Goal: Task Accomplishment & Management: Use online tool/utility

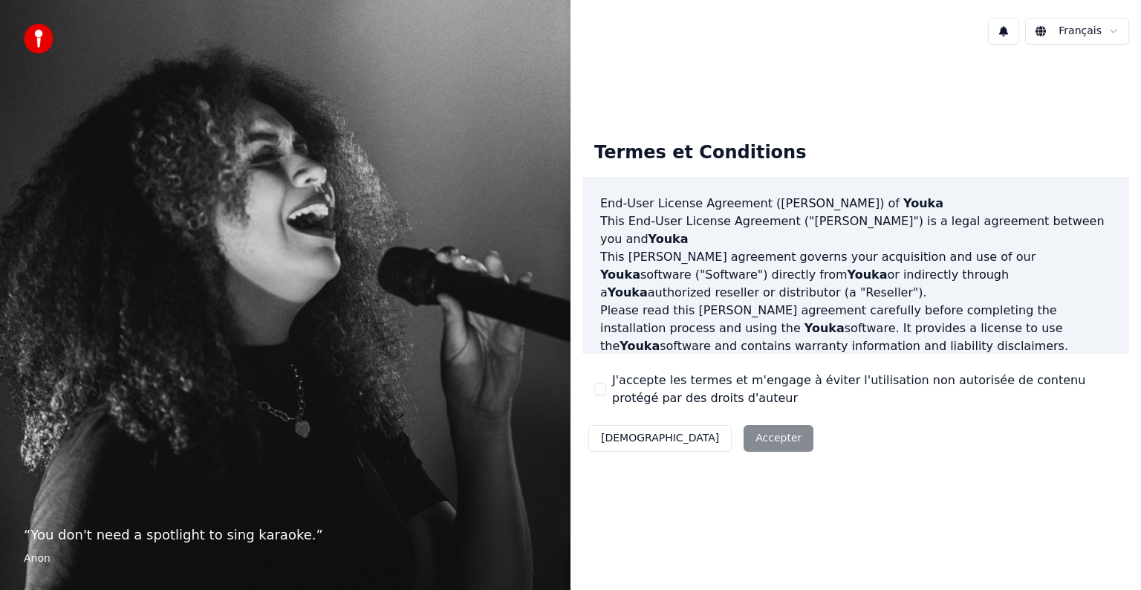
click at [654, 391] on label "J'accepte les termes et m'engage à éviter l'utilisation non autorisée de conten…" at bounding box center [864, 389] width 505 height 36
click at [606, 391] on button "J'accepte les termes et m'engage à éviter l'utilisation non autorisée de conten…" at bounding box center [600, 389] width 12 height 12
click at [744, 431] on button "Accepter" at bounding box center [779, 438] width 70 height 27
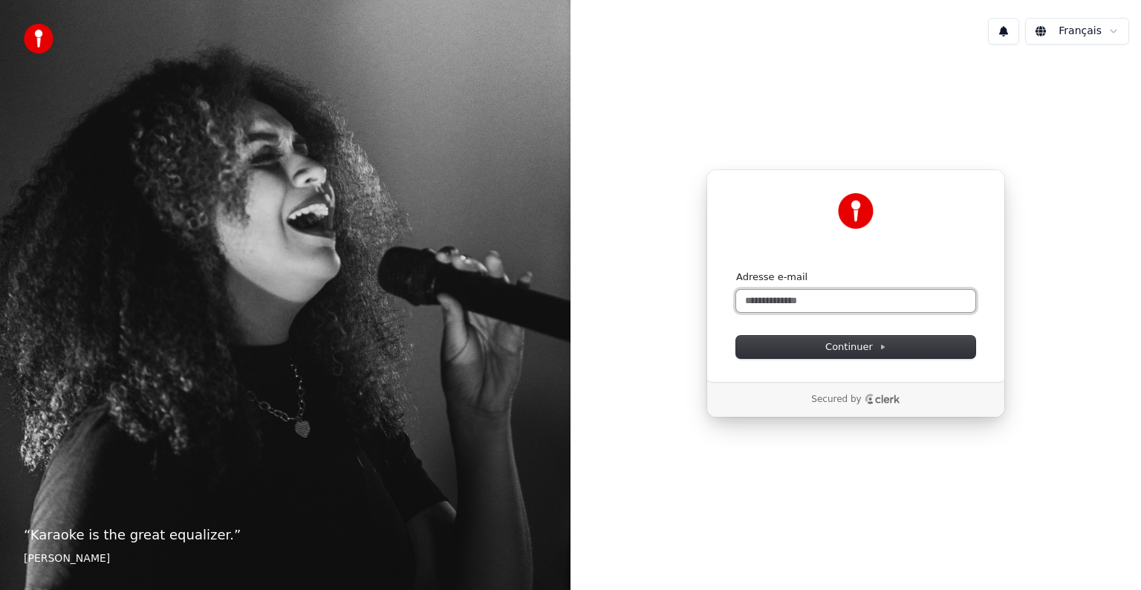
click at [765, 304] on input "Adresse e-mail" at bounding box center [855, 301] width 239 height 22
type input "*"
click at [890, 346] on button "Continuer" at bounding box center [855, 347] width 239 height 22
type input "**********"
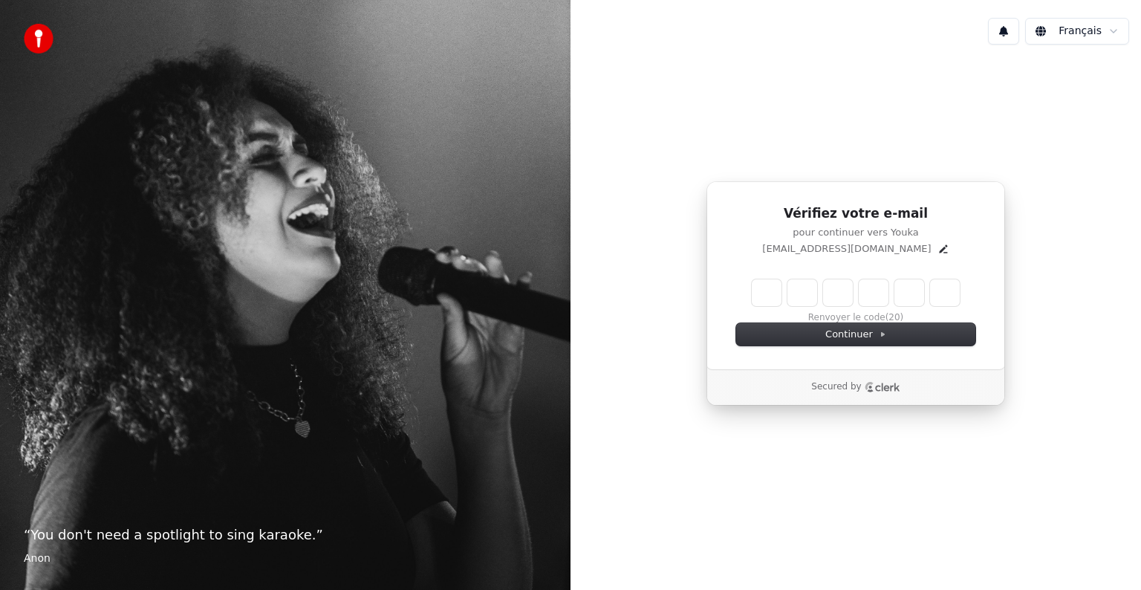
click at [764, 288] on input "Enter verification code" at bounding box center [856, 292] width 208 height 27
type input "******"
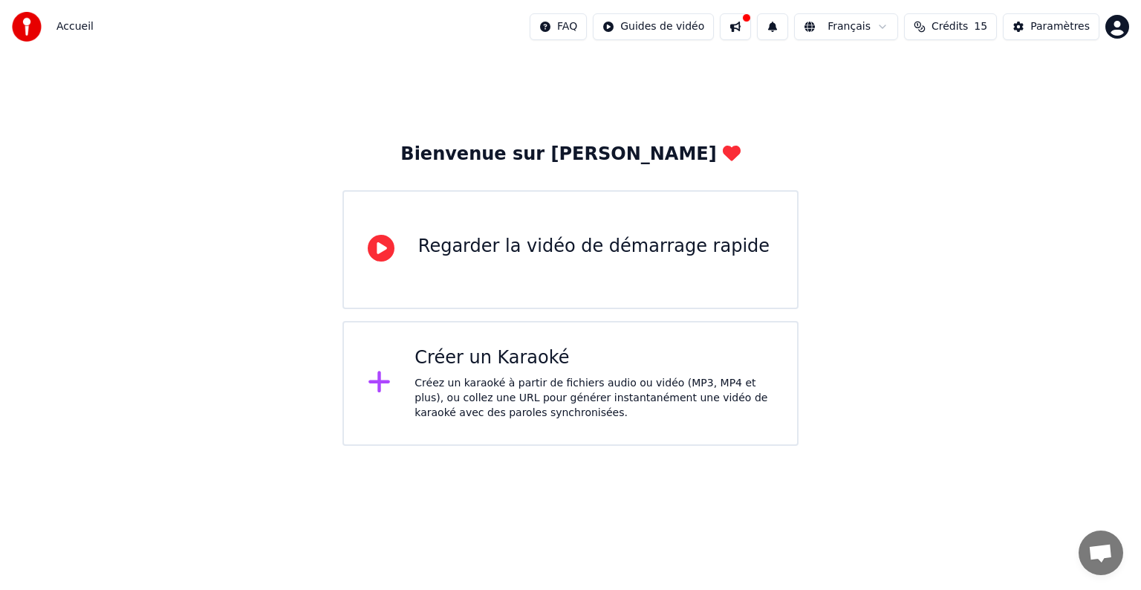
click at [511, 383] on div "Créez un karaoké à partir de fichiers audio ou vidéo (MP3, MP4 et plus), ou col…" at bounding box center [593, 398] width 359 height 45
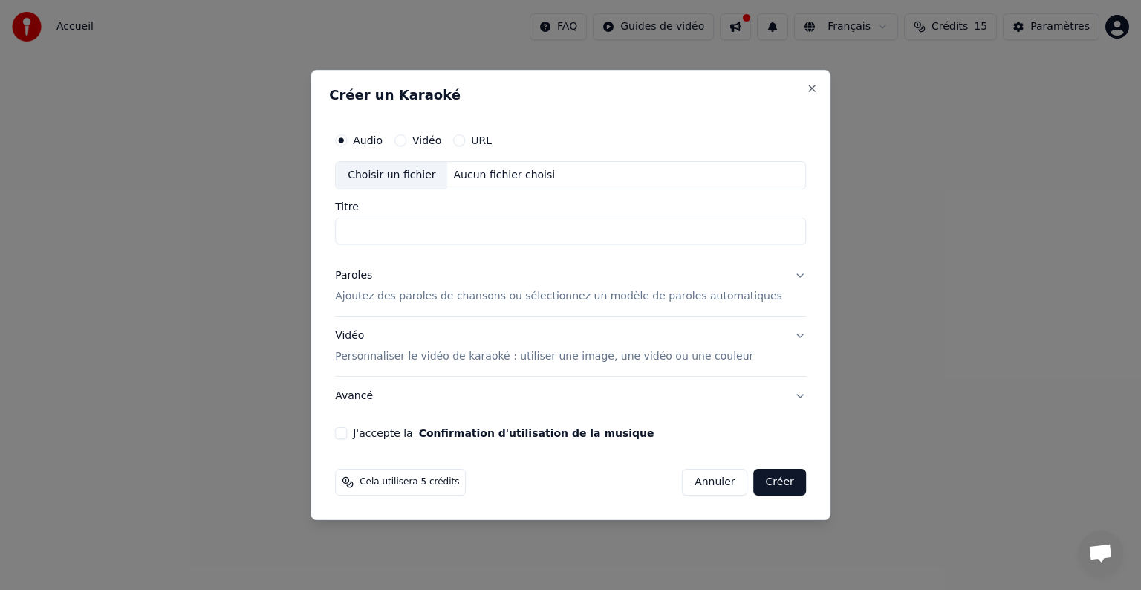
click at [423, 181] on div "Choisir un fichier" at bounding box center [391, 175] width 111 height 27
click at [383, 180] on div "Choisir un fichier" at bounding box center [391, 175] width 111 height 27
type input "**********"
click at [602, 295] on p "Ajoutez des paroles de chansons ou sélectionnez un modèle de paroles automatiqu…" at bounding box center [558, 296] width 447 height 15
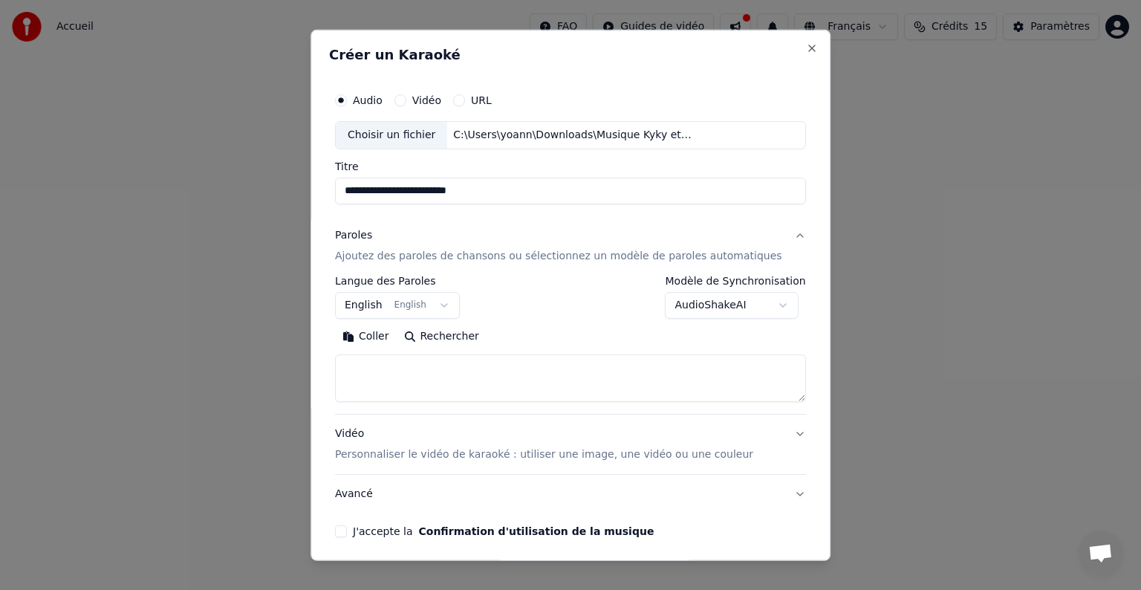
click at [460, 304] on button "English English" at bounding box center [397, 305] width 125 height 27
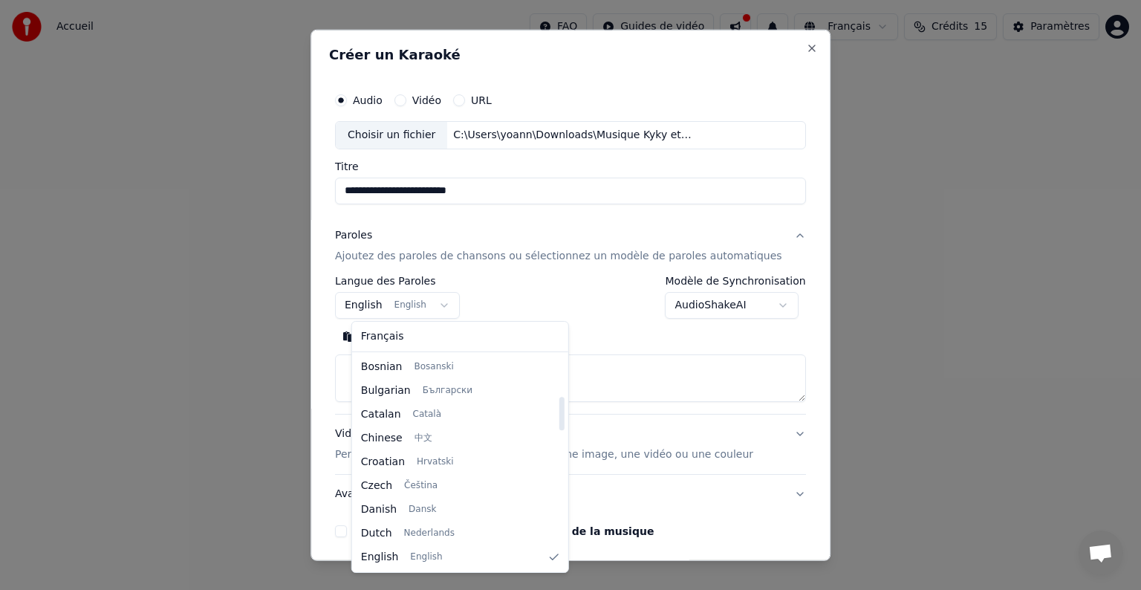
scroll to position [261, 0]
select select "**"
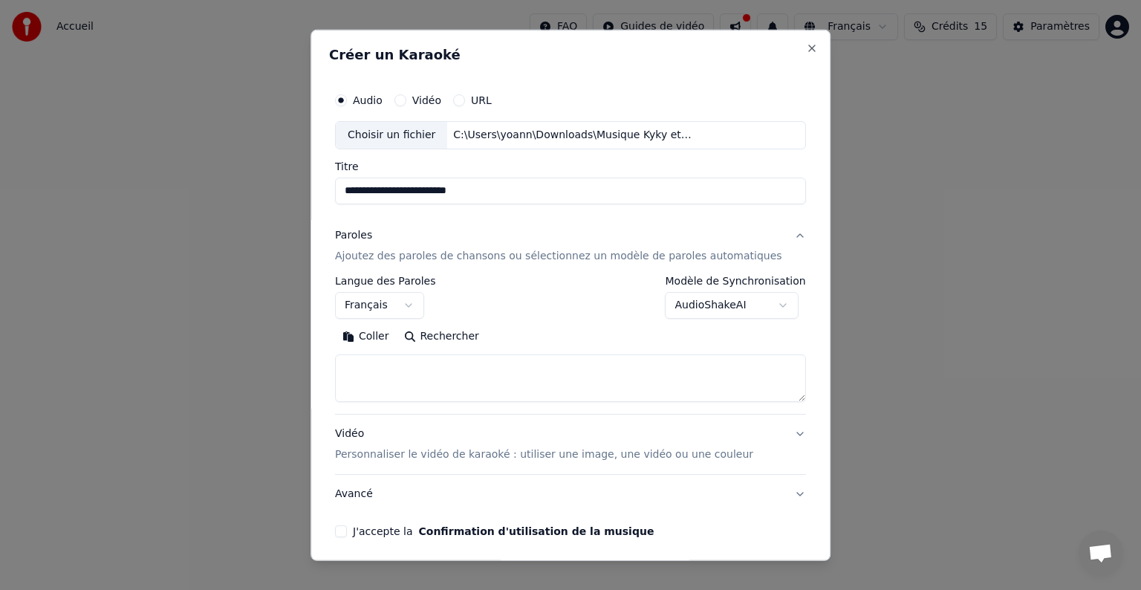
drag, startPoint x: 527, startPoint y: 45, endPoint x: 488, endPoint y: 168, distance: 129.4
click at [528, 46] on div "**********" at bounding box center [571, 295] width 520 height 531
click at [398, 367] on textarea at bounding box center [570, 378] width 471 height 48
paste textarea "**********"
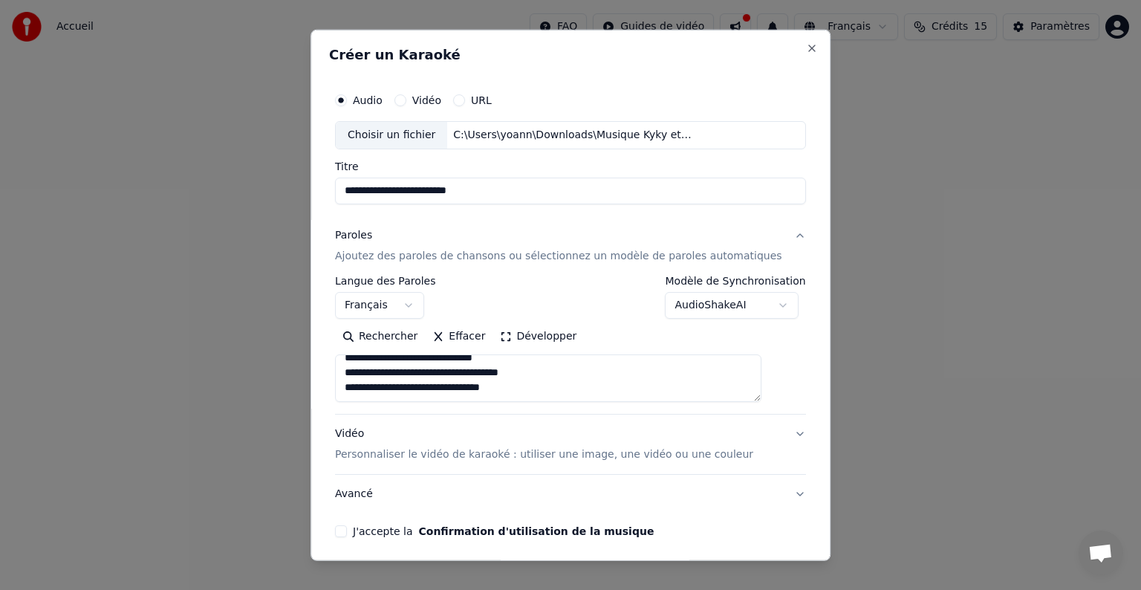
scroll to position [0, 0]
click at [357, 396] on textarea at bounding box center [548, 378] width 426 height 48
drag, startPoint x: 505, startPoint y: 365, endPoint x: 342, endPoint y: 372, distance: 162.8
click at [342, 372] on div "**********" at bounding box center [571, 295] width 520 height 531
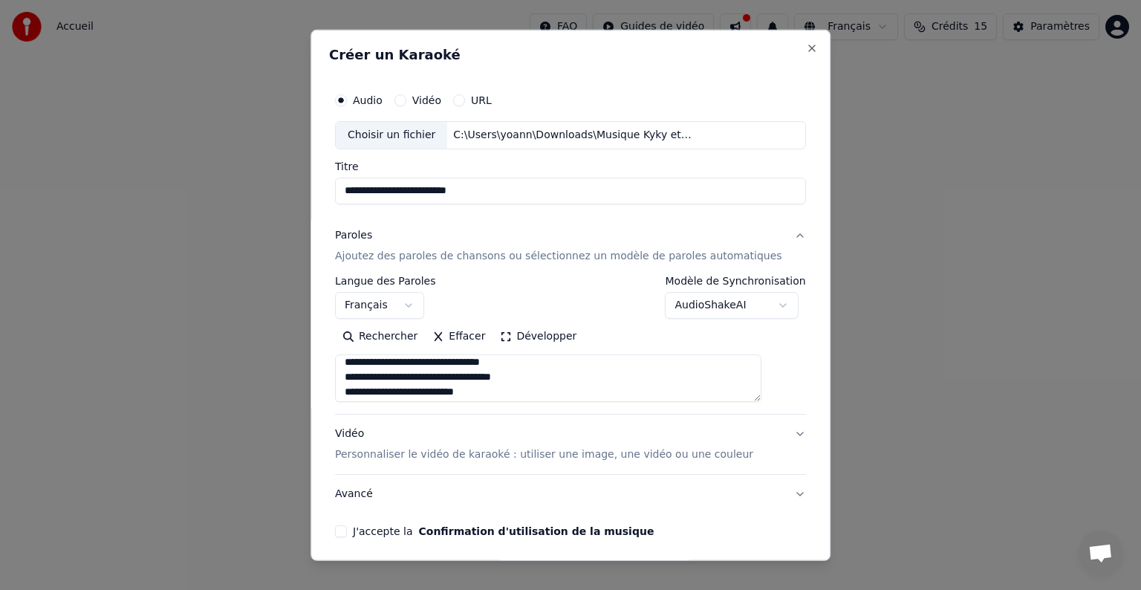
scroll to position [0, 0]
click at [420, 376] on textarea at bounding box center [548, 378] width 426 height 48
drag, startPoint x: 488, startPoint y: 368, endPoint x: 362, endPoint y: 371, distance: 125.6
click at [362, 371] on textarea at bounding box center [548, 378] width 426 height 48
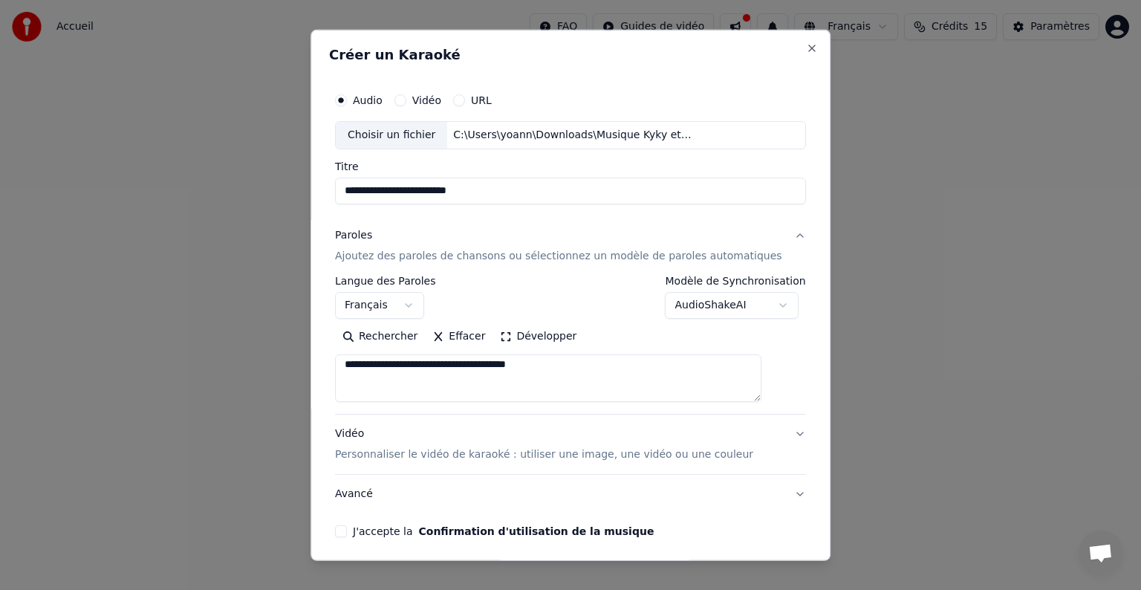
scroll to position [508, 0]
click at [383, 374] on textarea at bounding box center [548, 378] width 426 height 48
click at [386, 371] on textarea at bounding box center [548, 378] width 426 height 48
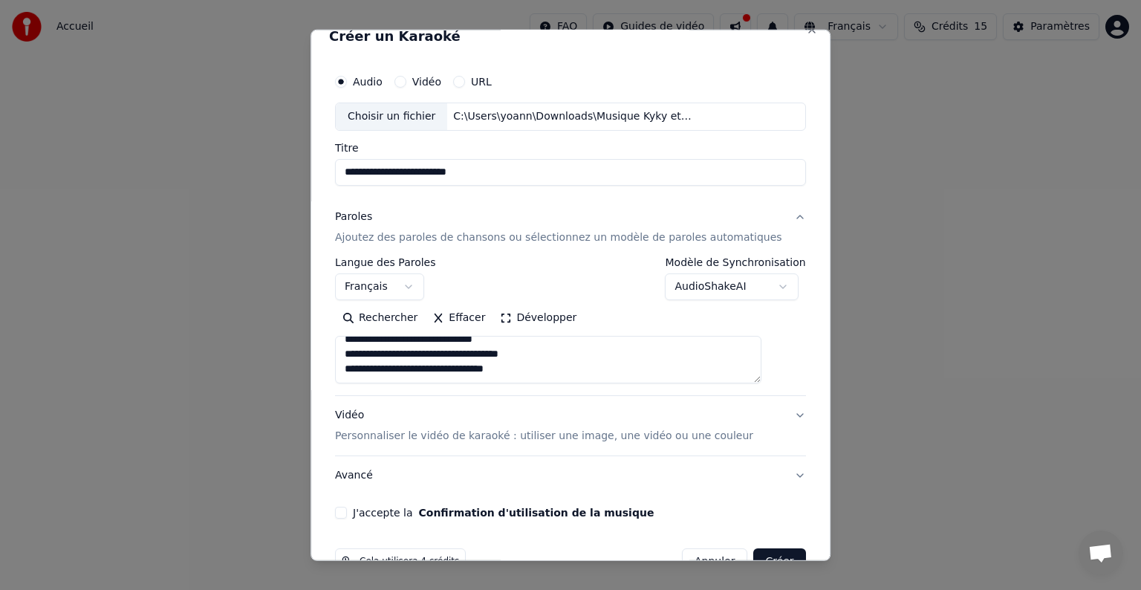
scroll to position [0, 0]
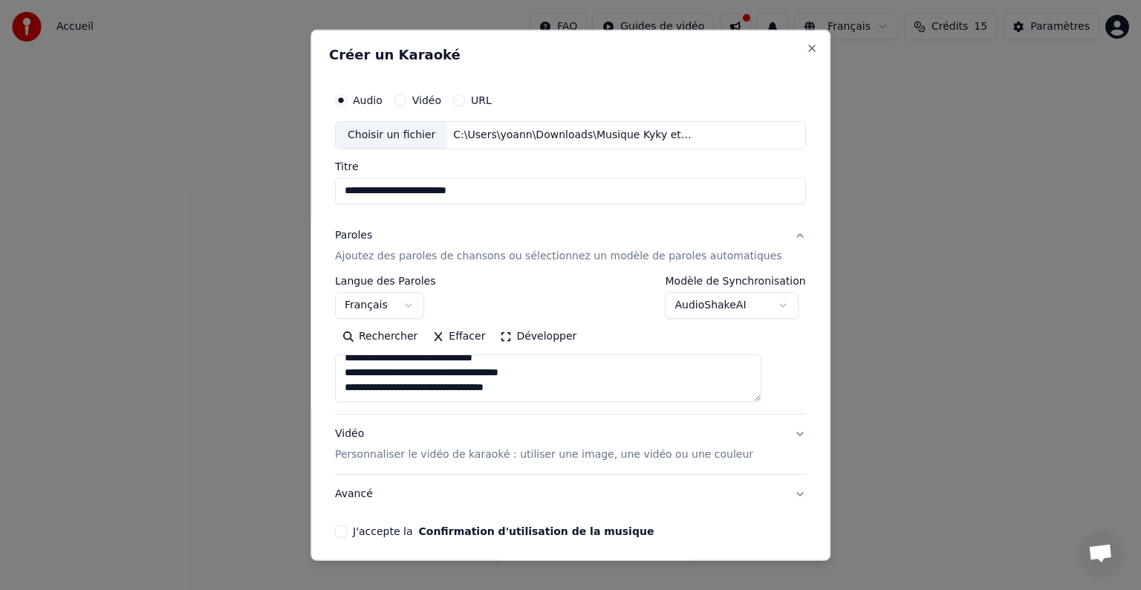
type textarea "**********"
click at [347, 532] on button "J'accepte la Confirmation d'utilisation de la musique" at bounding box center [341, 531] width 12 height 12
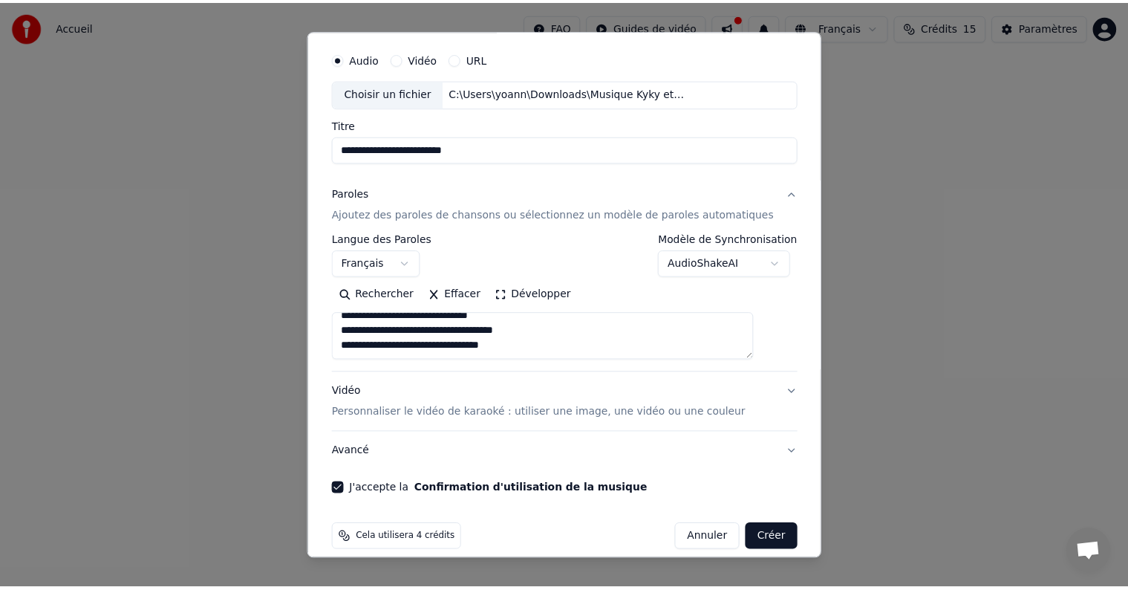
scroll to position [56, 0]
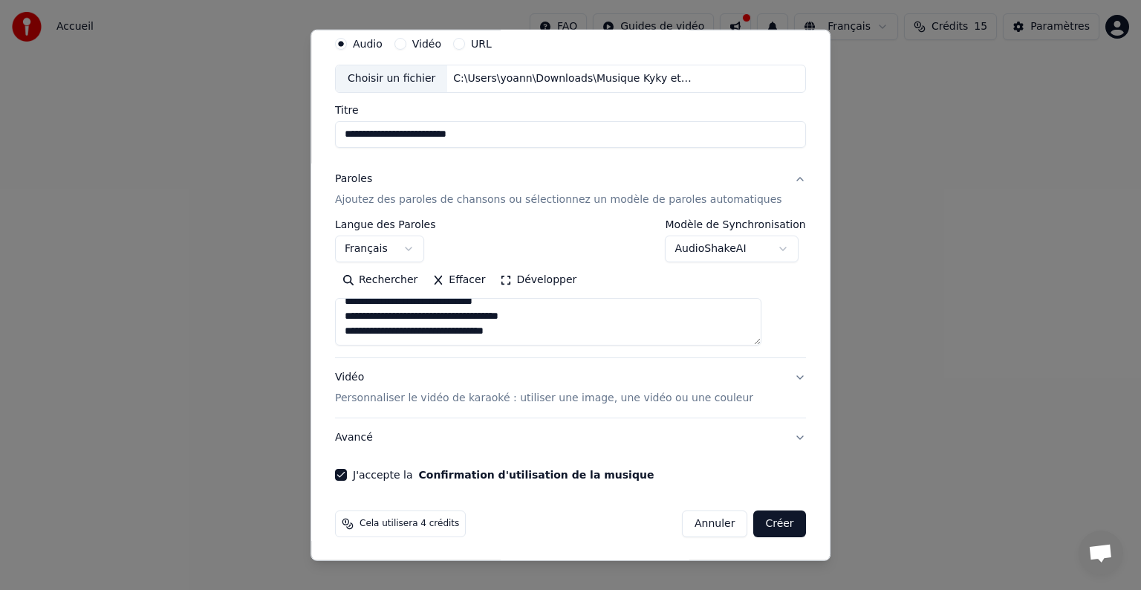
click at [773, 526] on button "Créer" at bounding box center [780, 523] width 52 height 27
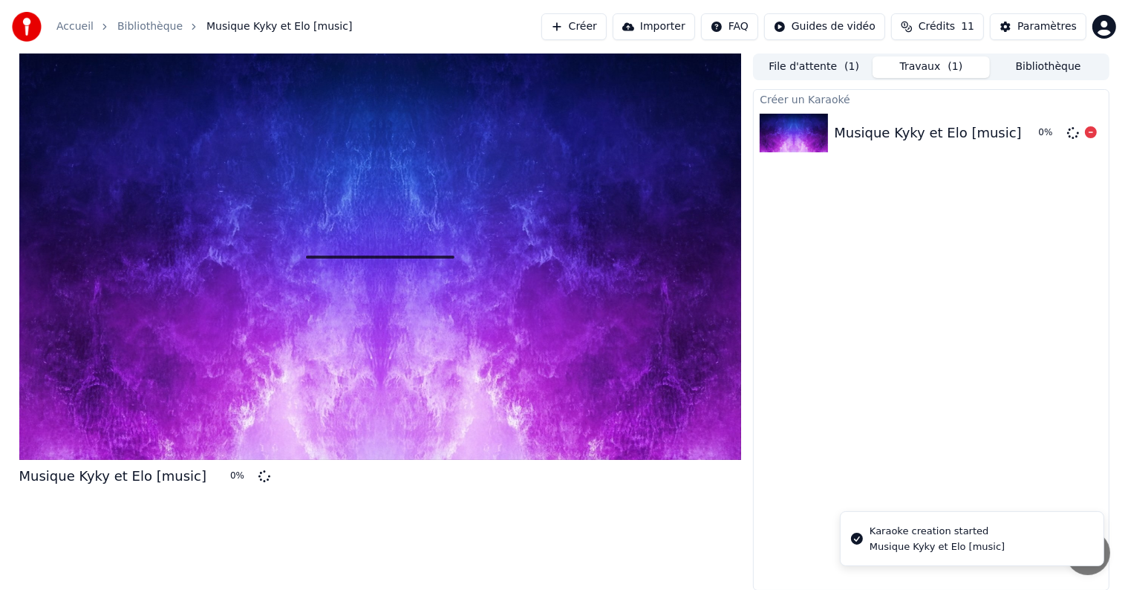
click at [776, 129] on img at bounding box center [794, 133] width 68 height 39
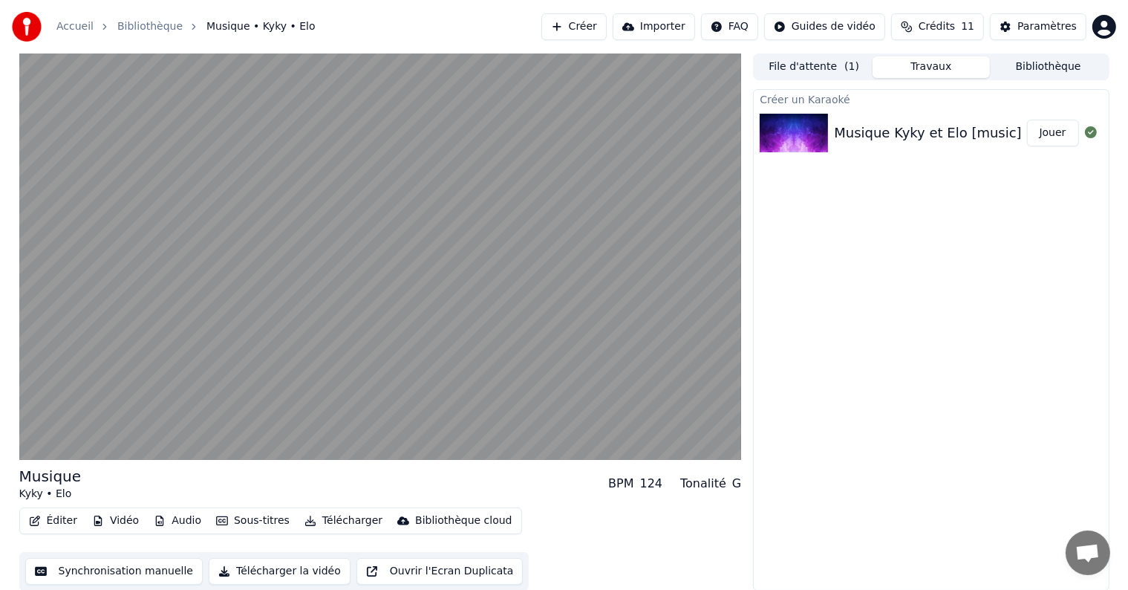
scroll to position [1, 0]
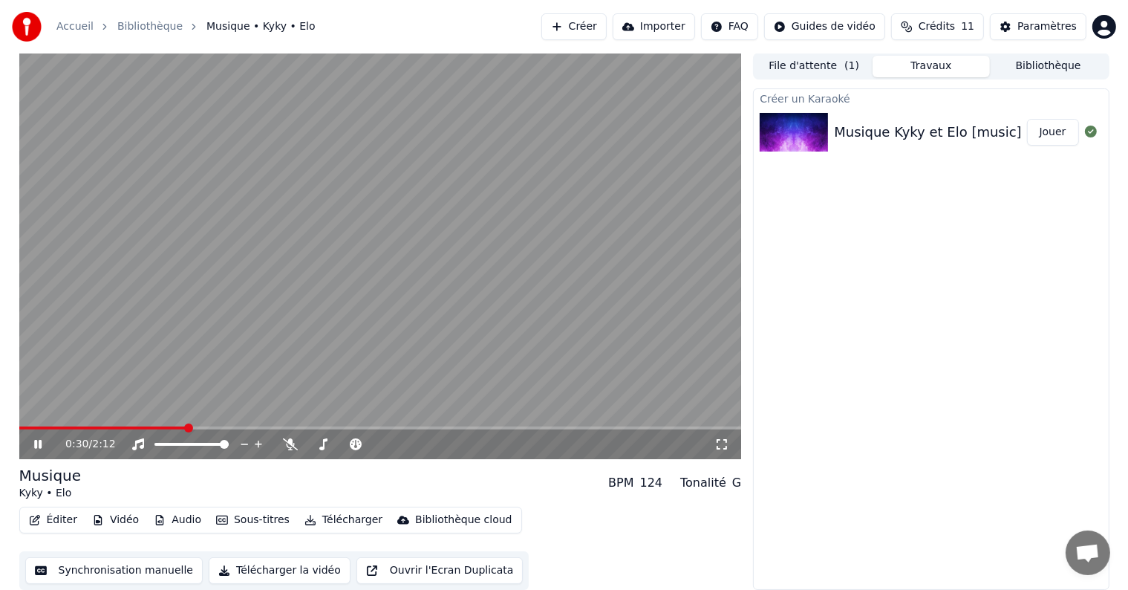
click at [99, 574] on button "Synchronisation manuelle" at bounding box center [114, 570] width 178 height 27
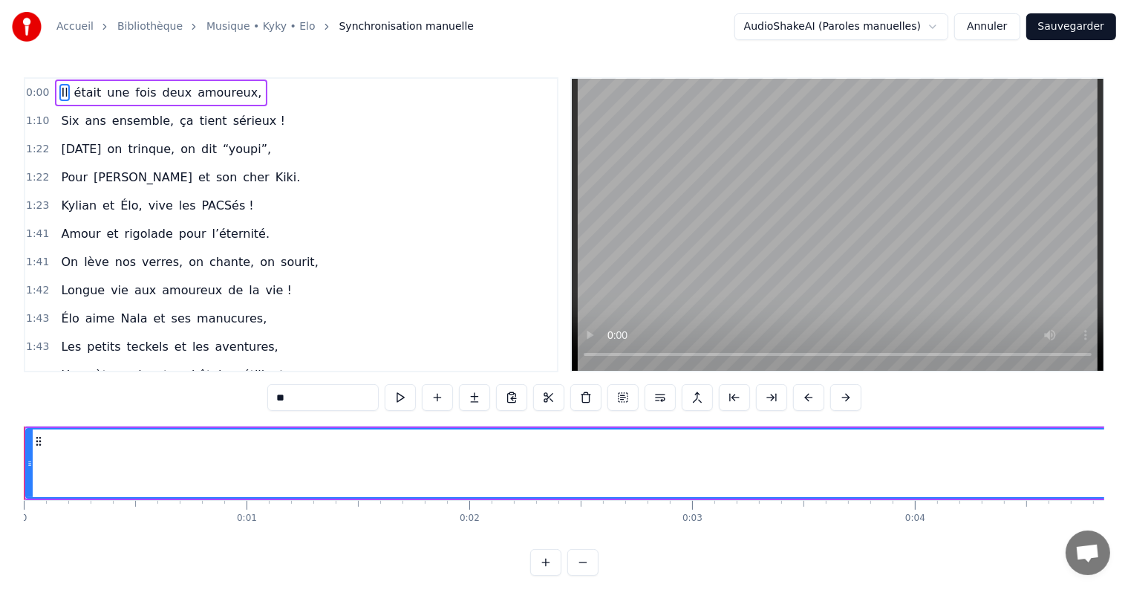
drag, startPoint x: 56, startPoint y: 92, endPoint x: 107, endPoint y: 93, distance: 50.5
click at [107, 93] on div "Il était une fois deux amoureux," at bounding box center [161, 92] width 212 height 27
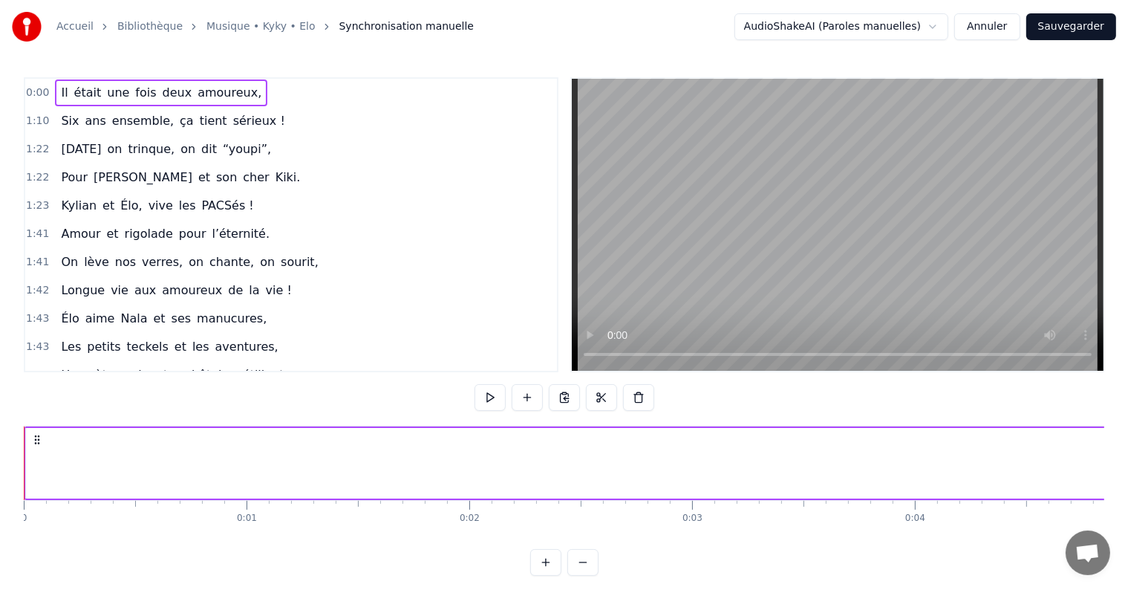
drag, startPoint x: 65, startPoint y: 461, endPoint x: 86, endPoint y: 459, distance: 20.9
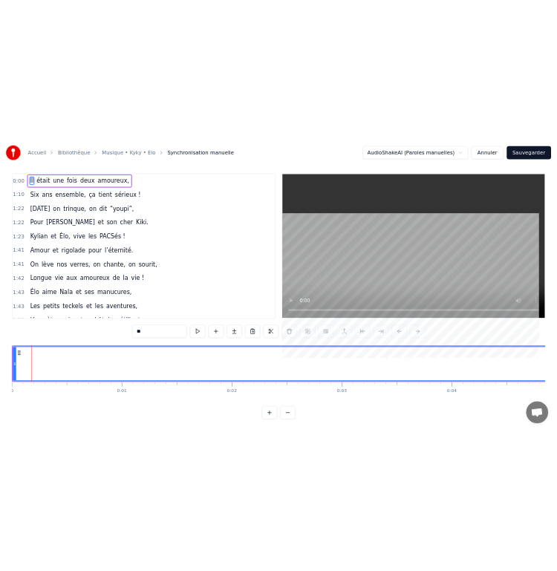
scroll to position [52, 0]
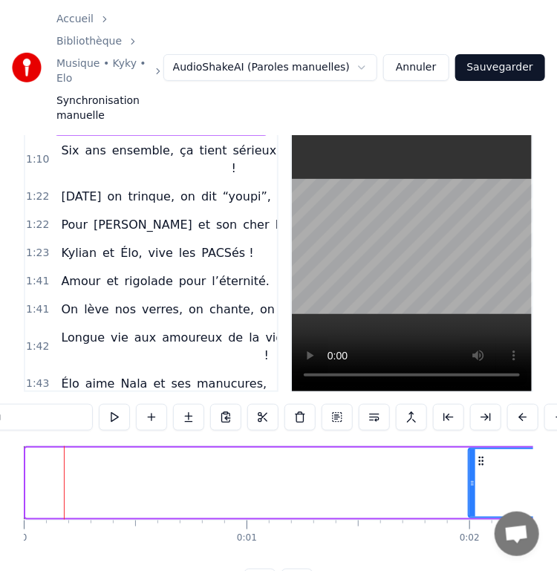
drag, startPoint x: 30, startPoint y: 434, endPoint x: 351, endPoint y: 501, distance: 327.9
click at [475, 478] on icon at bounding box center [472, 484] width 6 height 12
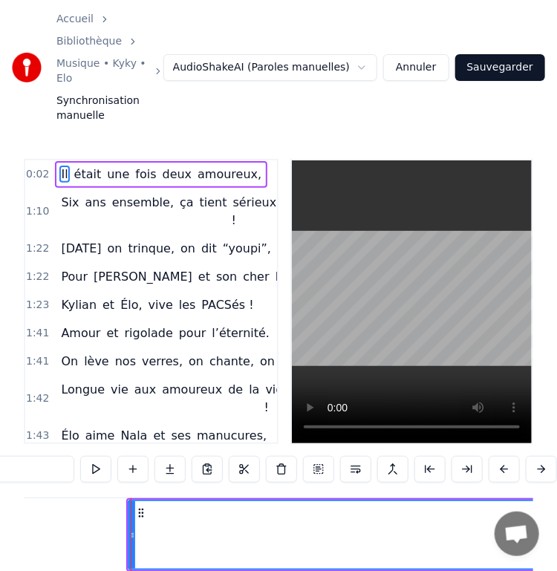
scroll to position [0, 375]
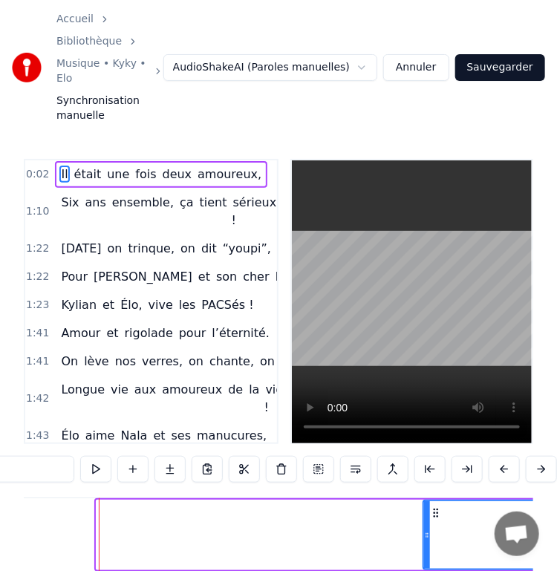
drag, startPoint x: 96, startPoint y: 487, endPoint x: 424, endPoint y: 492, distance: 328.4
click at [424, 530] on icon at bounding box center [427, 536] width 6 height 12
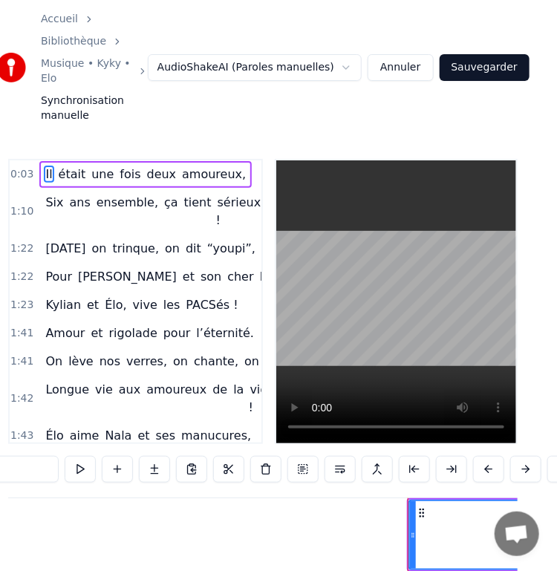
scroll to position [0, 35]
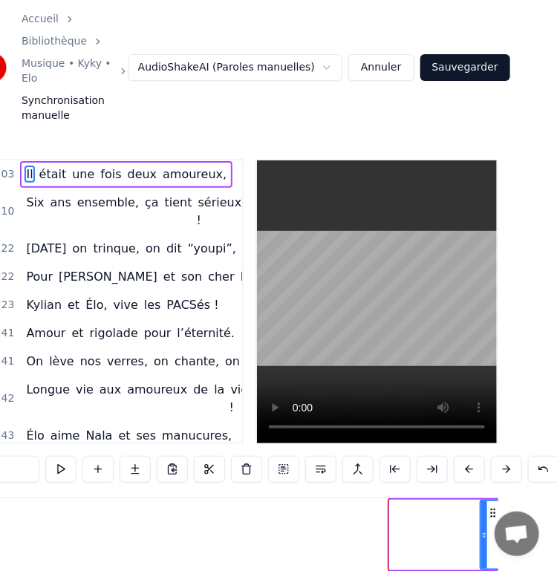
drag, startPoint x: 393, startPoint y: 488, endPoint x: 484, endPoint y: 488, distance: 91.4
click at [484, 530] on icon at bounding box center [484, 536] width 6 height 12
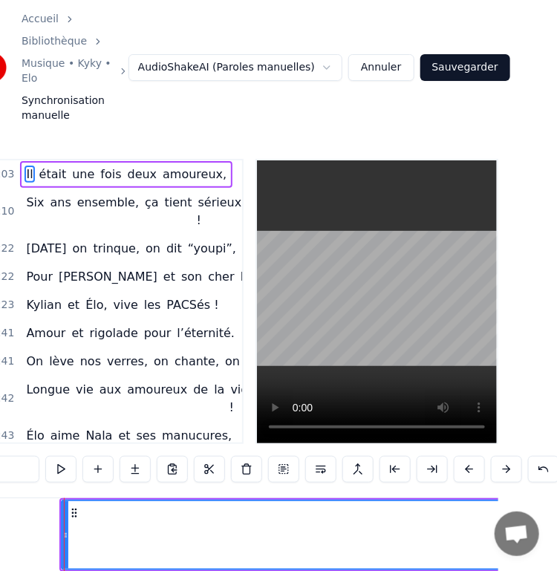
scroll to position [0, 796]
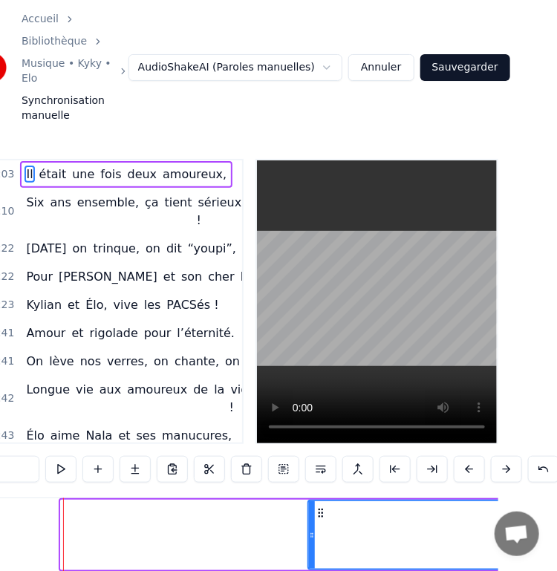
drag, startPoint x: 66, startPoint y: 489, endPoint x: 313, endPoint y: 490, distance: 247.4
click at [313, 530] on icon at bounding box center [312, 536] width 6 height 12
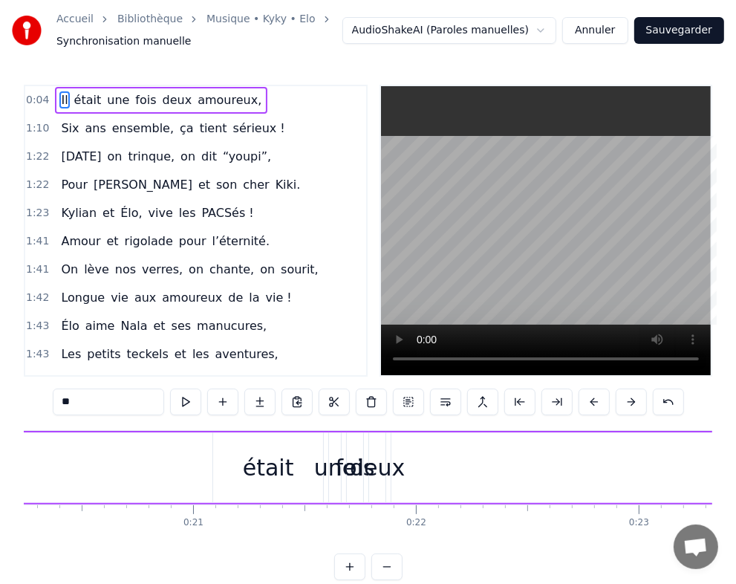
scroll to position [0, 4458]
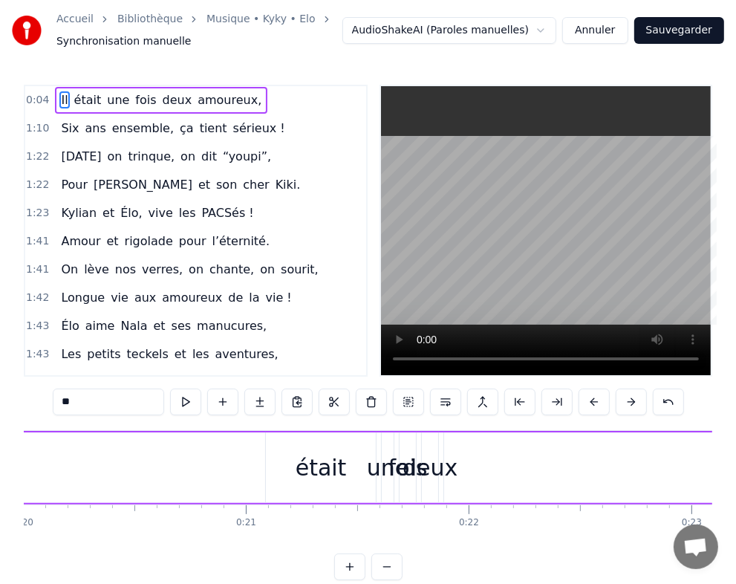
click at [339, 474] on div "était" at bounding box center [321, 467] width 51 height 33
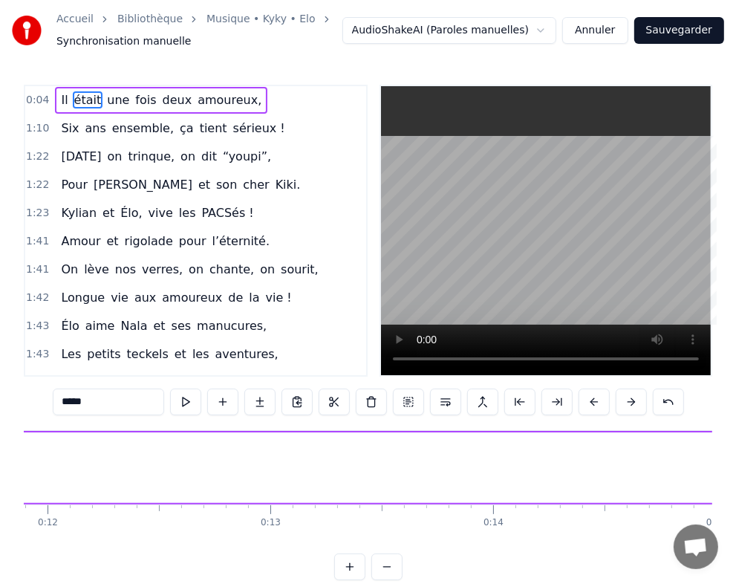
scroll to position [0, 2047]
click at [559, 458] on div "Il" at bounding box center [534, 467] width 2884 height 71
type input "**"
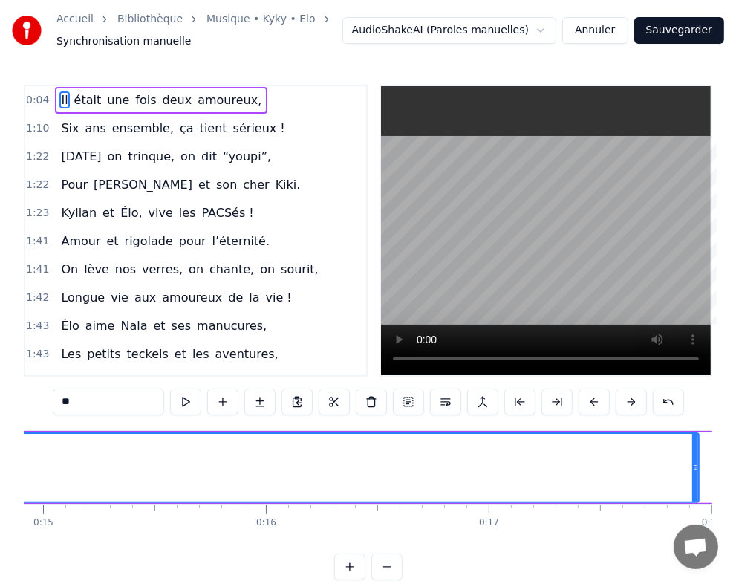
scroll to position [0, 3878]
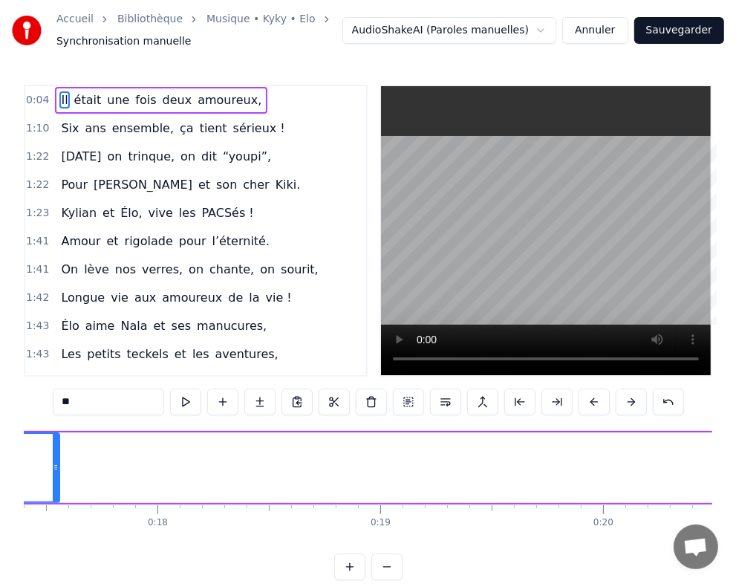
drag, startPoint x: 140, startPoint y: 467, endPoint x: 42, endPoint y: 466, distance: 98.8
click at [53, 466] on icon at bounding box center [56, 467] width 6 height 12
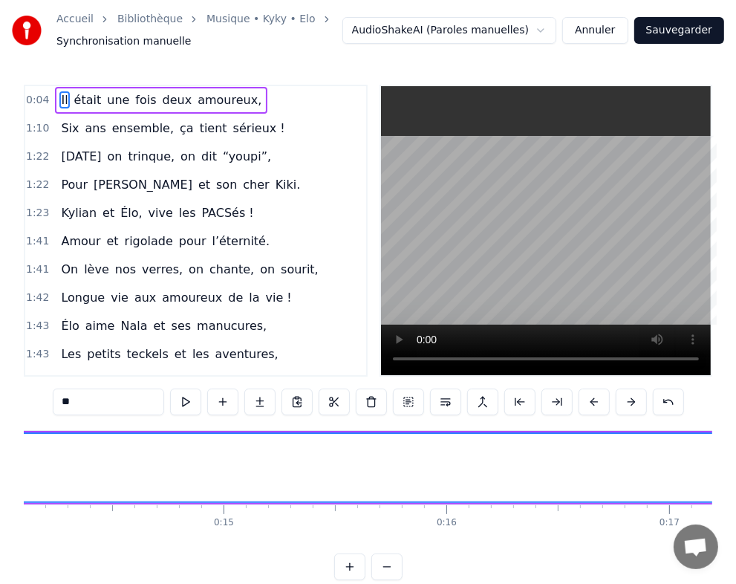
scroll to position [0, 3128]
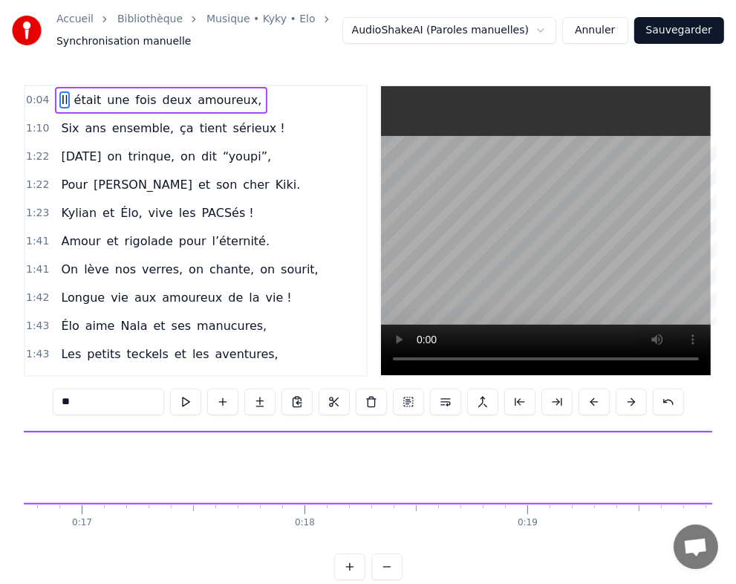
drag, startPoint x: 187, startPoint y: 472, endPoint x: -1, endPoint y: 472, distance: 187.9
click at [0, 472] on html "Accueil Bibliothèque Musique • Kyky • Elo Synchronisation manuelle AudioShakeAI…" at bounding box center [368, 302] width 736 height 604
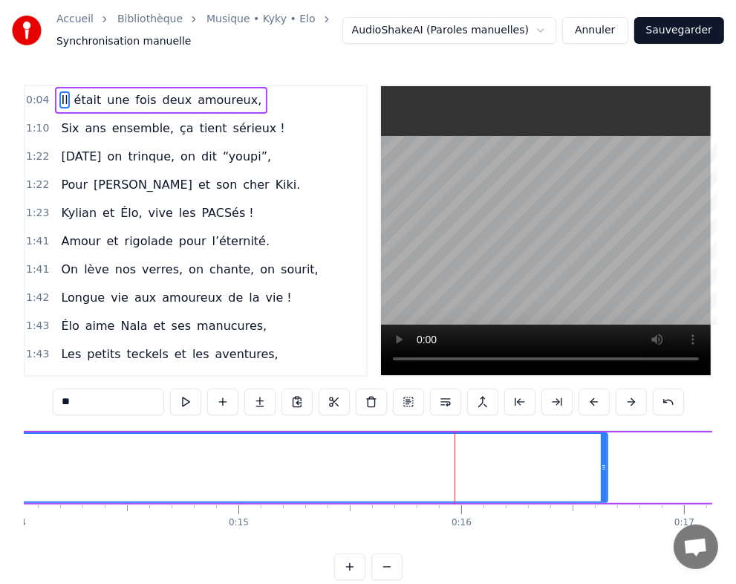
drag, startPoint x: 565, startPoint y: 475, endPoint x: 487, endPoint y: 471, distance: 78.1
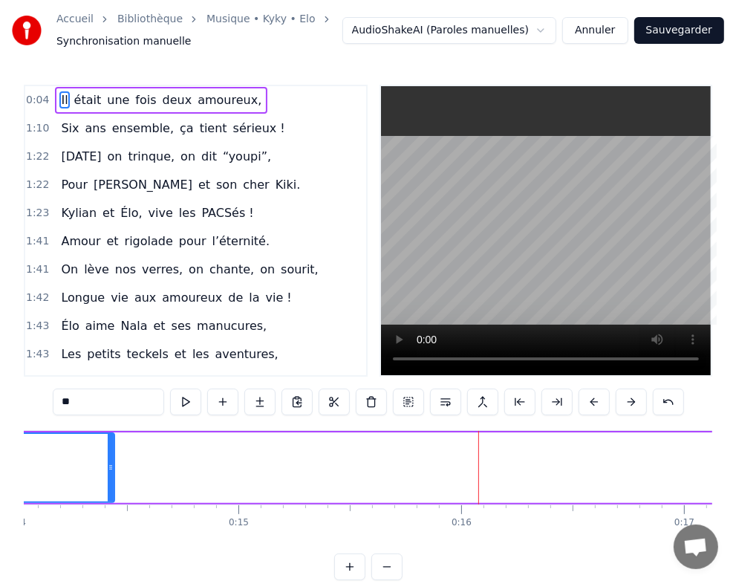
drag, startPoint x: 600, startPoint y: 466, endPoint x: 90, endPoint y: 468, distance: 510.3
click at [108, 468] on icon at bounding box center [111, 467] width 6 height 12
drag, startPoint x: 684, startPoint y: 472, endPoint x: 77, endPoint y: 504, distance: 608.5
click at [82, 472] on icon at bounding box center [84, 467] width 6 height 12
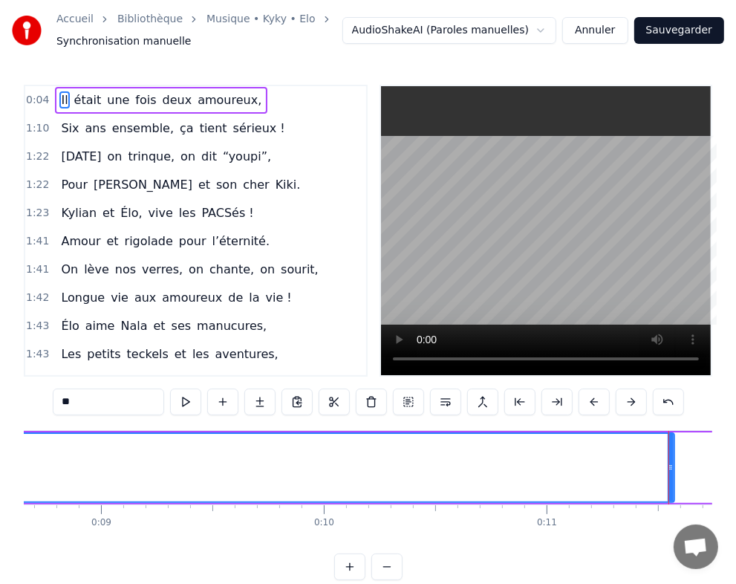
scroll to position [0, 1896]
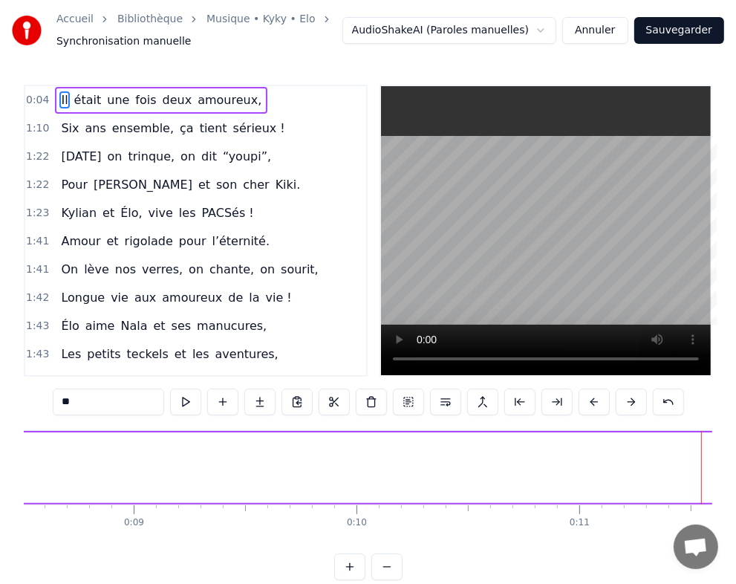
drag, startPoint x: 702, startPoint y: 470, endPoint x: 48, endPoint y: 491, distance: 654.8
click at [0, 483] on html "Accueil Bibliothèque Musique • Kyky • Elo Synchronisation manuelle AudioShakeAI…" at bounding box center [368, 302] width 736 height 604
drag, startPoint x: 603, startPoint y: 469, endPoint x: 102, endPoint y: 484, distance: 501.6
click at [65, 469] on icon at bounding box center [68, 467] width 6 height 12
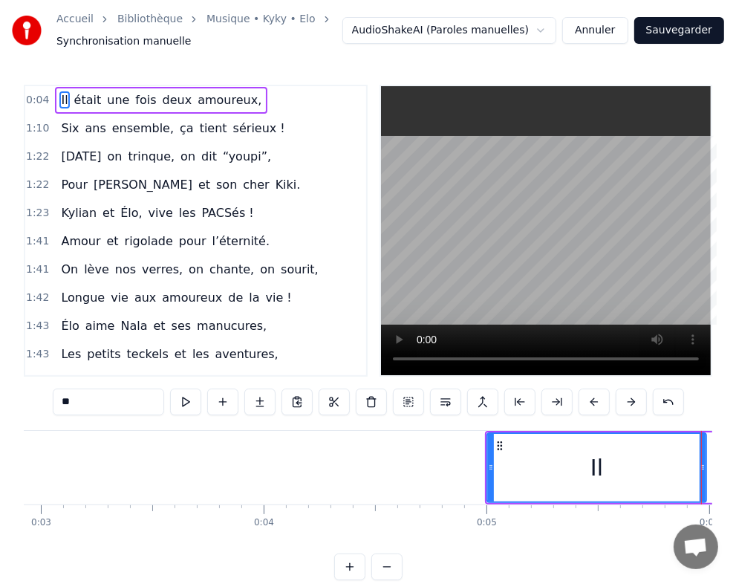
scroll to position [0, 657]
drag, startPoint x: 701, startPoint y: 472, endPoint x: 636, endPoint y: 475, distance: 65.4
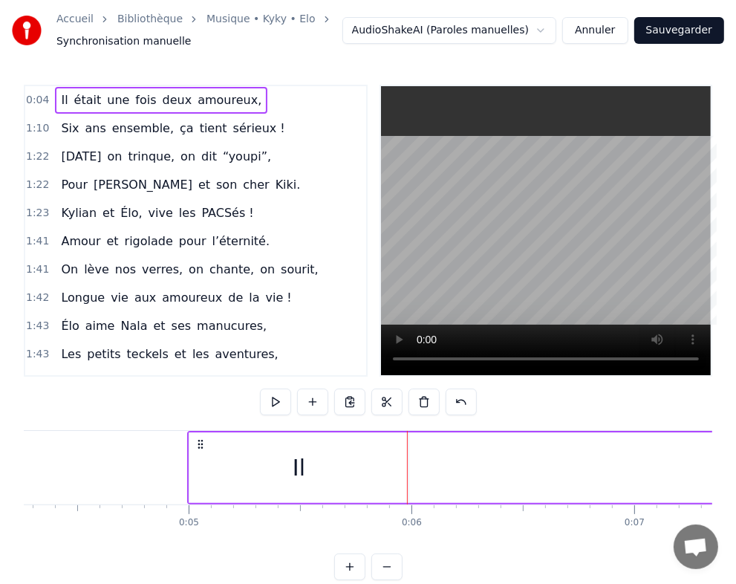
click at [385, 465] on div "Il" at bounding box center [298, 467] width 219 height 71
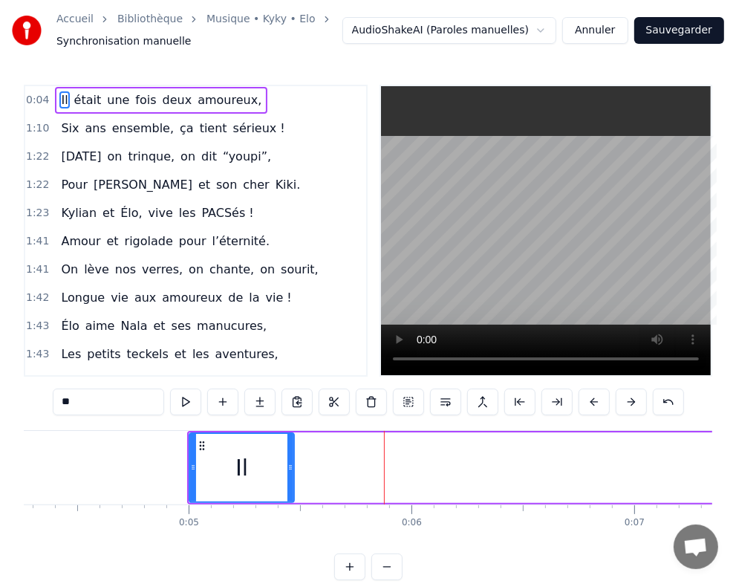
drag, startPoint x: 406, startPoint y: 467, endPoint x: 292, endPoint y: 467, distance: 114.4
click at [292, 467] on icon at bounding box center [290, 467] width 6 height 12
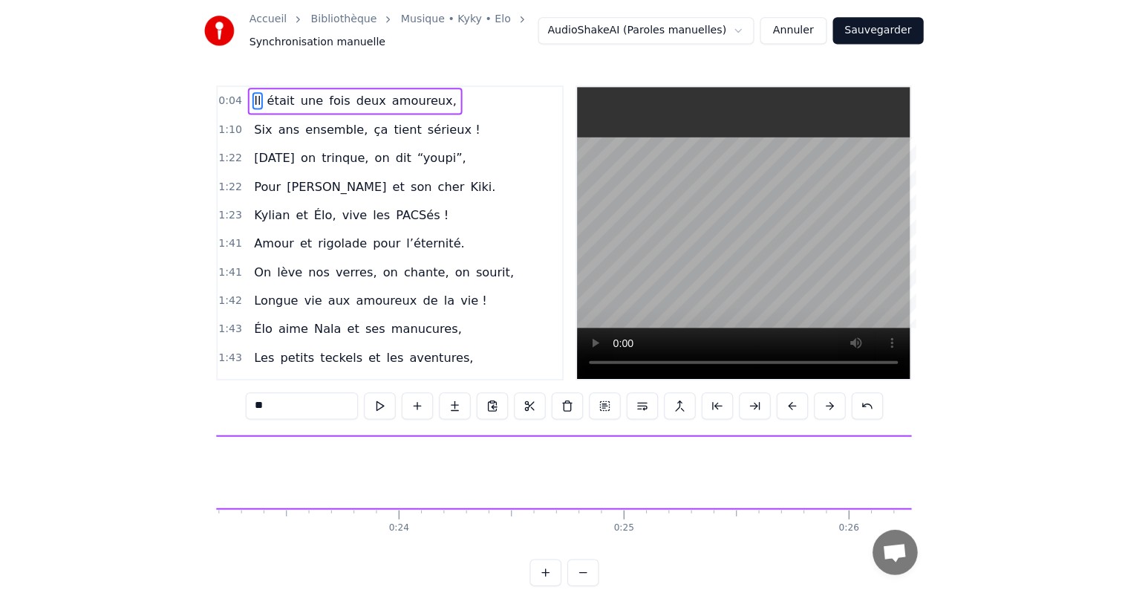
scroll to position [0, 4565]
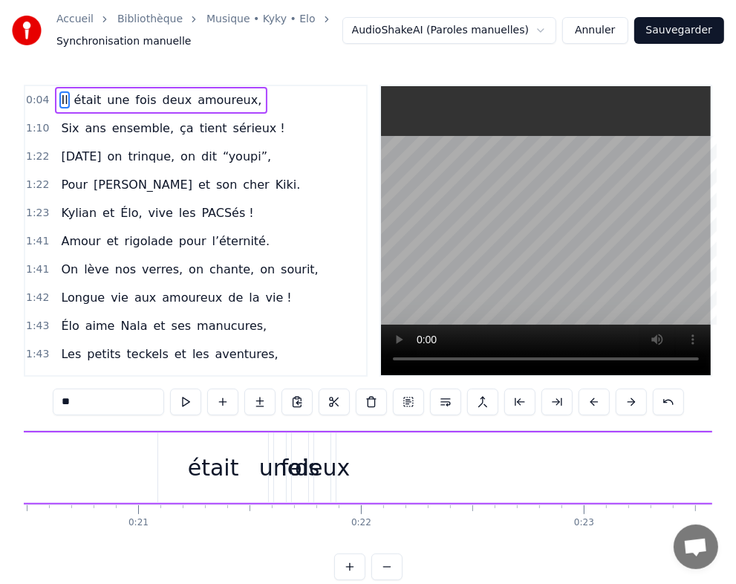
click at [244, 464] on div "était" at bounding box center [213, 467] width 110 height 71
type input "*****"
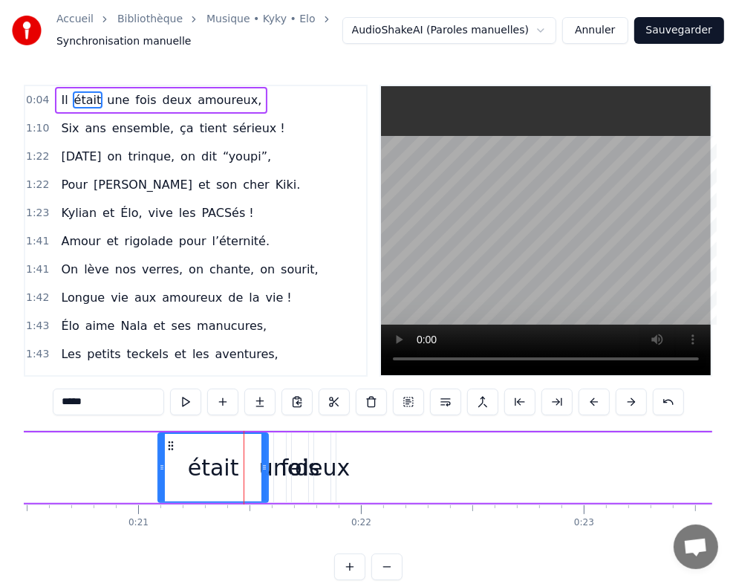
drag, startPoint x: 207, startPoint y: 472, endPoint x: 155, endPoint y: 478, distance: 52.3
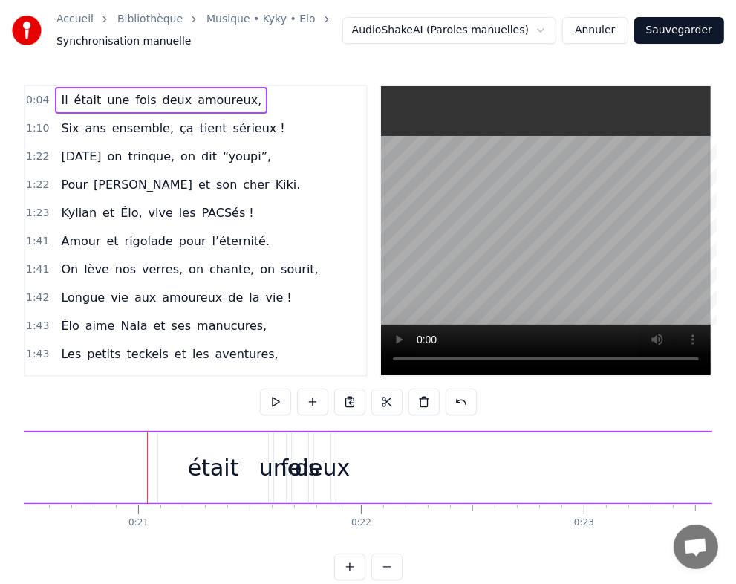
drag, startPoint x: 163, startPoint y: 470, endPoint x: 175, endPoint y: 469, distance: 11.9
click at [171, 470] on div "était" at bounding box center [213, 467] width 110 height 71
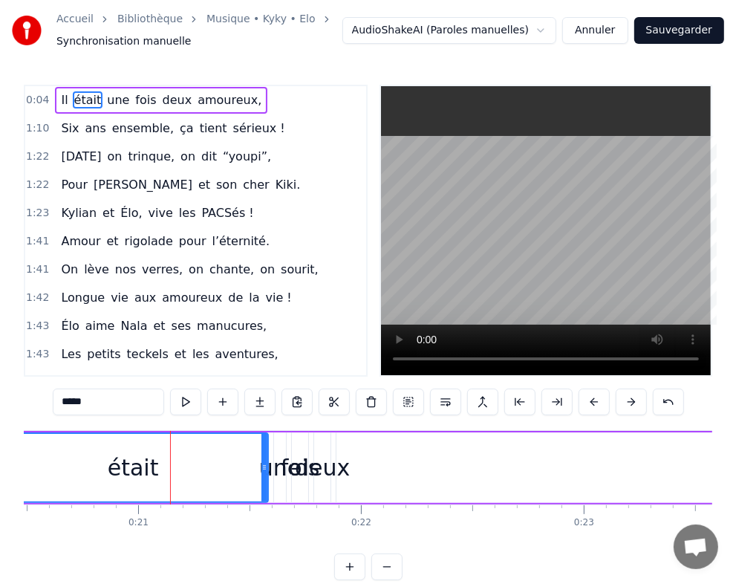
drag, startPoint x: 160, startPoint y: 465, endPoint x: 59, endPoint y: 458, distance: 101.3
click at [0, 472] on div "Accueil Bibliothèque Musique • Kyky • Elo Synchronisation manuelle AudioShakeAI…" at bounding box center [368, 290] width 736 height 580
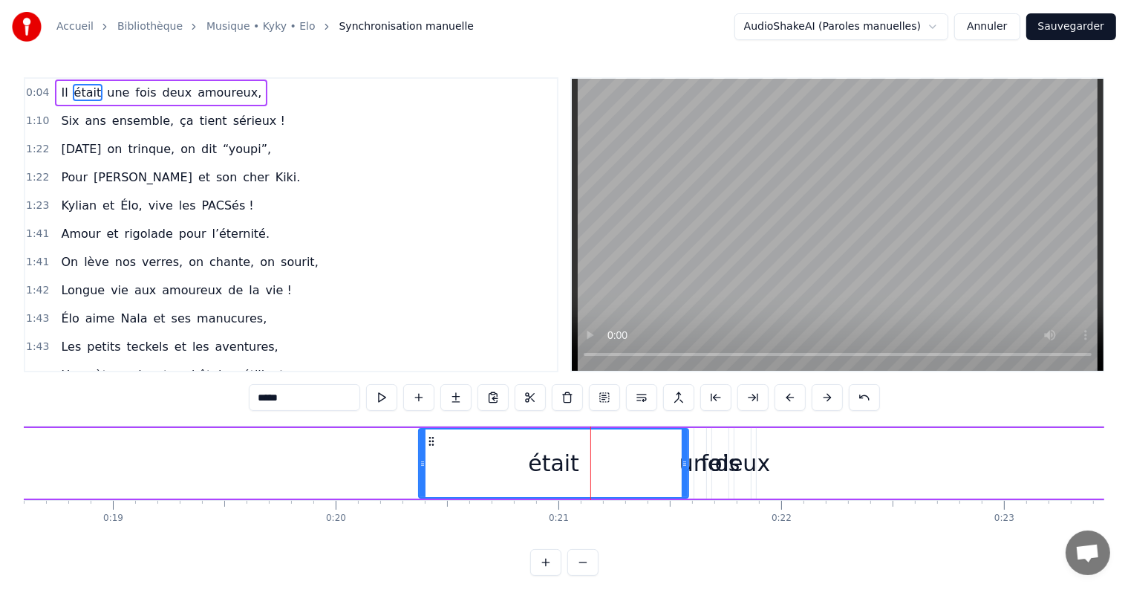
scroll to position [0, 4095]
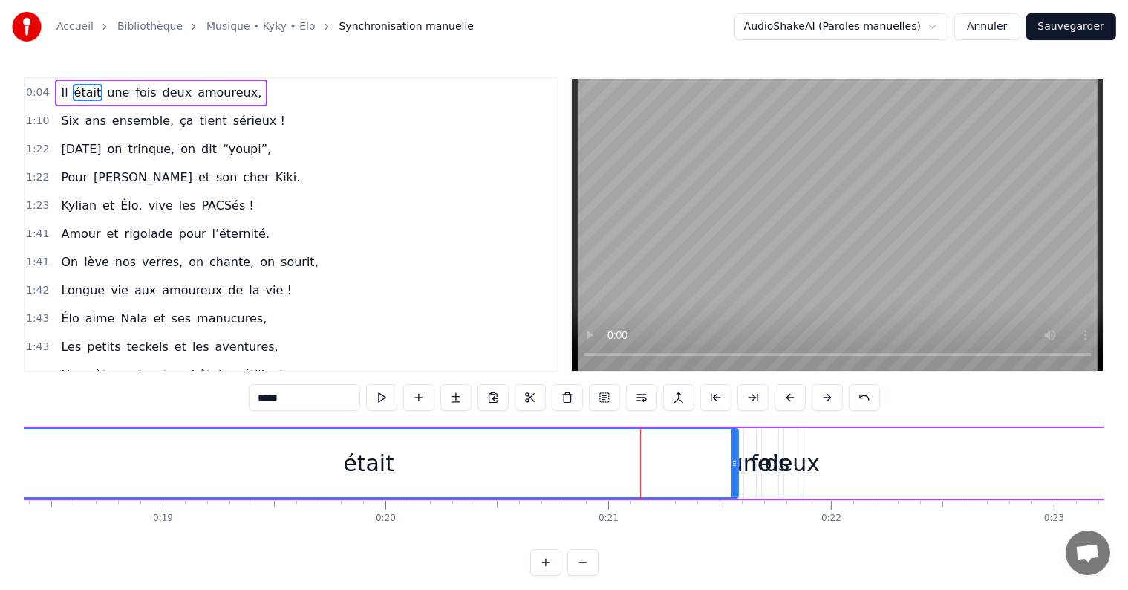
drag, startPoint x: 469, startPoint y: 458, endPoint x: 847, endPoint y: 541, distance: 386.3
click at [3, 452] on div "Accueil Bibliothèque Musique • Kyky • Elo Synchronisation manuelle AudioShakeAI…" at bounding box center [564, 288] width 1128 height 576
drag, startPoint x: 737, startPoint y: 461, endPoint x: 721, endPoint y: 472, distance: 19.6
click at [568, 466] on div "était" at bounding box center [370, 463] width 738 height 71
click at [736, 470] on div "était" at bounding box center [370, 463] width 738 height 71
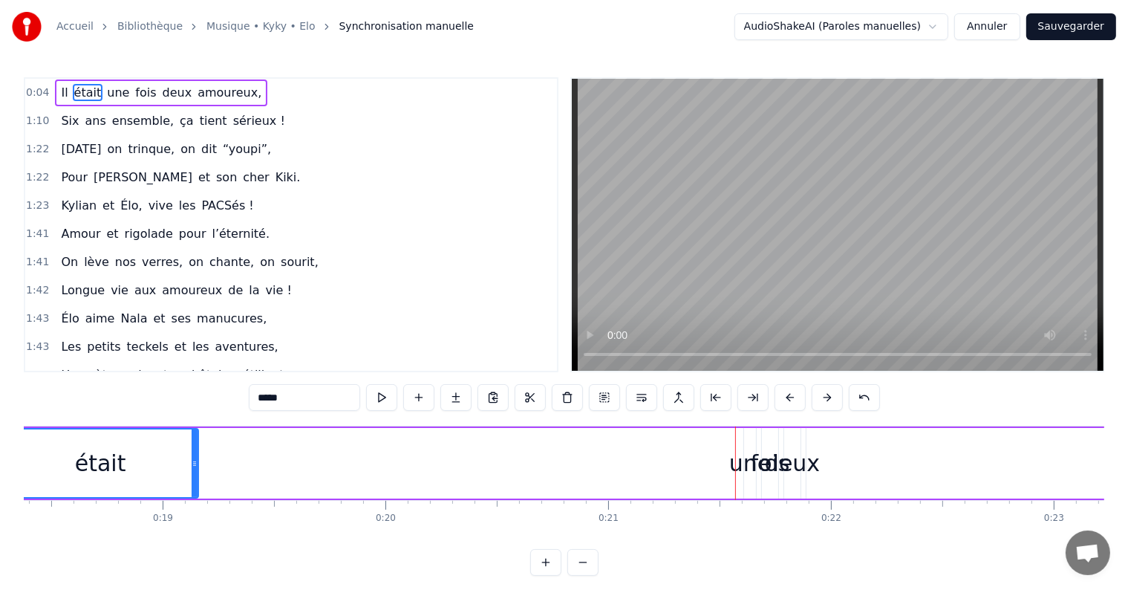
drag, startPoint x: 735, startPoint y: 470, endPoint x: 733, endPoint y: 496, distance: 26.1
click at [197, 472] on div "était" at bounding box center [370, 463] width 738 height 71
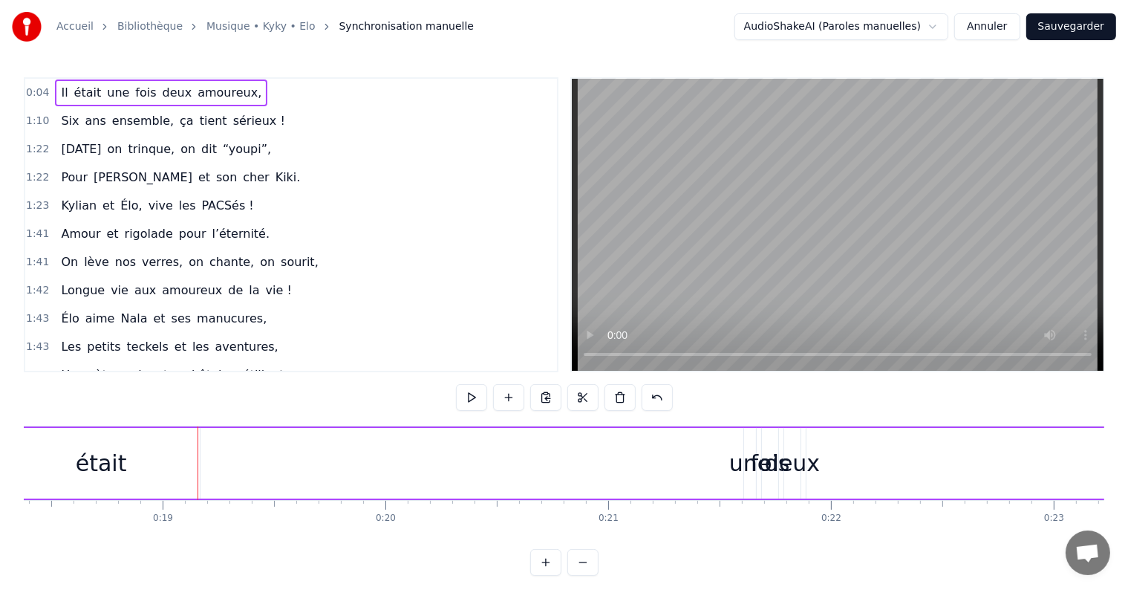
click at [737, 472] on div "une" at bounding box center [750, 462] width 42 height 33
click at [735, 466] on div "une" at bounding box center [750, 462] width 42 height 33
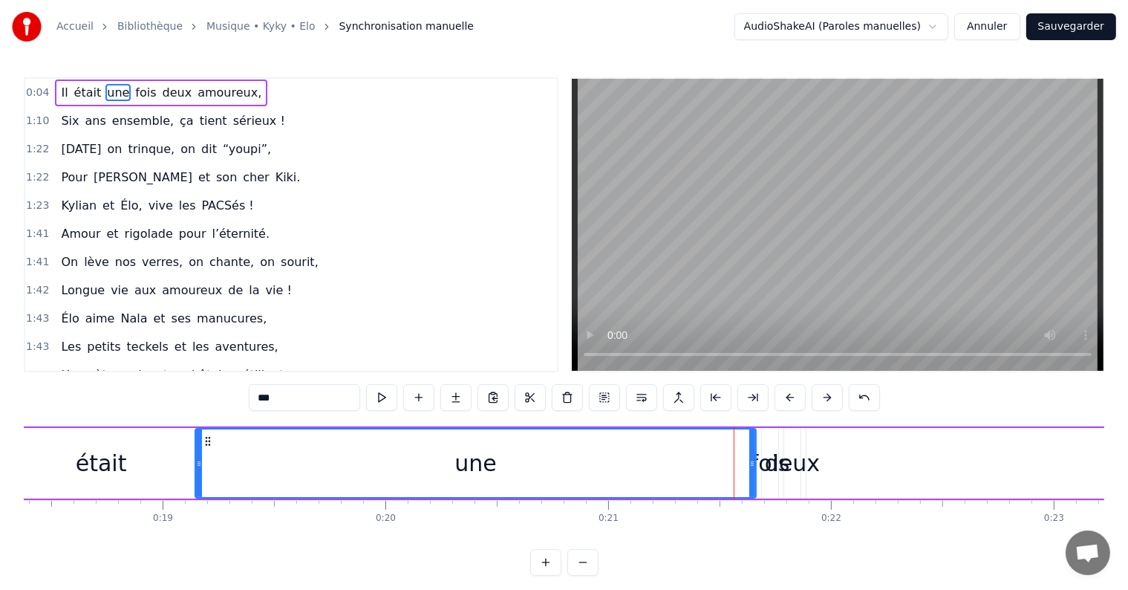
drag, startPoint x: 744, startPoint y: 462, endPoint x: 211, endPoint y: 464, distance: 533.3
click at [196, 469] on div at bounding box center [199, 463] width 6 height 68
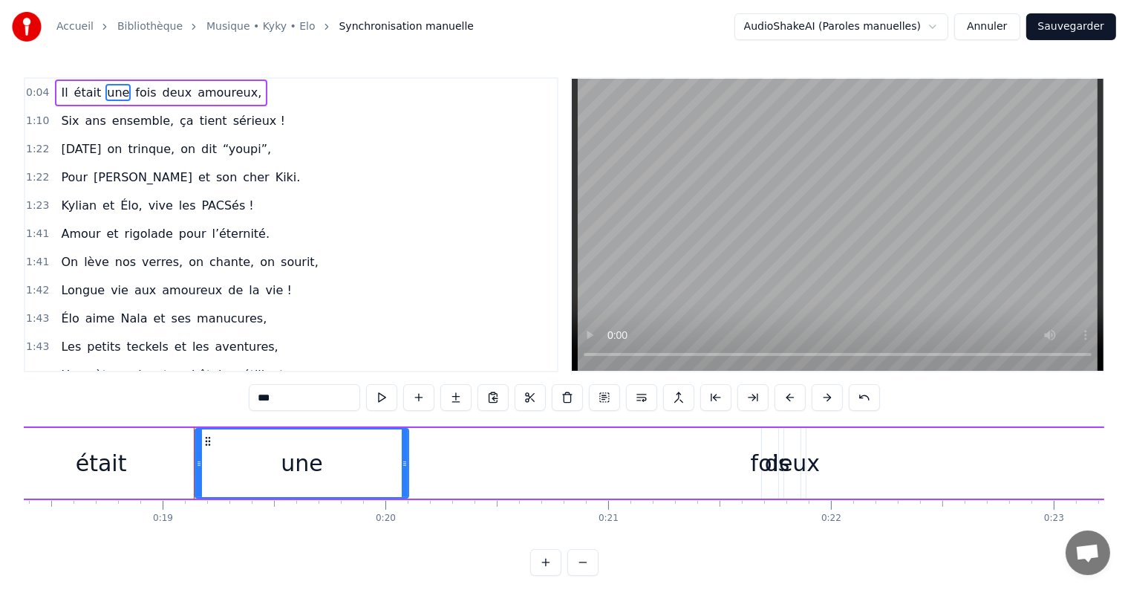
drag, startPoint x: 752, startPoint y: 461, endPoint x: 724, endPoint y: 452, distance: 29.4
click at [403, 461] on div "une" at bounding box center [476, 463] width 562 height 71
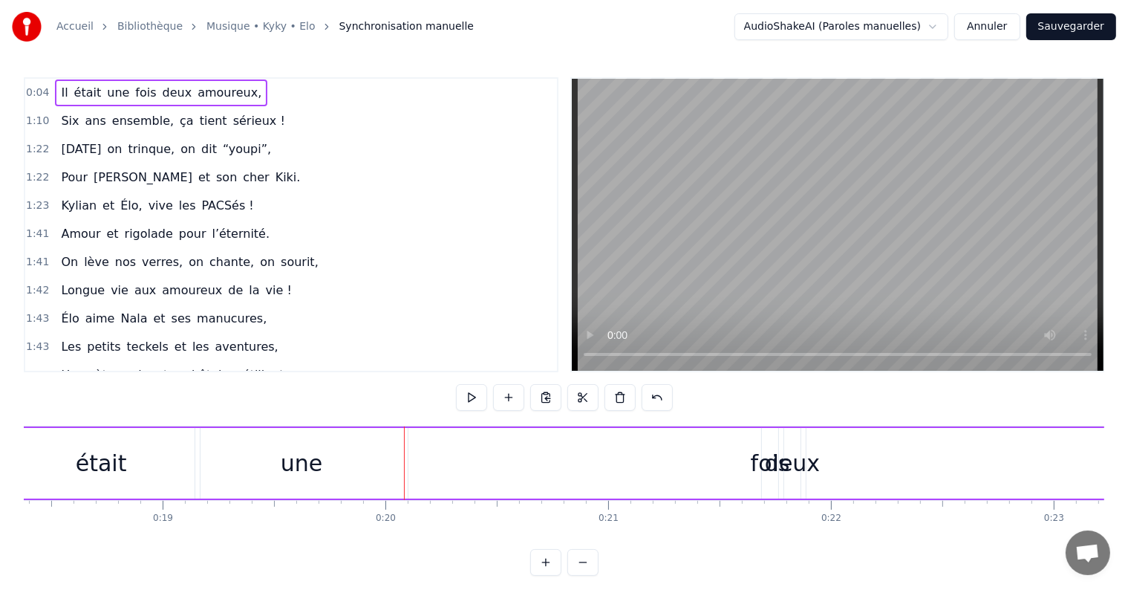
click at [772, 454] on div "deux" at bounding box center [792, 462] width 55 height 33
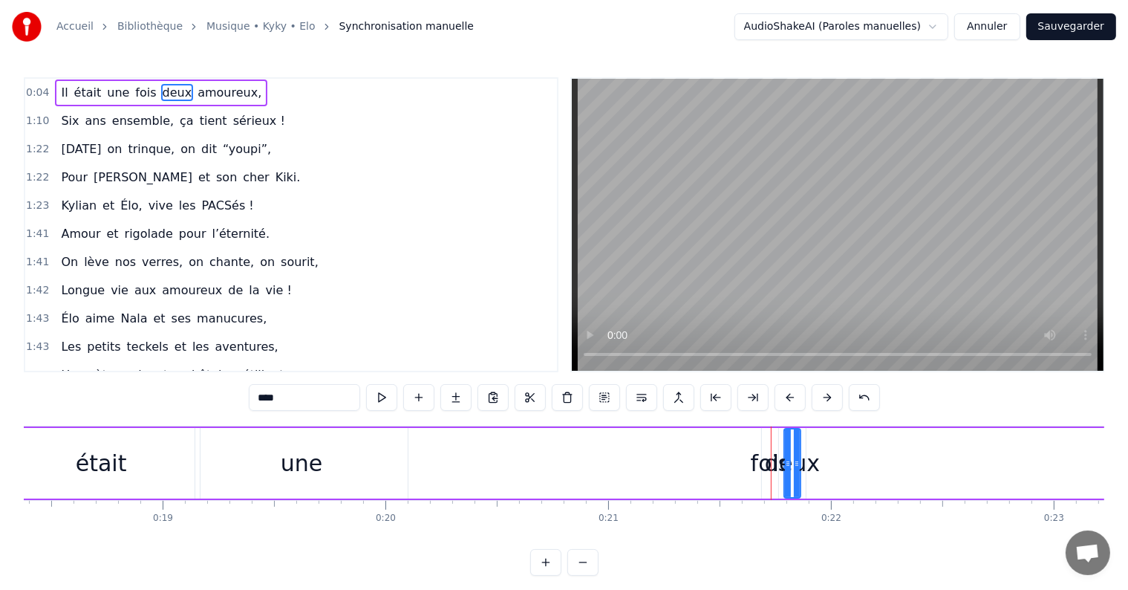
click at [758, 464] on div "fois" at bounding box center [770, 462] width 39 height 33
click at [759, 463] on div "fois" at bounding box center [770, 462] width 39 height 33
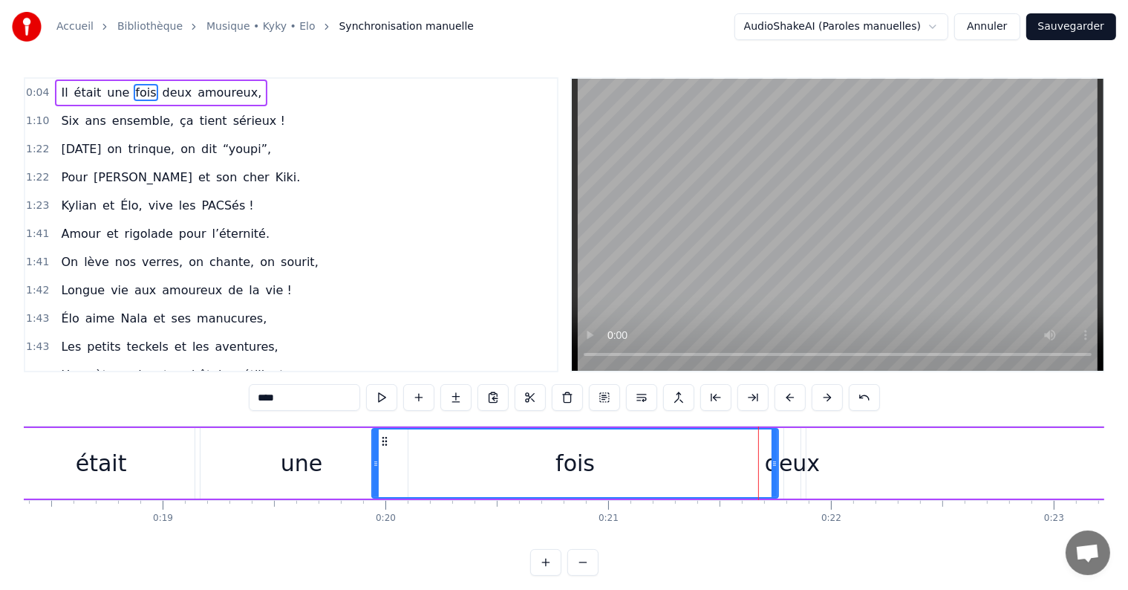
drag, startPoint x: 761, startPoint y: 462, endPoint x: 565, endPoint y: 462, distance: 196.8
click at [375, 467] on icon at bounding box center [376, 464] width 6 height 12
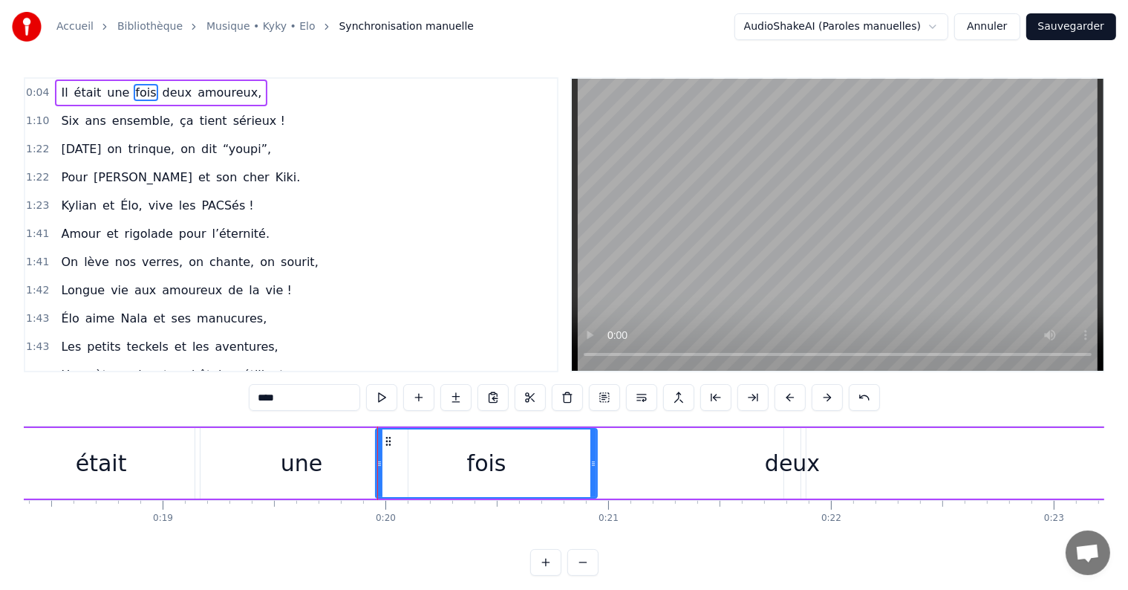
drag, startPoint x: 776, startPoint y: 457, endPoint x: 859, endPoint y: 464, distance: 84.2
click at [594, 466] on icon at bounding box center [594, 464] width 6 height 12
click at [789, 469] on div "deux" at bounding box center [792, 462] width 55 height 33
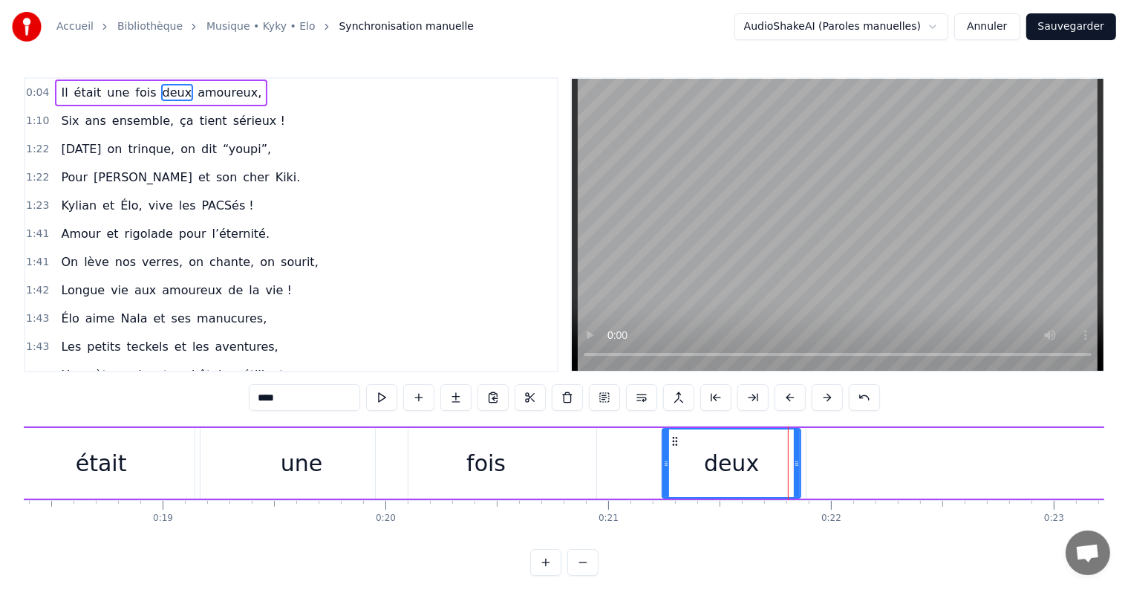
drag, startPoint x: 784, startPoint y: 461, endPoint x: 615, endPoint y: 475, distance: 170.0
click at [663, 475] on div at bounding box center [666, 463] width 6 height 68
click at [587, 570] on button at bounding box center [583, 562] width 31 height 27
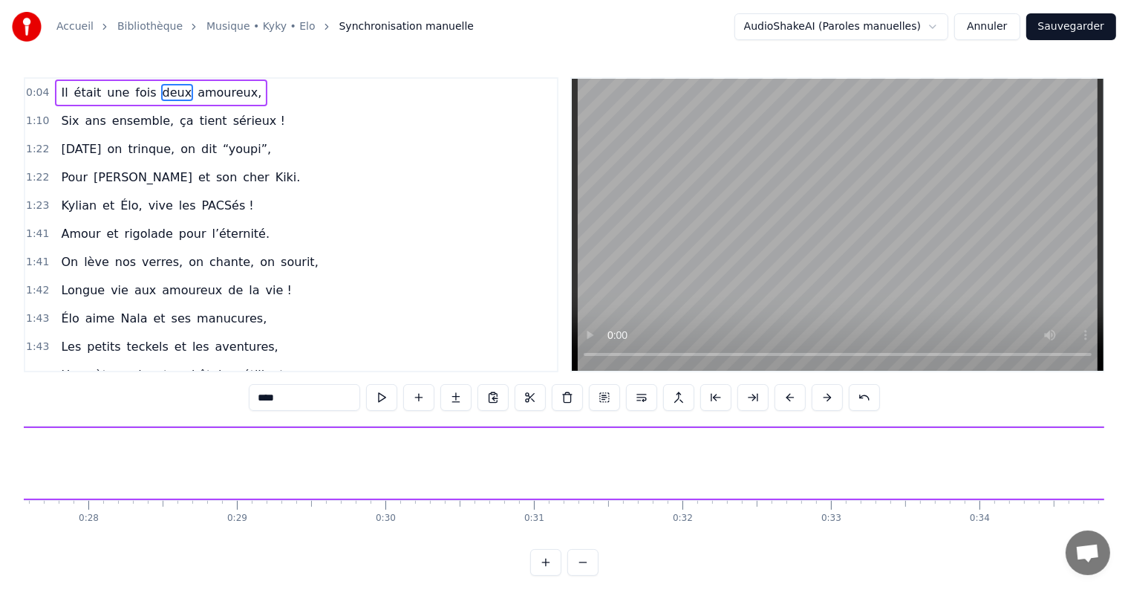
click at [587, 570] on button at bounding box center [583, 562] width 31 height 27
click at [588, 570] on button at bounding box center [583, 562] width 31 height 27
click at [588, 570] on div at bounding box center [564, 562] width 68 height 27
click at [584, 570] on div at bounding box center [564, 562] width 68 height 27
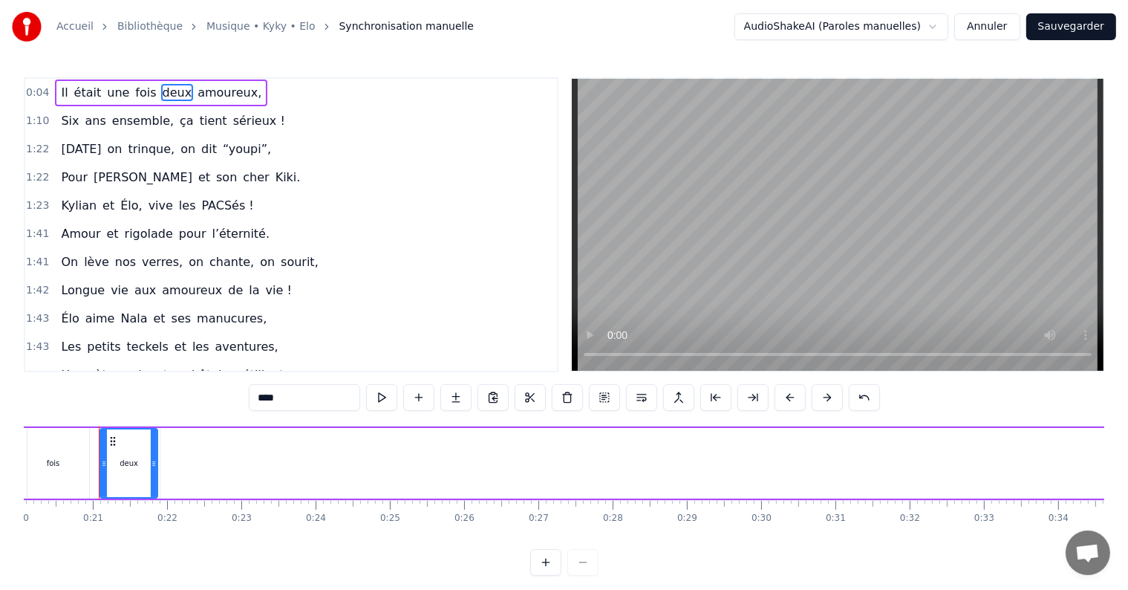
click at [575, 575] on div at bounding box center [564, 562] width 68 height 27
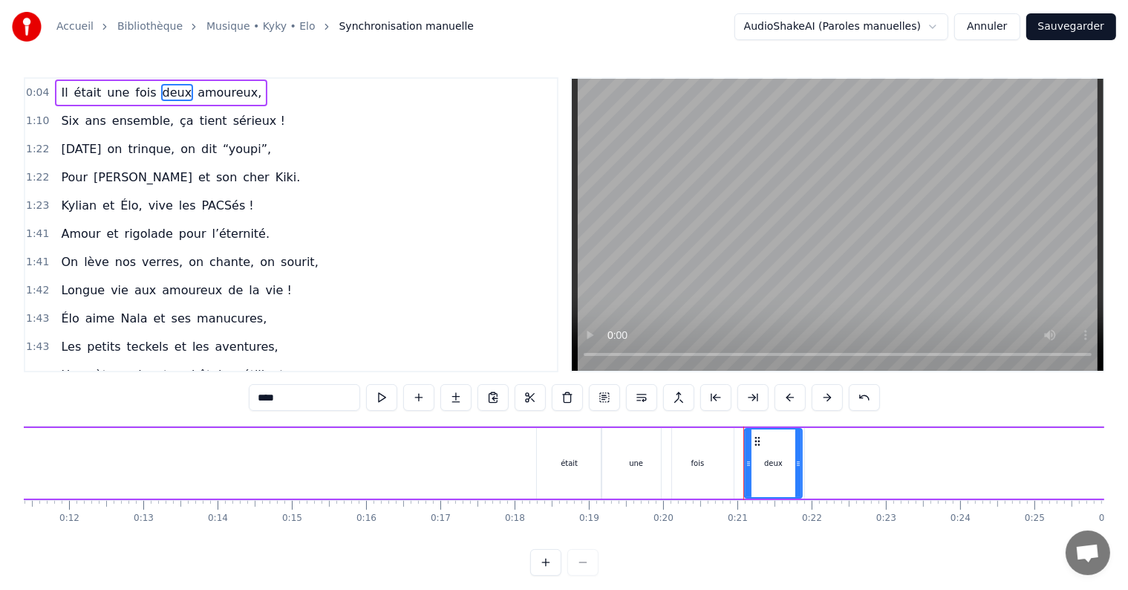
scroll to position [0, 851]
drag, startPoint x: 573, startPoint y: 453, endPoint x: 533, endPoint y: 473, distance: 45.5
click at [576, 453] on div "était" at bounding box center [564, 463] width 65 height 71
type input "*****"
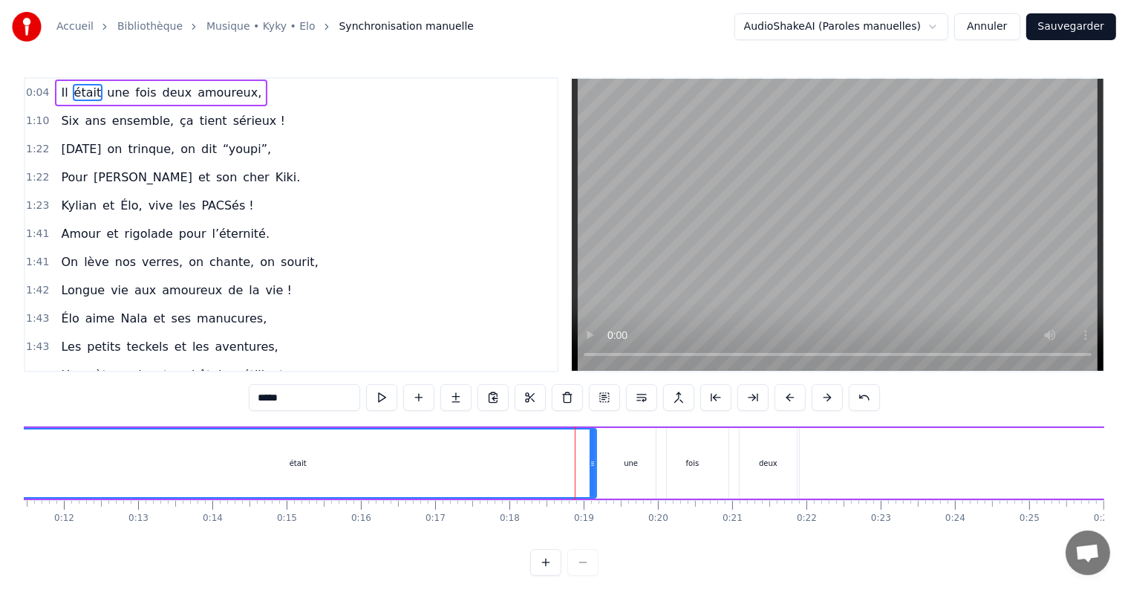
drag, startPoint x: 530, startPoint y: 469, endPoint x: 168, endPoint y: 464, distance: 362.5
click at [3, 464] on div "Accueil Bibliothèque Musique • Kyky • Elo Synchronisation manuelle AudioShakeAI…" at bounding box center [564, 288] width 1128 height 576
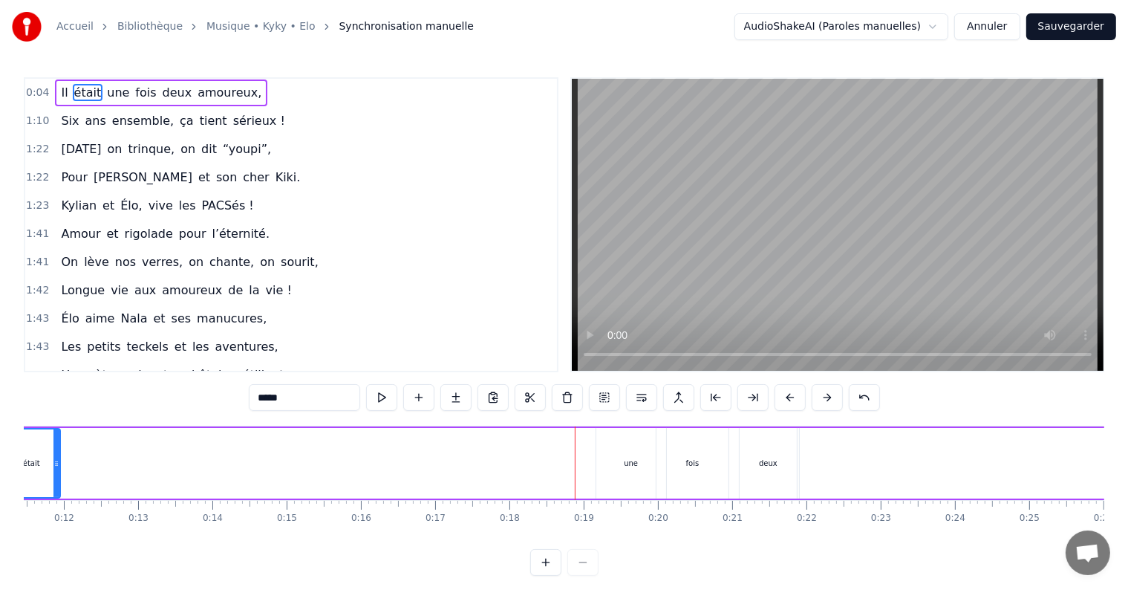
drag, startPoint x: 591, startPoint y: 458, endPoint x: 195, endPoint y: 465, distance: 396.7
click at [53, 458] on icon at bounding box center [56, 464] width 6 height 12
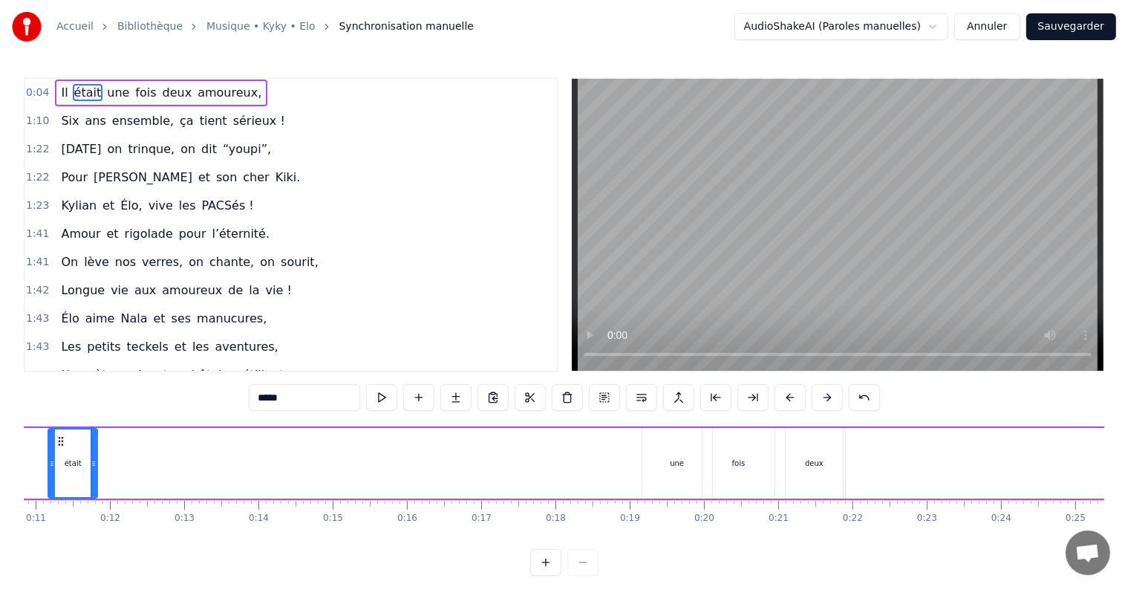
scroll to position [0, 798]
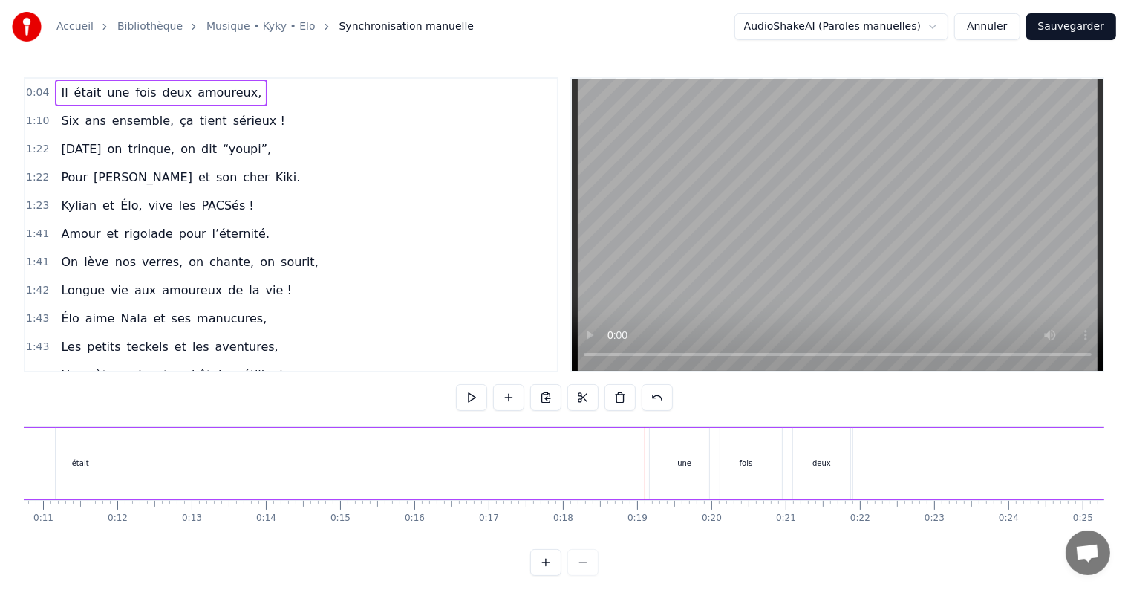
click at [697, 475] on div "une" at bounding box center [685, 463] width 70 height 71
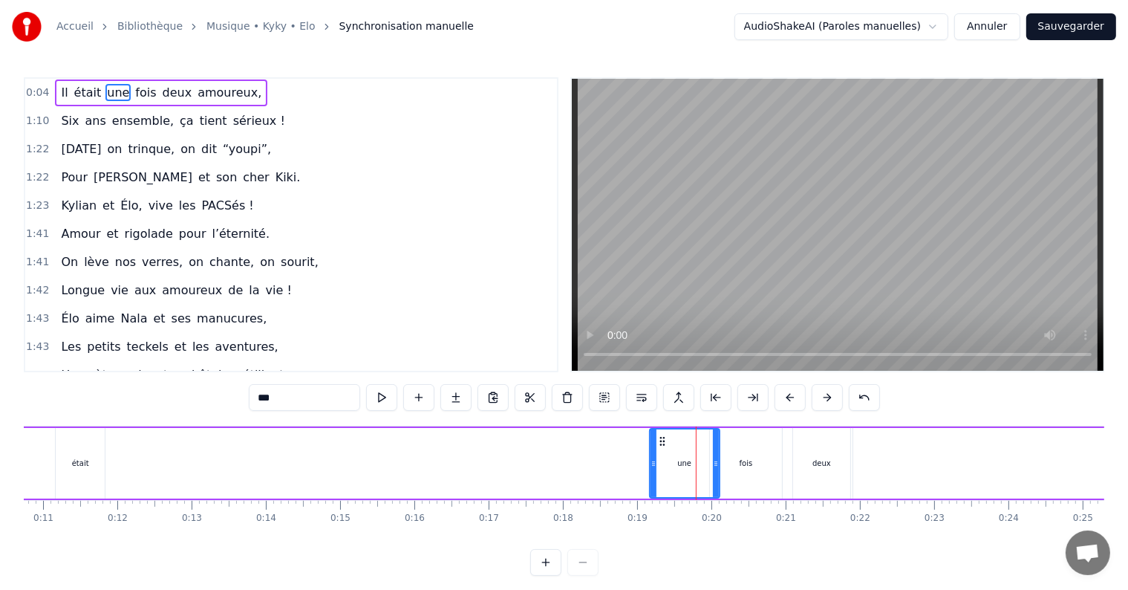
click at [656, 464] on div "une" at bounding box center [685, 463] width 68 height 68
drag, startPoint x: 661, startPoint y: 458, endPoint x: 647, endPoint y: 446, distance: 18.5
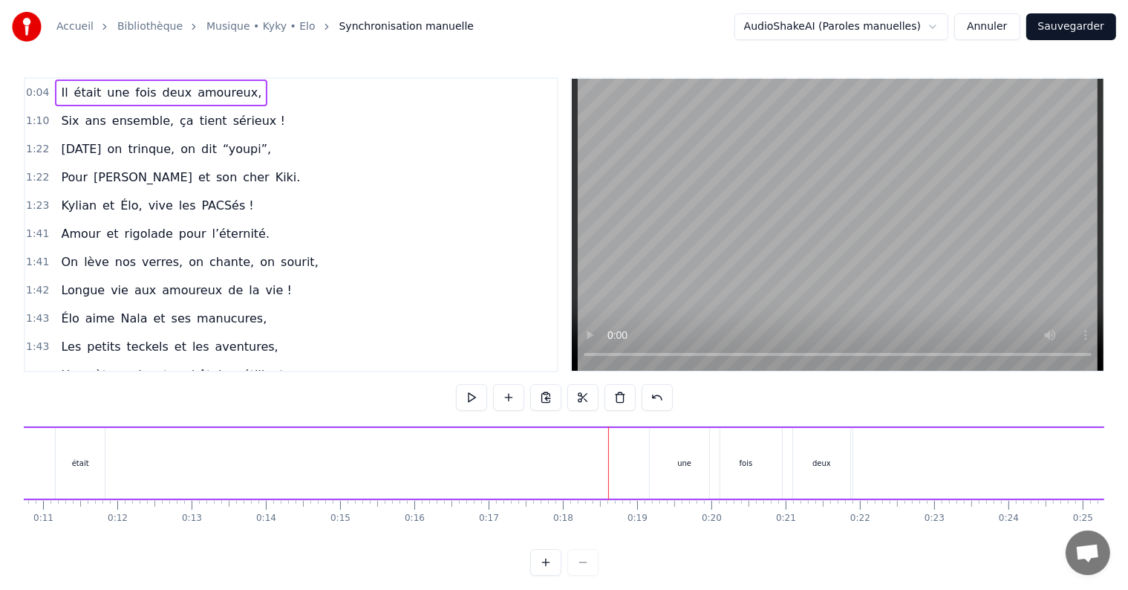
click at [662, 438] on div "une" at bounding box center [685, 463] width 70 height 71
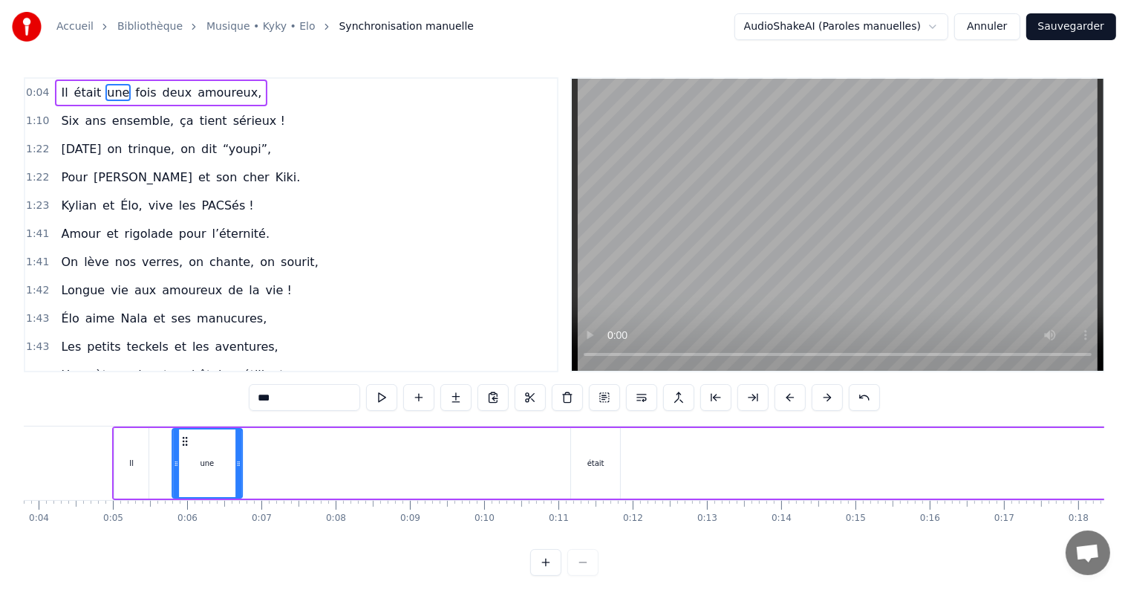
scroll to position [0, 281]
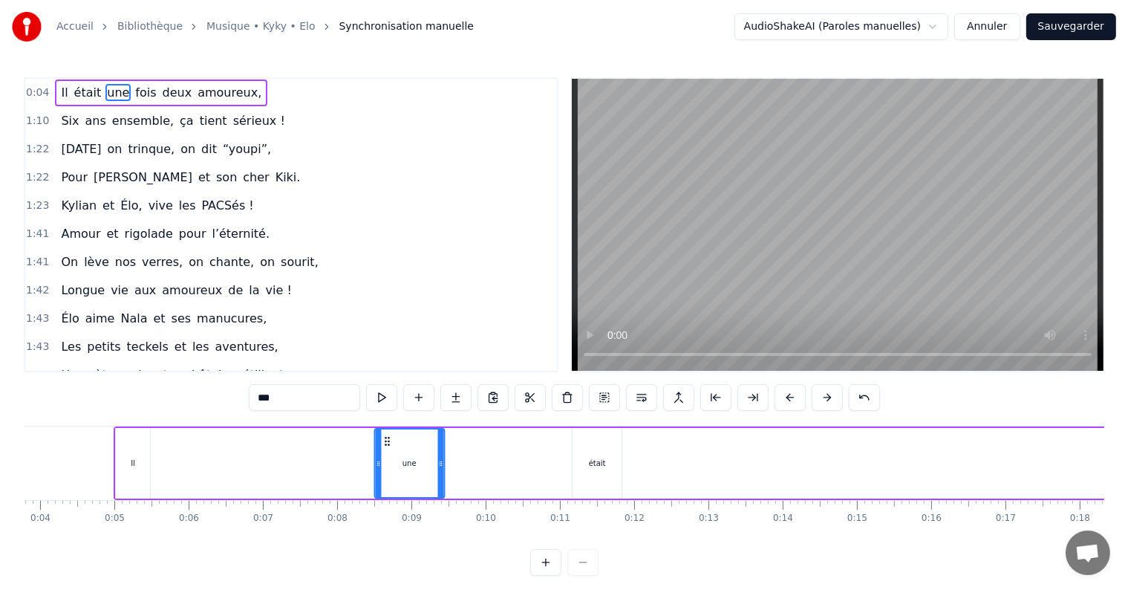
drag, startPoint x: 662, startPoint y: 443, endPoint x: 499, endPoint y: 472, distance: 165.2
click at [388, 472] on div "une" at bounding box center [409, 463] width 68 height 68
click at [593, 460] on div "était" at bounding box center [597, 463] width 17 height 11
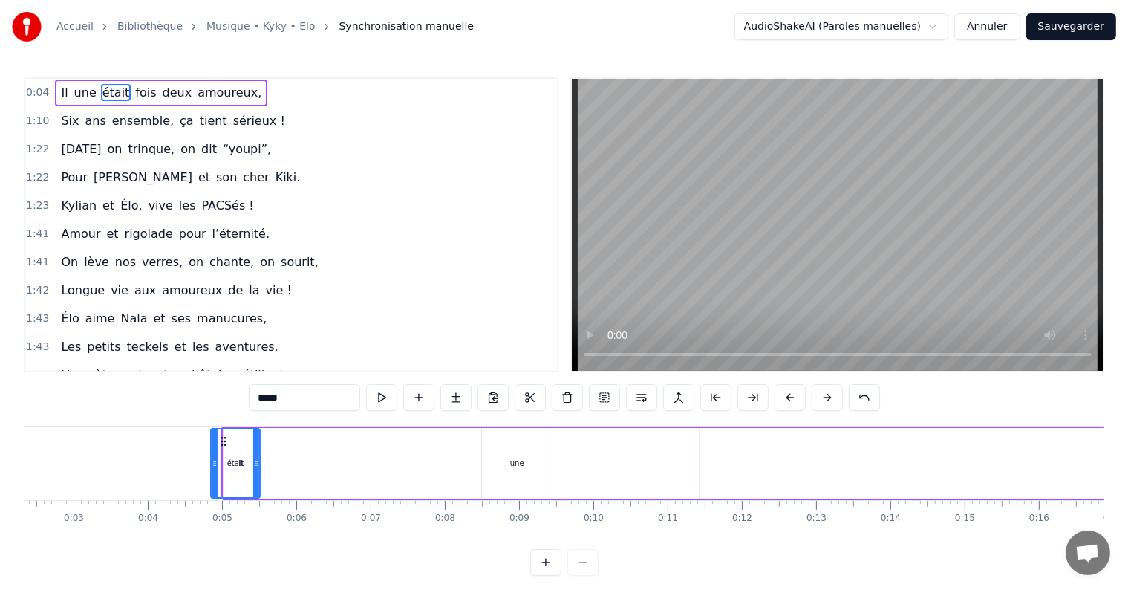
scroll to position [0, 169]
drag, startPoint x: 590, startPoint y: 440, endPoint x: 269, endPoint y: 445, distance: 320.9
click at [269, 445] on icon at bounding box center [265, 441] width 12 height 12
click at [505, 443] on div "une" at bounding box center [522, 463] width 70 height 71
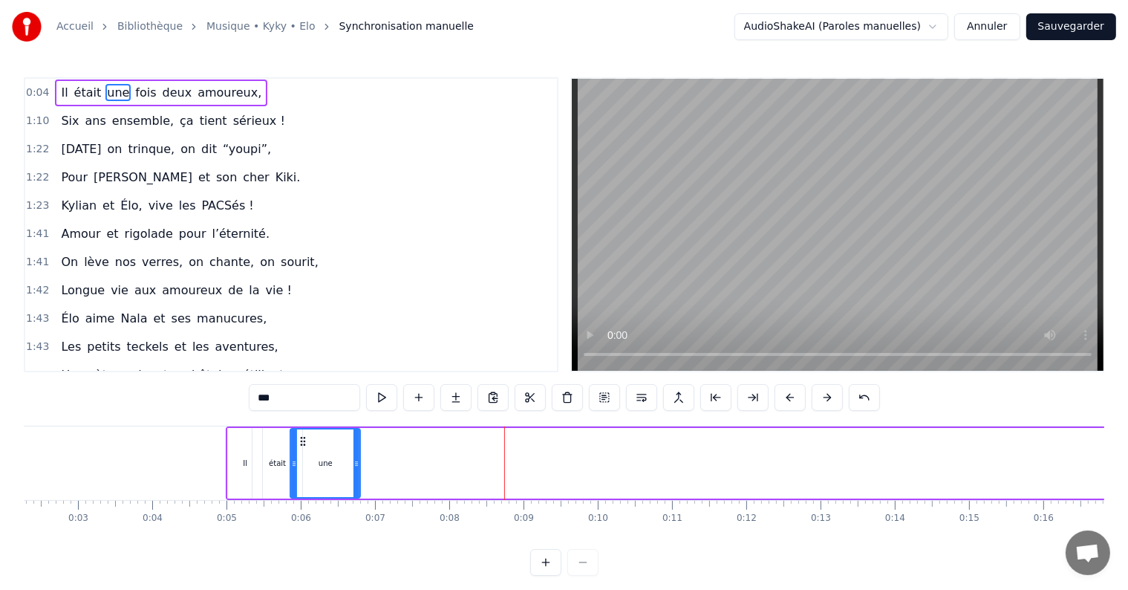
drag, startPoint x: 499, startPoint y: 437, endPoint x: 303, endPoint y: 441, distance: 196.2
click at [303, 441] on icon at bounding box center [303, 441] width 12 height 12
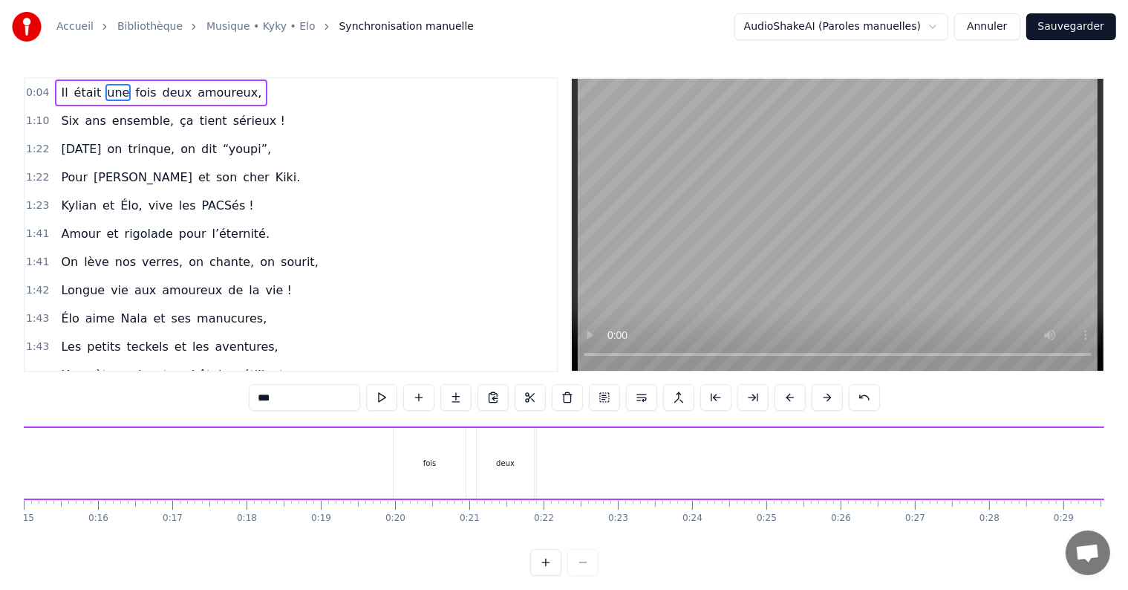
click at [420, 461] on div "fois" at bounding box center [430, 463] width 73 height 71
click at [426, 466] on div "fois" at bounding box center [429, 463] width 13 height 11
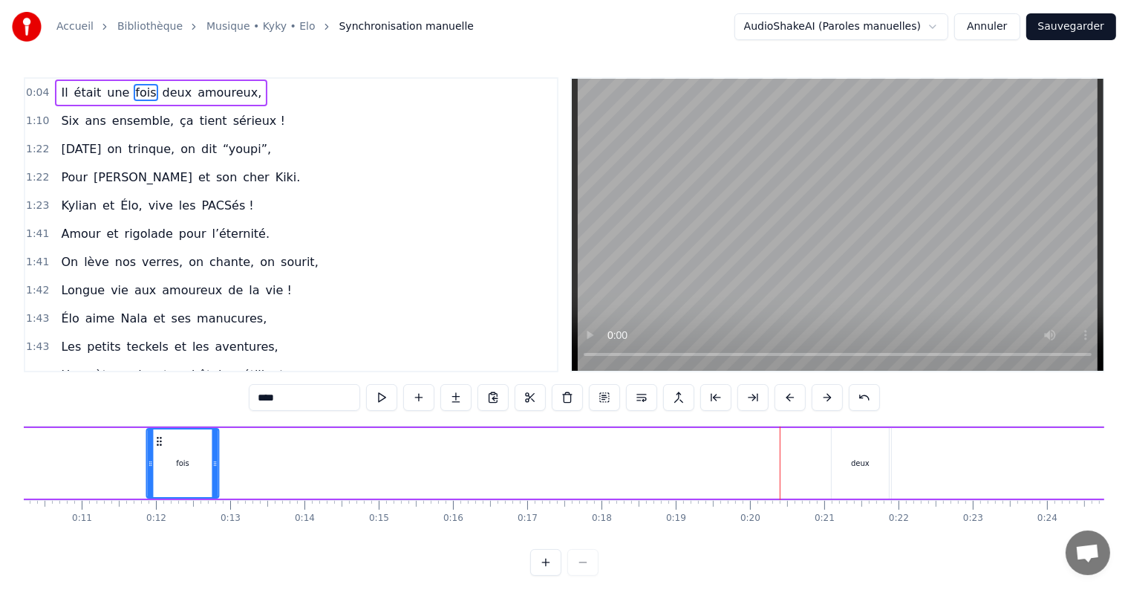
scroll to position [0, 745]
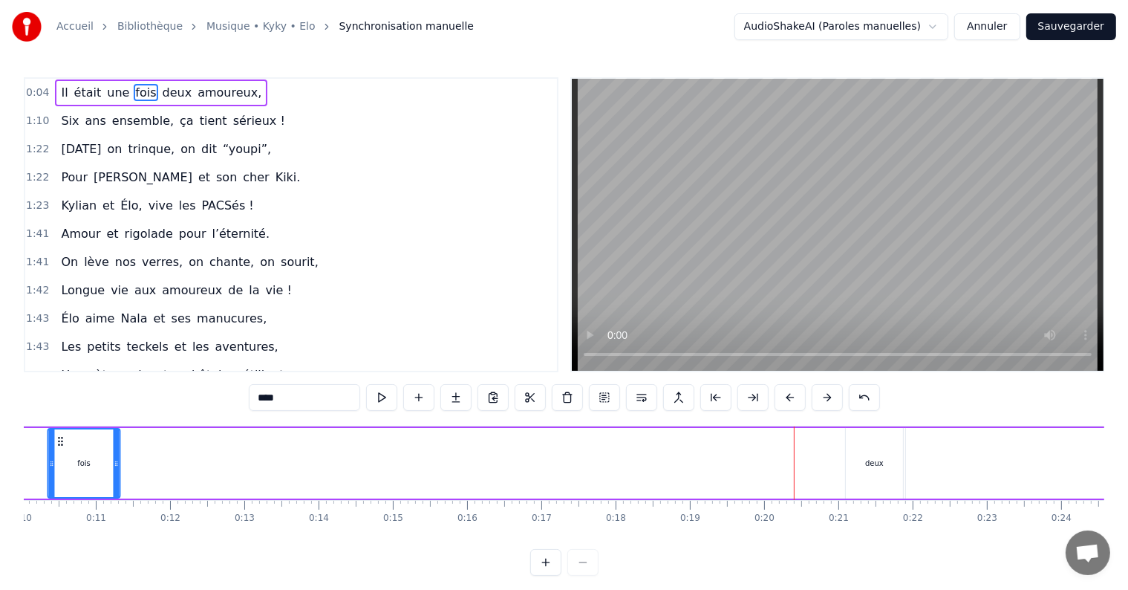
drag, startPoint x: 398, startPoint y: 441, endPoint x: 62, endPoint y: 472, distance: 337.1
click at [62, 472] on div "fois" at bounding box center [83, 463] width 71 height 68
click at [880, 463] on div "deux" at bounding box center [874, 463] width 19 height 11
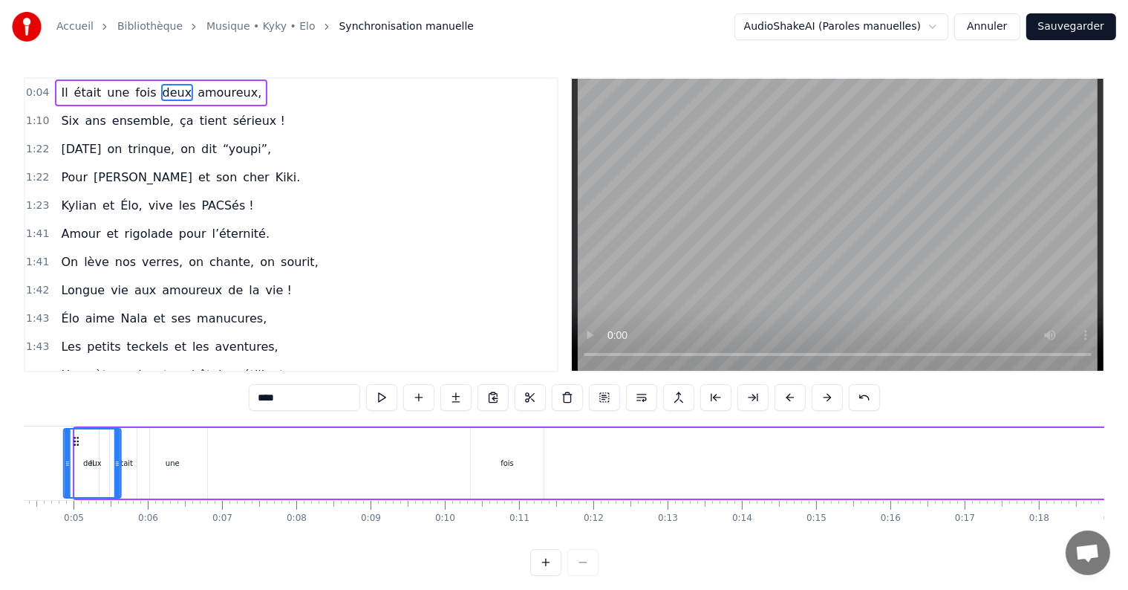
scroll to position [0, 322]
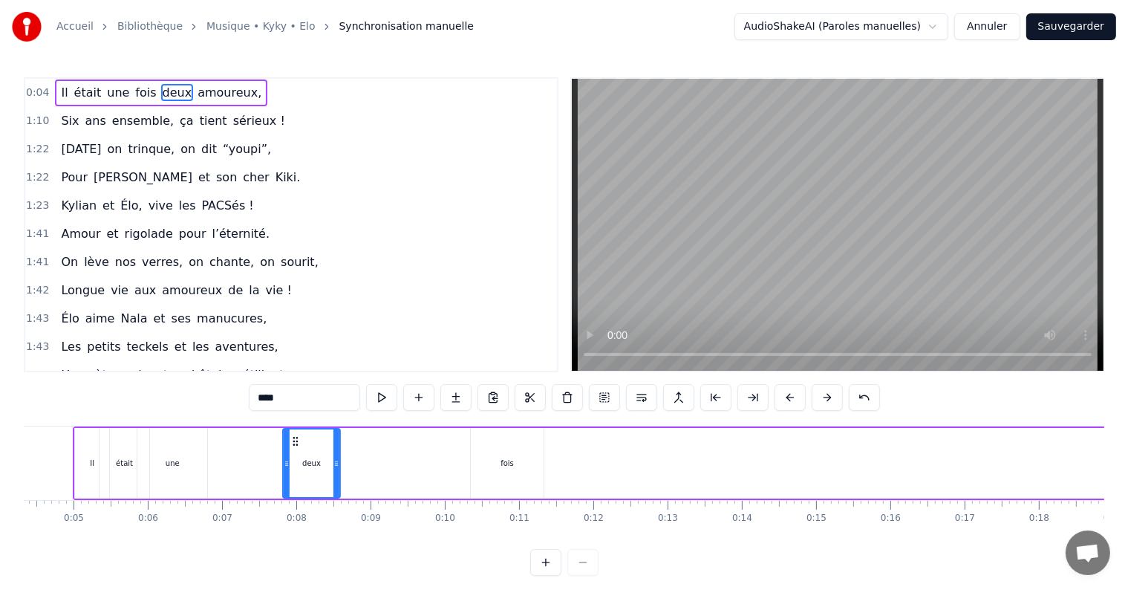
drag, startPoint x: 849, startPoint y: 443, endPoint x: 297, endPoint y: 473, distance: 552.8
click at [297, 473] on div "deux" at bounding box center [312, 463] width 56 height 68
click at [478, 441] on div "fois" at bounding box center [507, 463] width 73 height 71
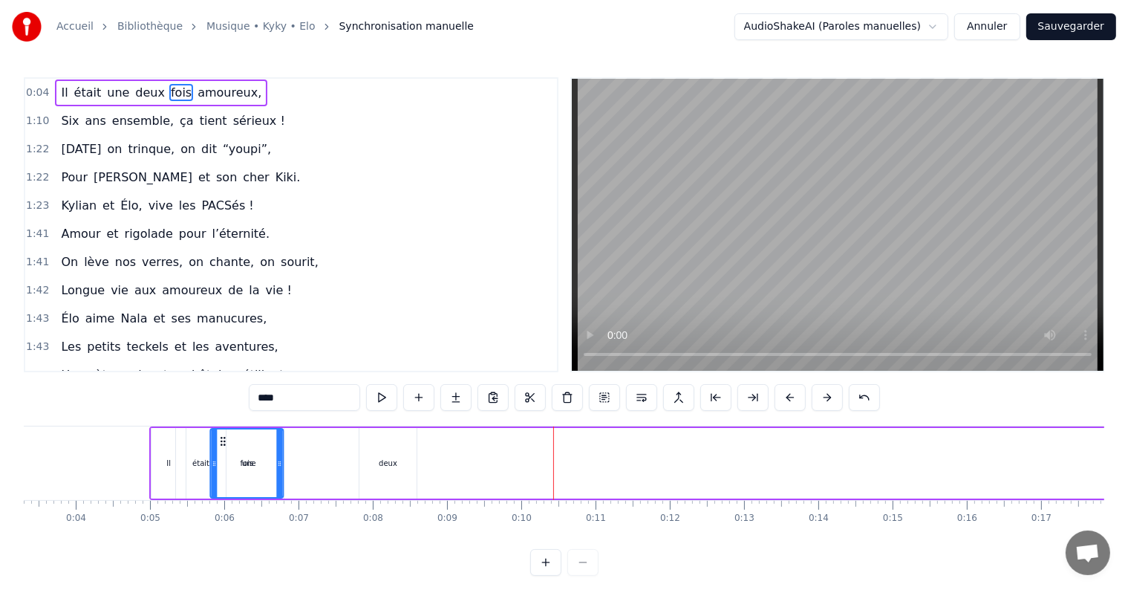
scroll to position [0, 245]
drag, startPoint x: 484, startPoint y: 440, endPoint x: 276, endPoint y: 459, distance: 208.9
click at [276, 459] on div "fois" at bounding box center [299, 463] width 71 height 68
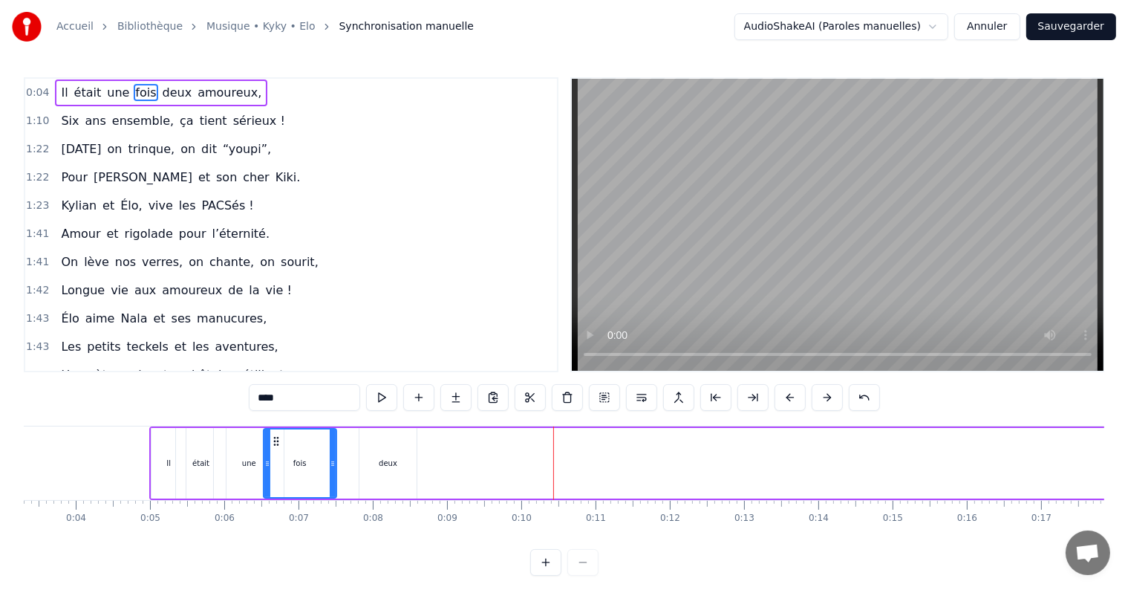
click at [381, 461] on div "deux" at bounding box center [388, 463] width 19 height 11
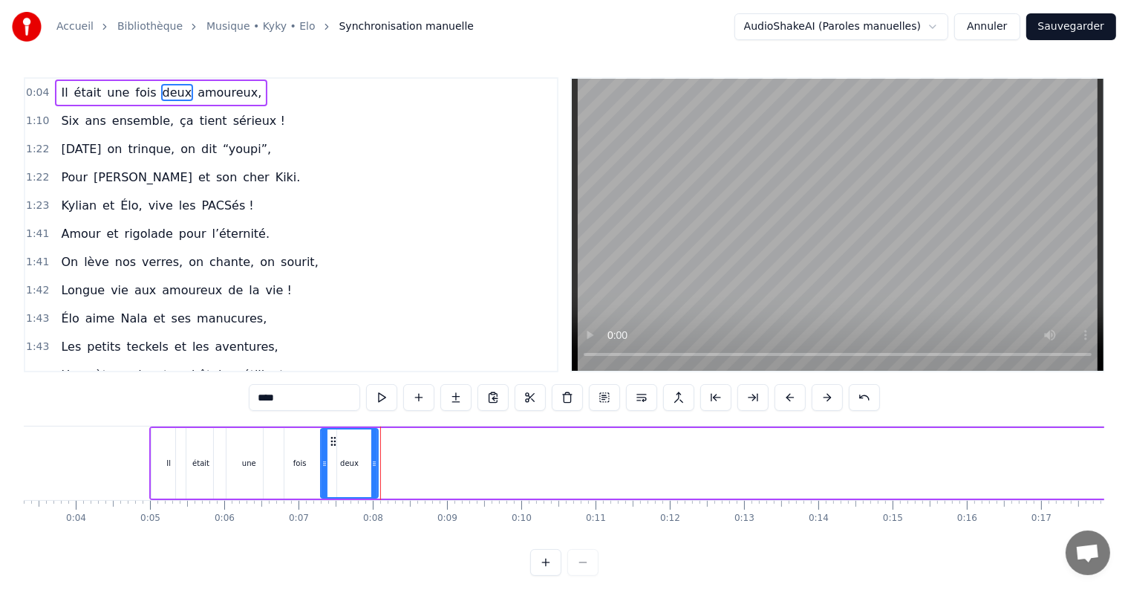
drag, startPoint x: 368, startPoint y: 438, endPoint x: 330, endPoint y: 440, distance: 38.7
click at [330, 440] on icon at bounding box center [334, 441] width 12 height 12
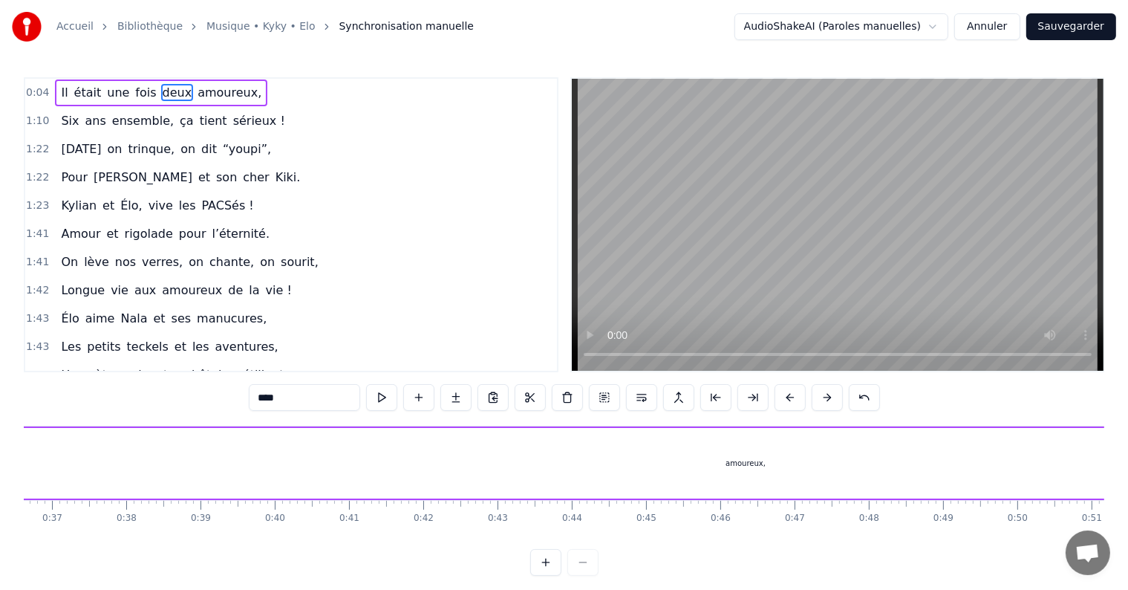
scroll to position [0, 2786]
click at [681, 461] on div "amoureux," at bounding box center [680, 463] width 40 height 11
type input "*********"
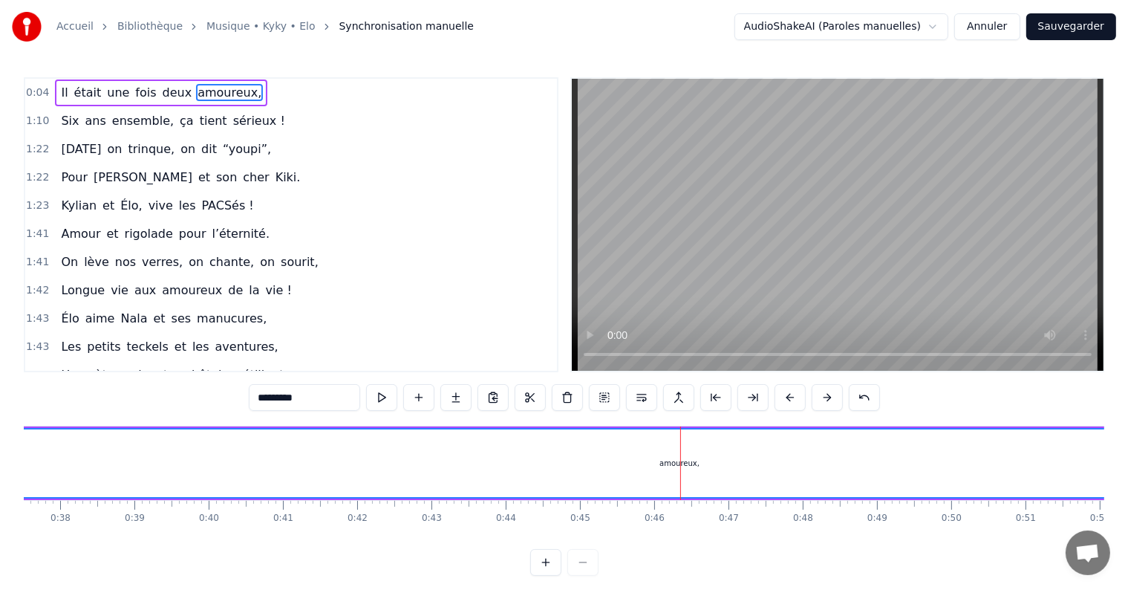
click at [666, 449] on div "amoureux," at bounding box center [680, 463] width 3628 height 68
drag, startPoint x: 689, startPoint y: 466, endPoint x: 708, endPoint y: 467, distance: 18.6
click at [697, 466] on div "amoureux," at bounding box center [680, 463] width 3628 height 68
drag, startPoint x: 609, startPoint y: 464, endPoint x: 646, endPoint y: 459, distance: 36.7
click at [608, 464] on div "amoureux," at bounding box center [680, 463] width 3628 height 68
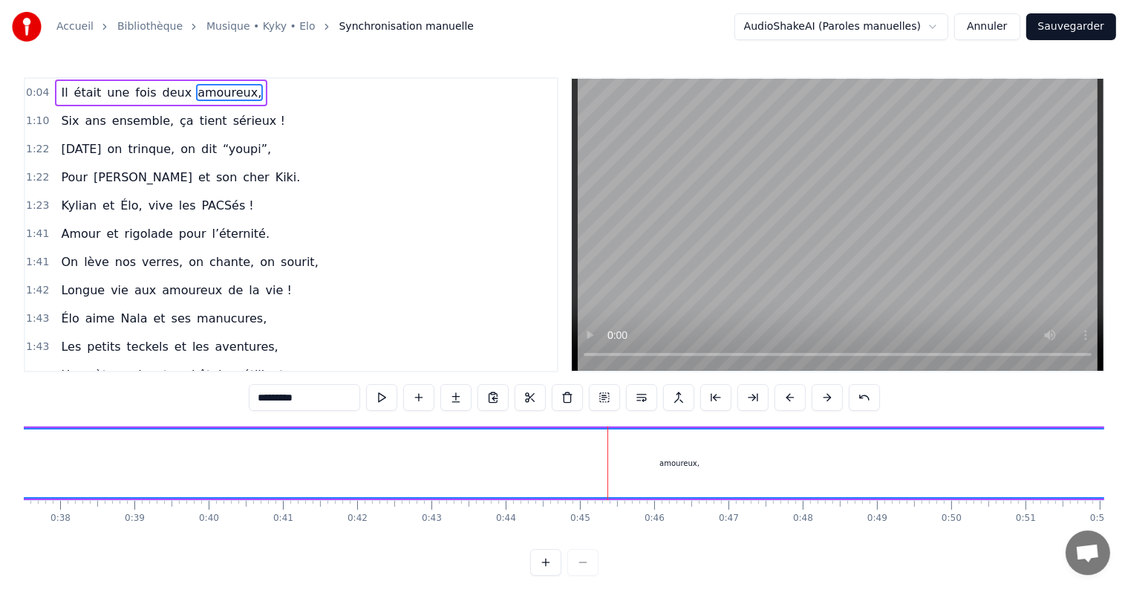
drag, startPoint x: 674, startPoint y: 456, endPoint x: 706, endPoint y: 455, distance: 31.2
click at [678, 455] on div "amoureux," at bounding box center [680, 463] width 3628 height 68
click at [683, 469] on div "amoureux," at bounding box center [680, 463] width 3628 height 68
click at [691, 472] on div "amoureux," at bounding box center [680, 463] width 3628 height 68
click at [691, 473] on div "amoureux," at bounding box center [680, 463] width 3628 height 68
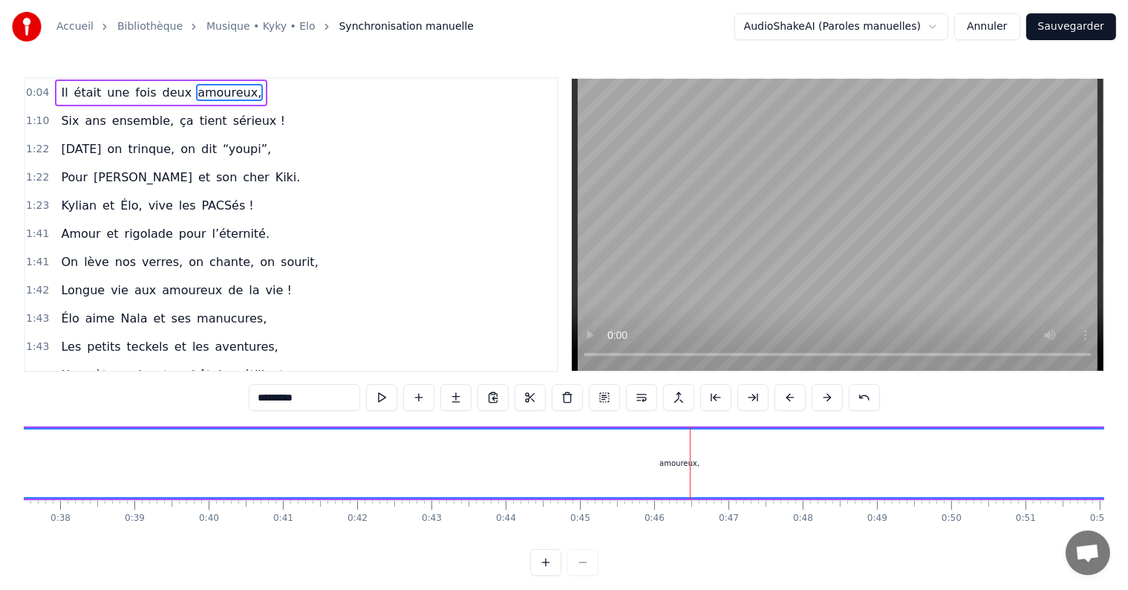
click at [576, 465] on div "amoureux," at bounding box center [680, 463] width 3628 height 68
drag, startPoint x: 696, startPoint y: 460, endPoint x: 723, endPoint y: 462, distance: 26.8
click at [703, 461] on div "amoureux," at bounding box center [680, 463] width 3628 height 68
click at [840, 462] on div "amoureux," at bounding box center [680, 463] width 3628 height 68
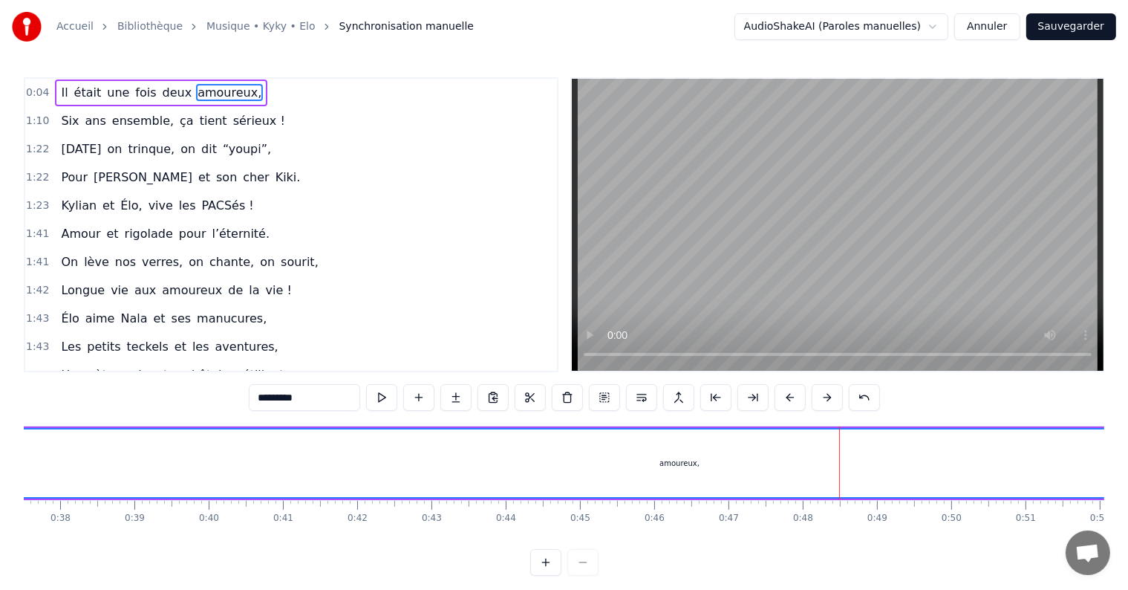
click at [880, 461] on div "amoureux," at bounding box center [680, 463] width 3628 height 68
click at [895, 458] on div "amoureux," at bounding box center [680, 463] width 3628 height 68
click at [363, 466] on div "amoureux," at bounding box center [365, 463] width 40 height 11
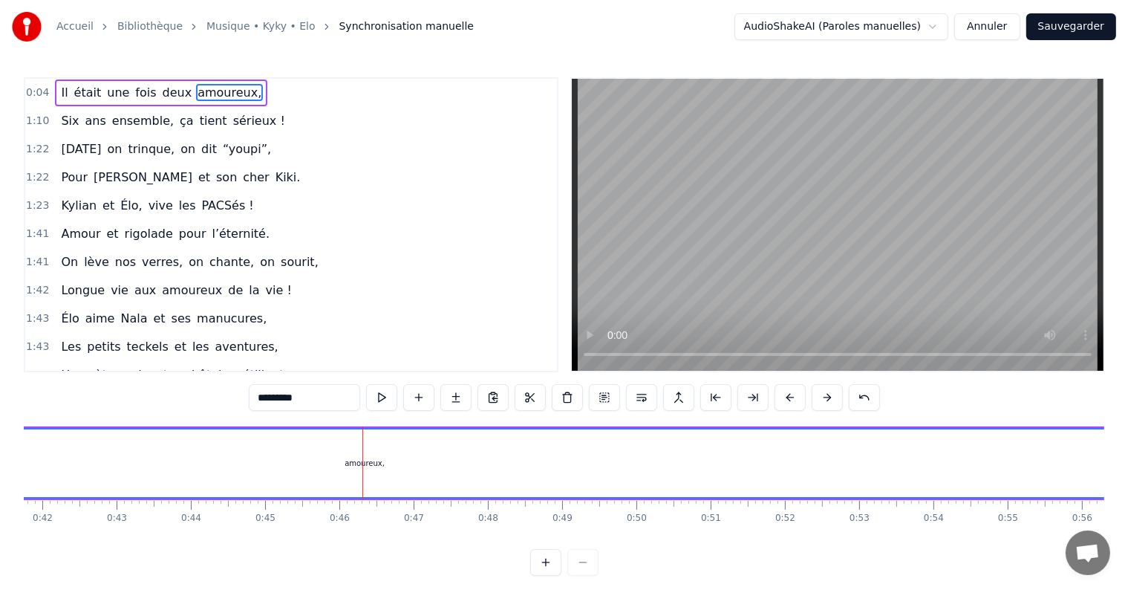
click at [363, 466] on div "amoureux," at bounding box center [365, 463] width 40 height 11
click at [548, 574] on button at bounding box center [545, 562] width 31 height 27
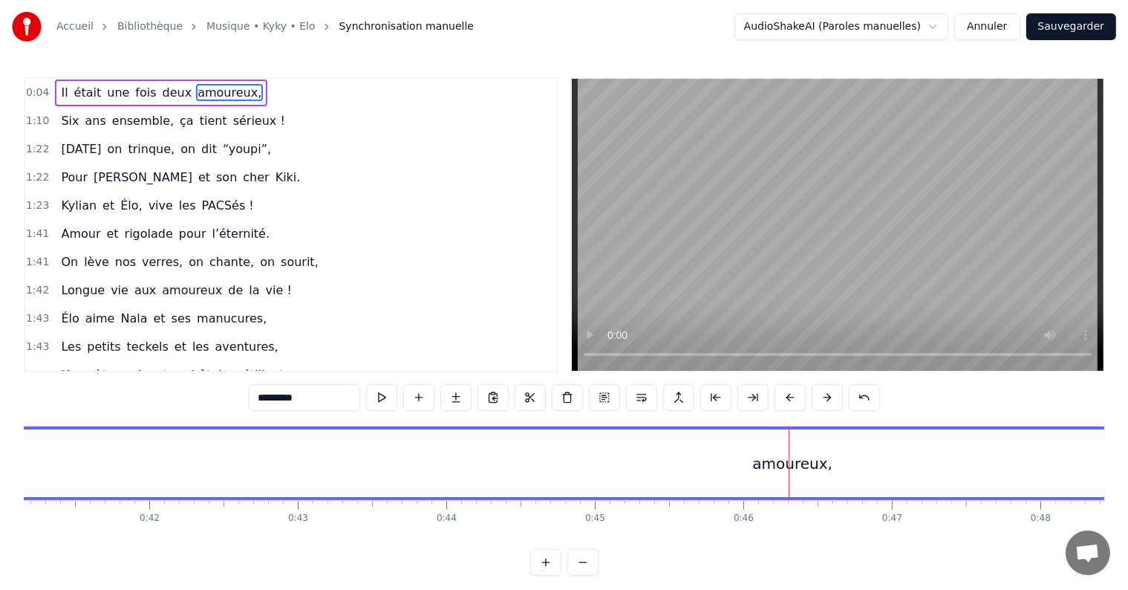
click at [777, 467] on div "amoureux," at bounding box center [792, 463] width 80 height 22
click at [775, 468] on div "amoureux," at bounding box center [792, 463] width 80 height 22
drag, startPoint x: 820, startPoint y: 464, endPoint x: 695, endPoint y: 465, distance: 124.8
click at [654, 468] on div "amoureux," at bounding box center [792, 463] width 7259 height 68
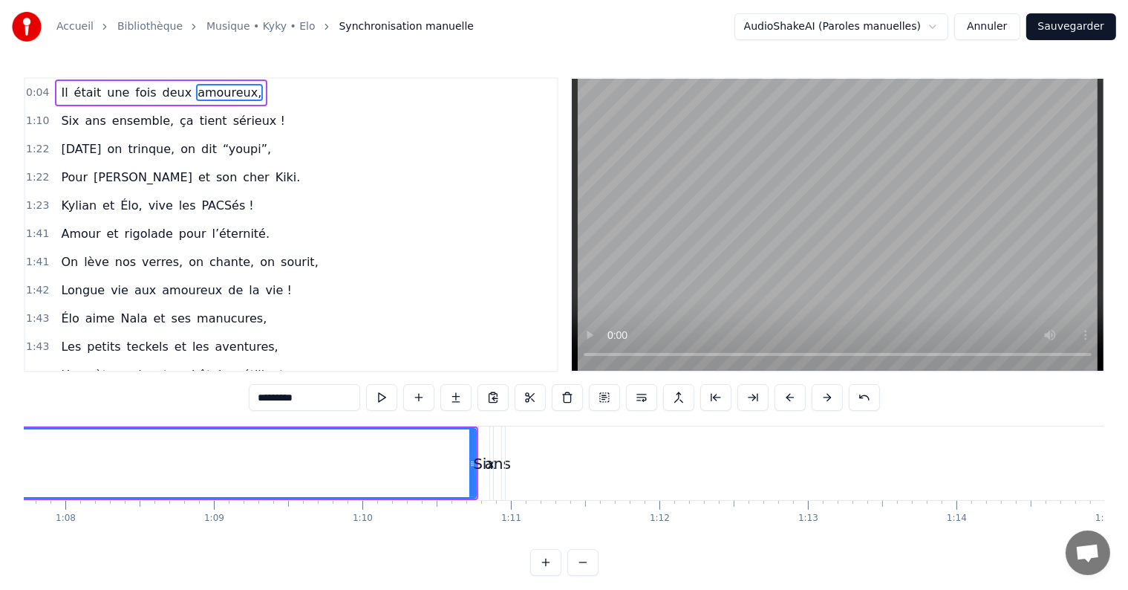
scroll to position [0, 10094]
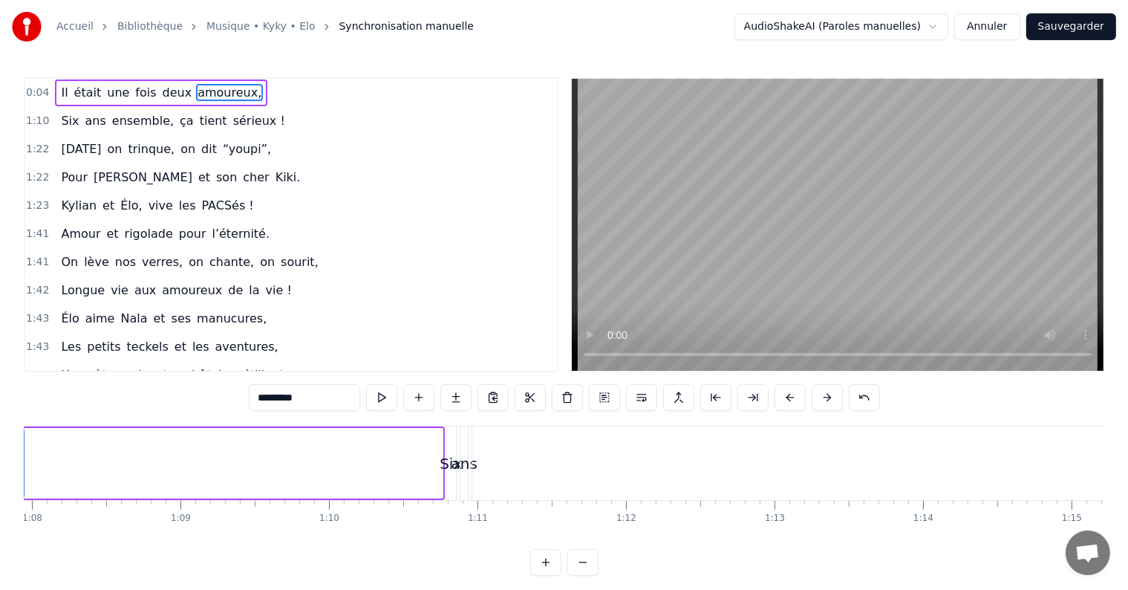
drag, startPoint x: 440, startPoint y: 475, endPoint x: 21, endPoint y: 450, distance: 419.7
click at [21, 450] on div "Accueil Bibliothèque Musique • Kyky • Elo Synchronisation manuelle AudioShakeAI…" at bounding box center [564, 288] width 1128 height 576
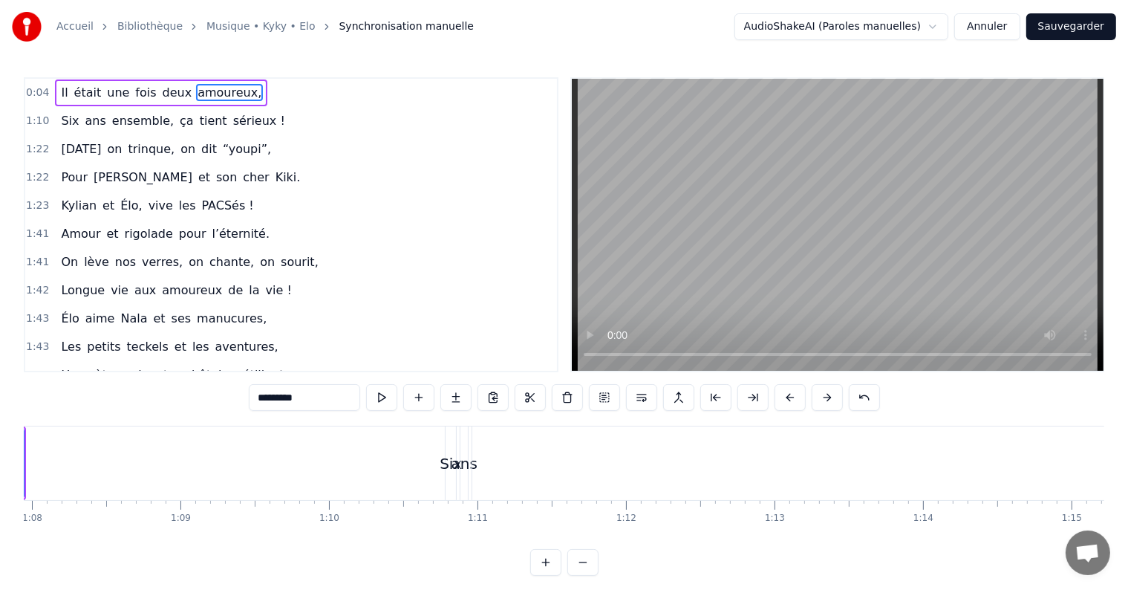
drag, startPoint x: 590, startPoint y: 551, endPoint x: 474, endPoint y: 544, distance: 116.1
click at [474, 544] on div "0:04 Il était une fois deux amoureux, 1:10 Six ans ensemble, ça tient sérieux !…" at bounding box center [564, 326] width 1081 height 498
click at [579, 572] on button at bounding box center [583, 562] width 31 height 27
click at [578, 572] on button at bounding box center [583, 562] width 31 height 27
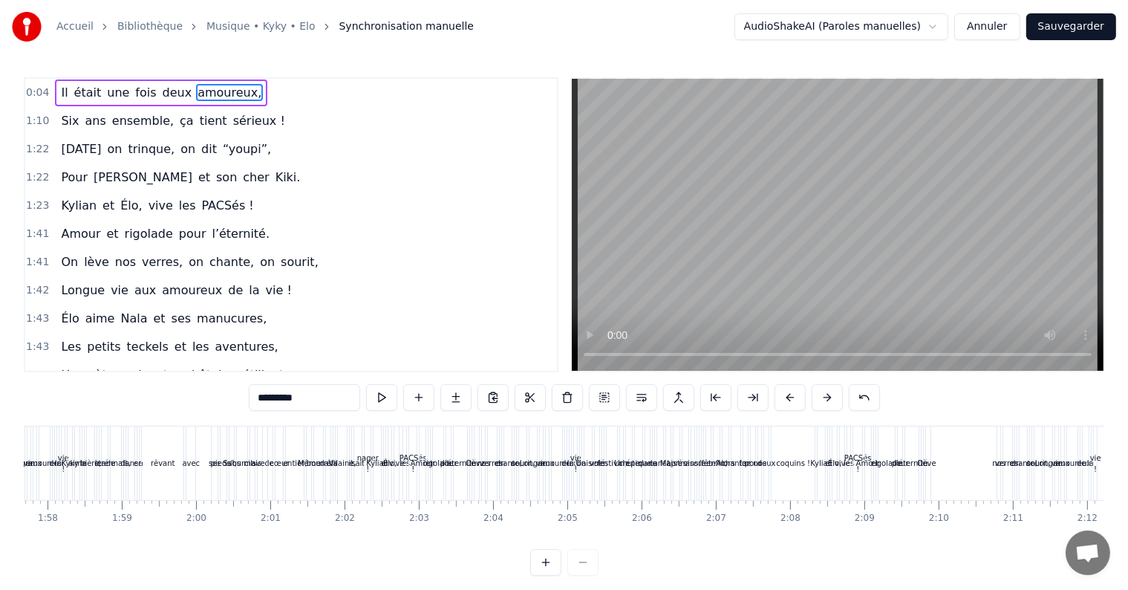
click at [577, 572] on div at bounding box center [564, 562] width 68 height 27
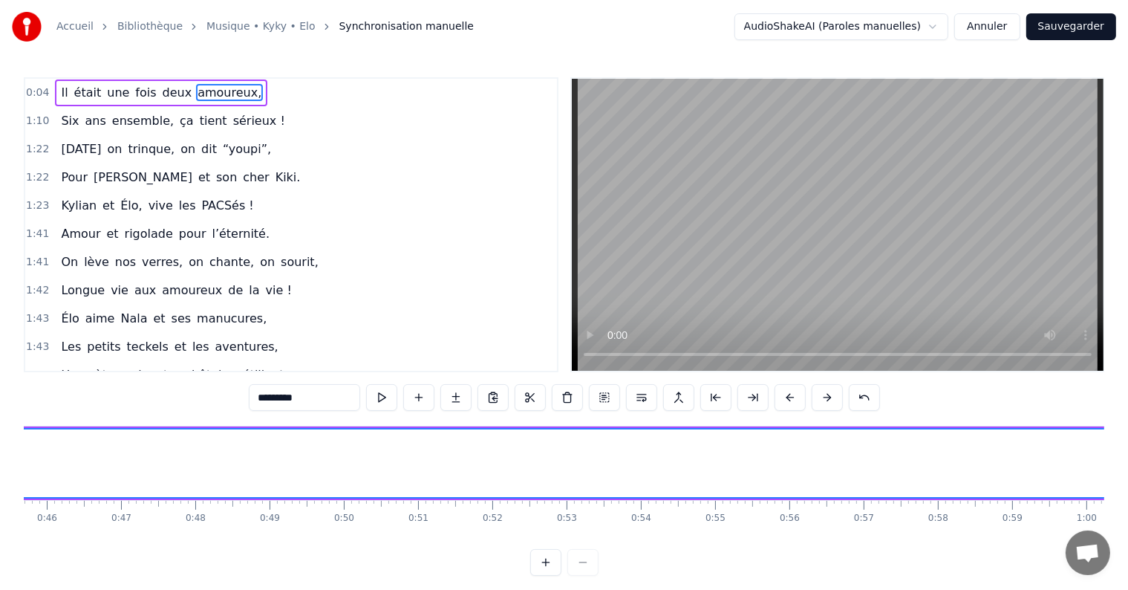
scroll to position [0, 3297]
click at [577, 573] on div at bounding box center [564, 562] width 68 height 27
click at [576, 572] on div at bounding box center [564, 562] width 68 height 27
click at [582, 576] on div at bounding box center [564, 562] width 68 height 27
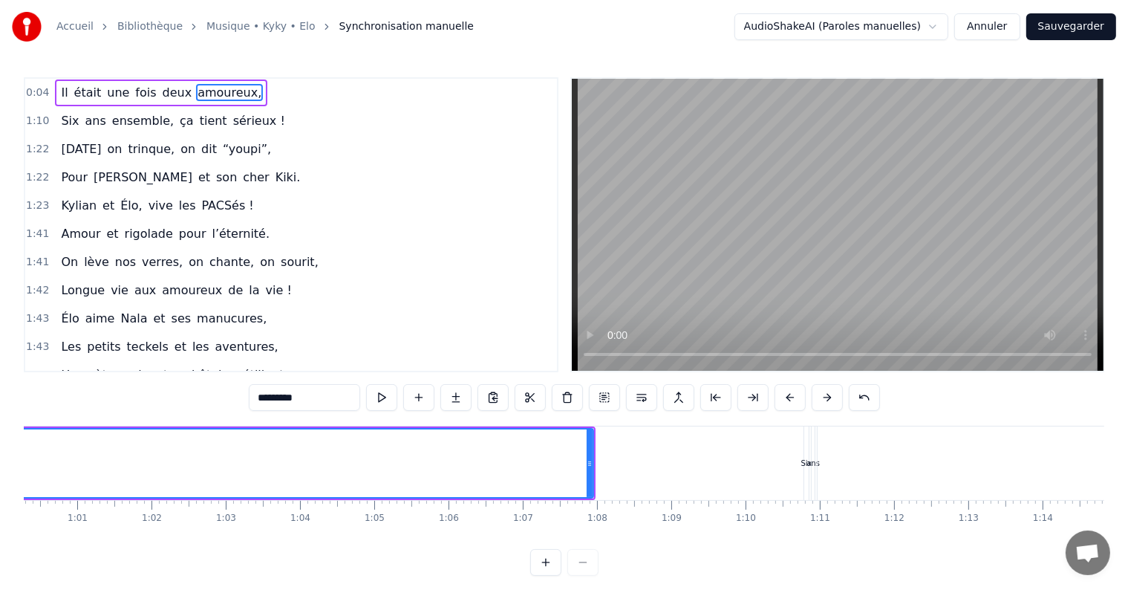
scroll to position [0, 4506]
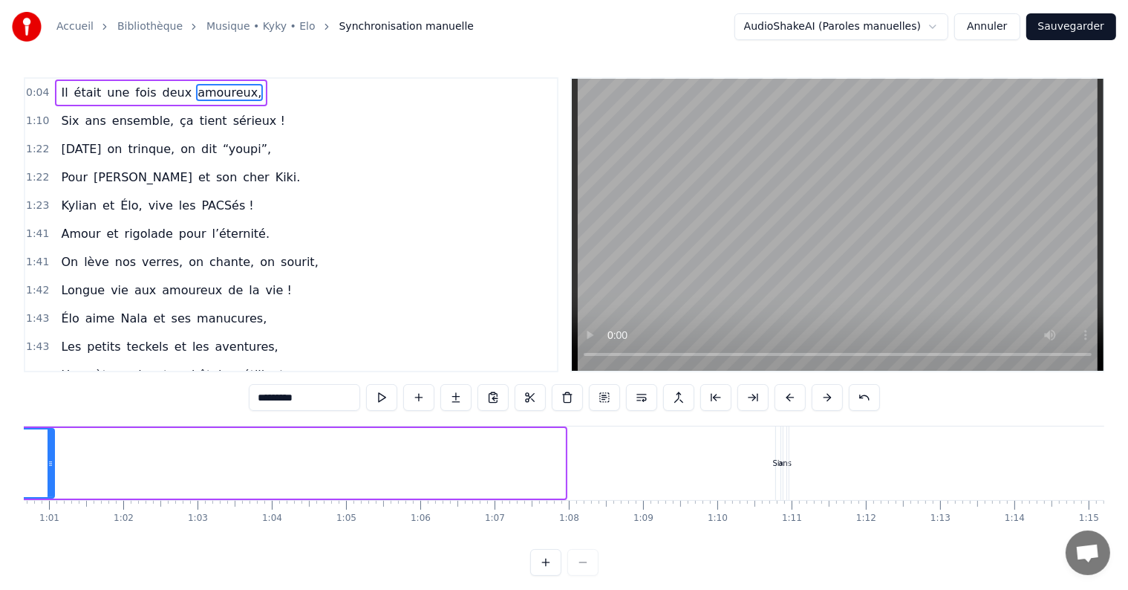
drag, startPoint x: 559, startPoint y: 470, endPoint x: 48, endPoint y: 458, distance: 510.5
click at [48, 458] on div at bounding box center [51, 463] width 6 height 68
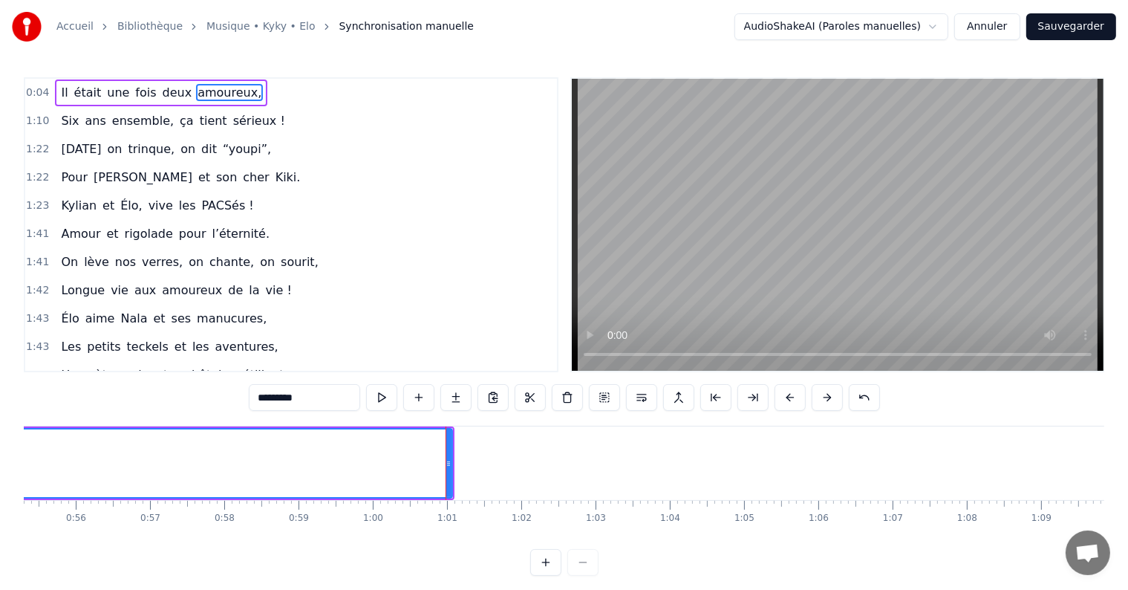
scroll to position [0, 4113]
drag, startPoint x: 447, startPoint y: 465, endPoint x: 440, endPoint y: 461, distance: 8.7
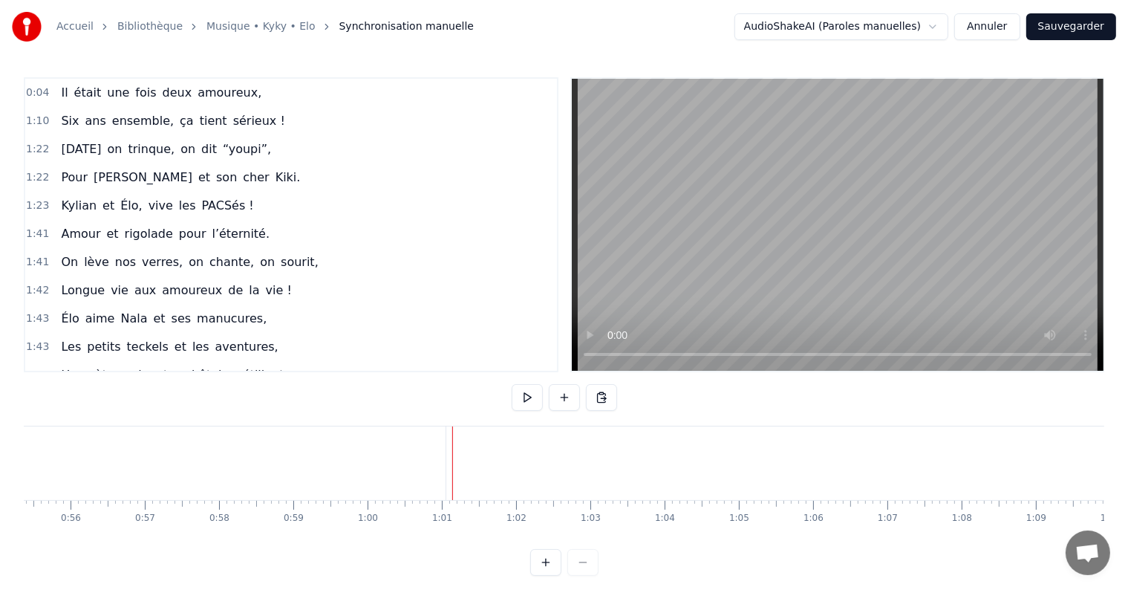
drag, startPoint x: 403, startPoint y: 469, endPoint x: 411, endPoint y: 469, distance: 7.5
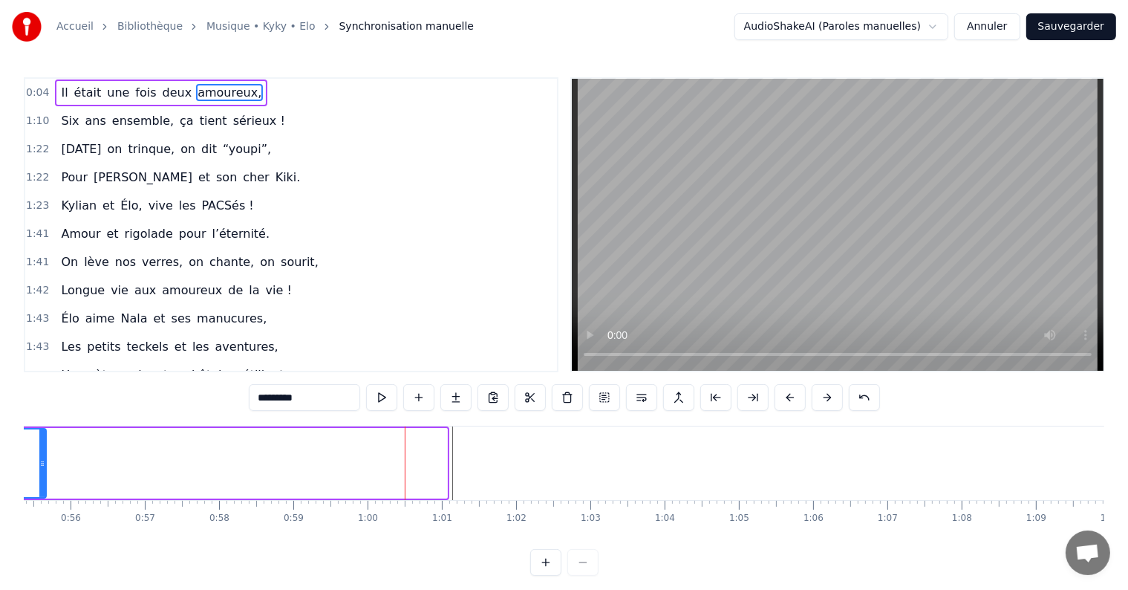
drag, startPoint x: 444, startPoint y: 464, endPoint x: 43, endPoint y: 459, distance: 401.2
click at [43, 459] on icon at bounding box center [42, 464] width 6 height 12
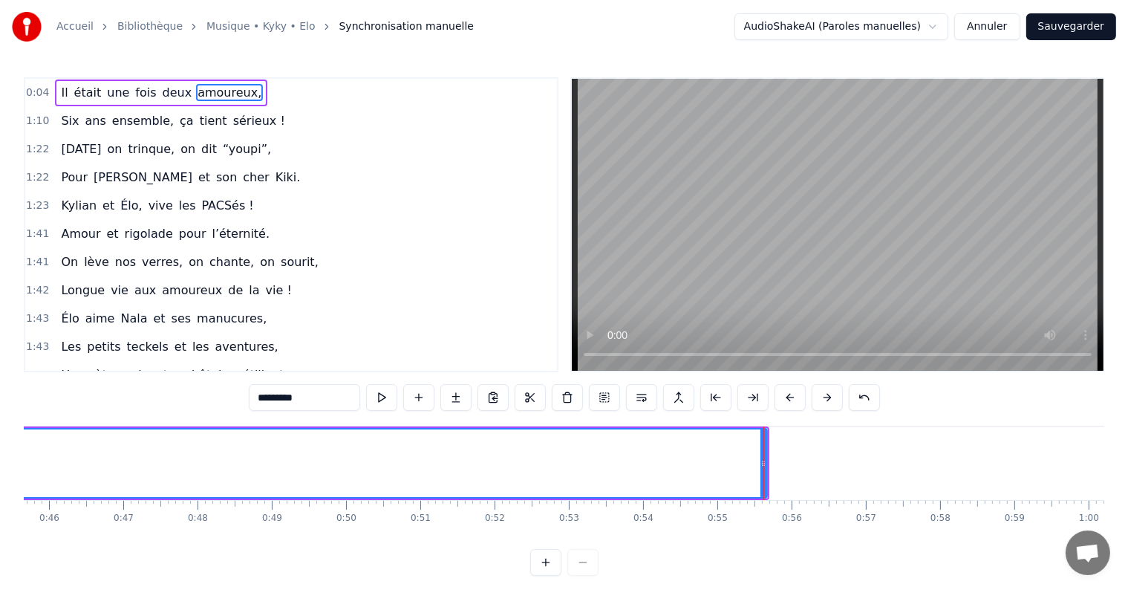
scroll to position [0, 3373]
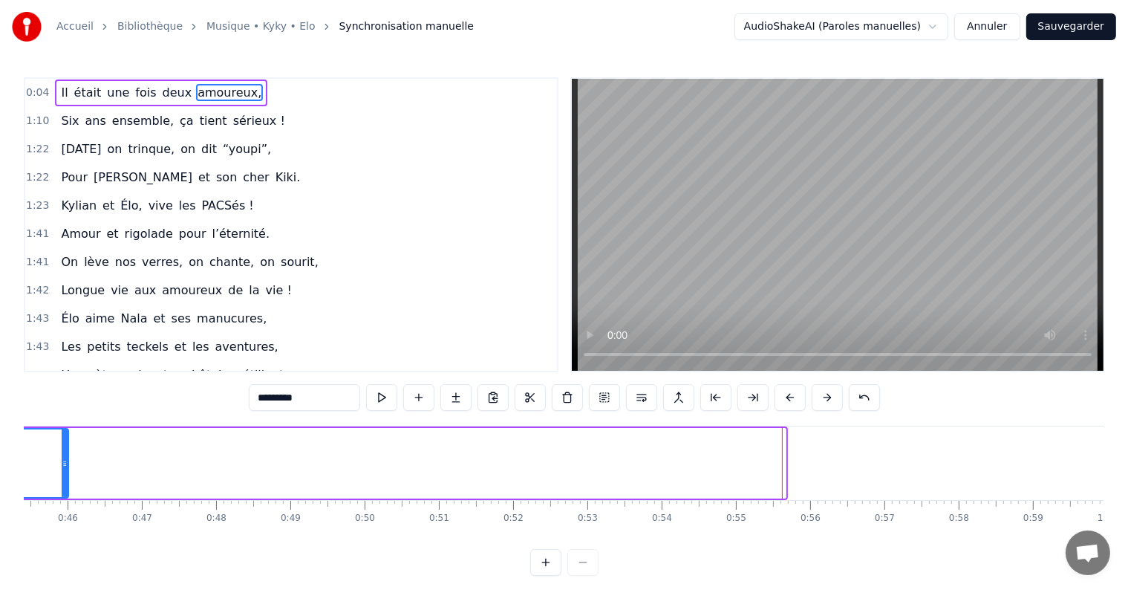
drag, startPoint x: 782, startPoint y: 460, endPoint x: 67, endPoint y: 459, distance: 715.3
click at [67, 459] on icon at bounding box center [65, 464] width 6 height 12
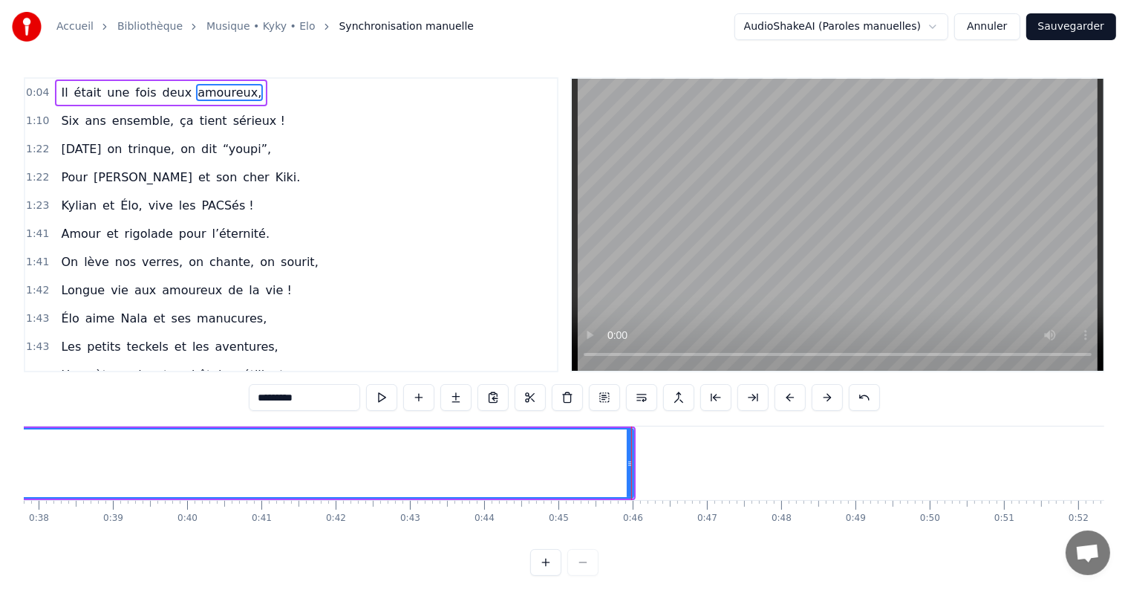
scroll to position [0, 2806]
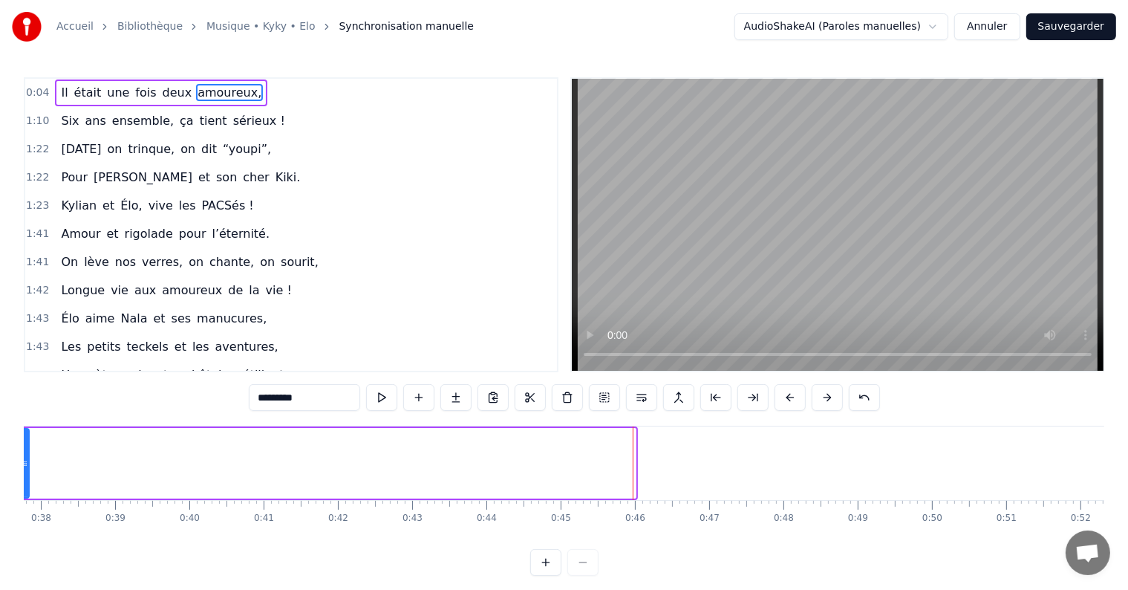
drag, startPoint x: 631, startPoint y: 452, endPoint x: 25, endPoint y: 462, distance: 607.0
click at [25, 462] on div at bounding box center [25, 463] width 6 height 68
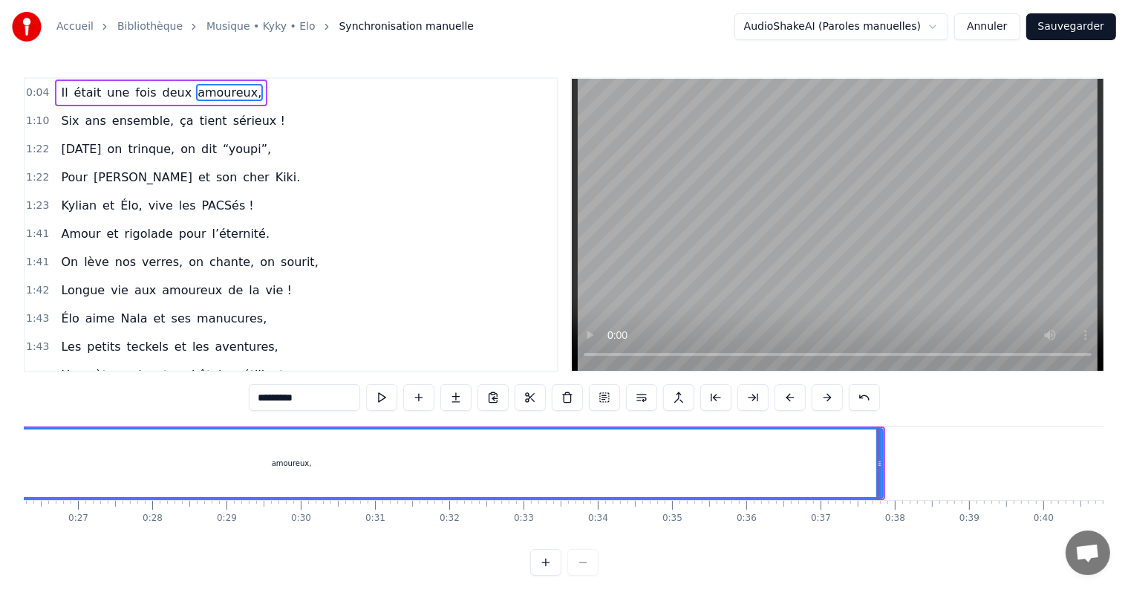
scroll to position [0, 1885]
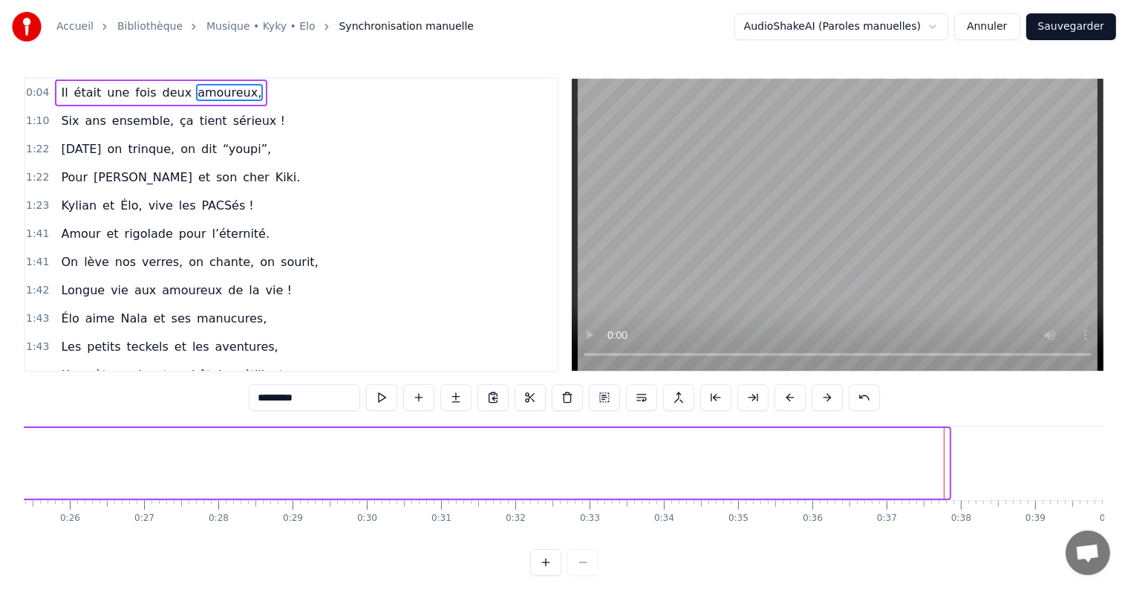
drag, startPoint x: 943, startPoint y: 455, endPoint x: 67, endPoint y: 497, distance: 876.8
click at [2, 475] on div "Accueil Bibliothèque Musique • Kyky • Elo Synchronisation manuelle AudioShakeAI…" at bounding box center [564, 288] width 1128 height 576
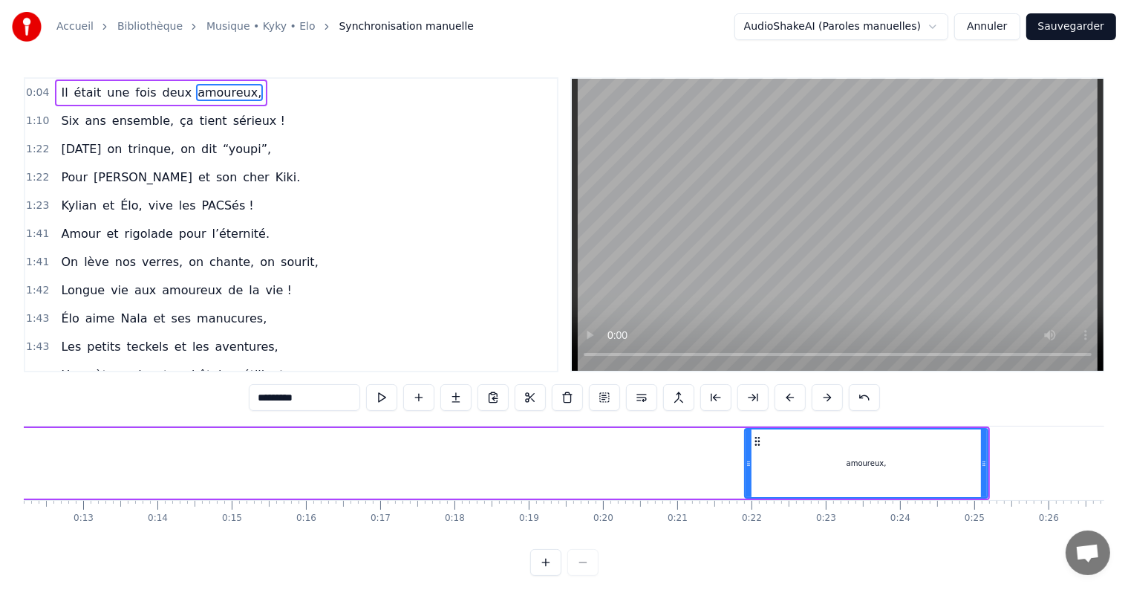
scroll to position [0, 923]
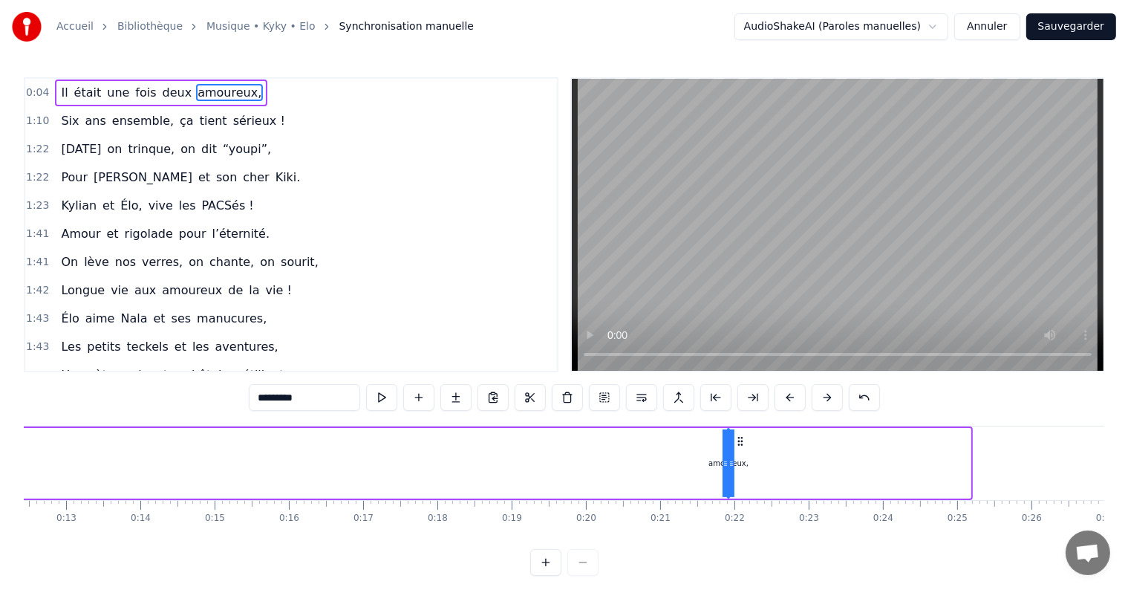
drag, startPoint x: 963, startPoint y: 464, endPoint x: 672, endPoint y: 472, distance: 291.3
click at [536, 472] on div "Il était une fois deux amoureux," at bounding box center [222, 463] width 1502 height 74
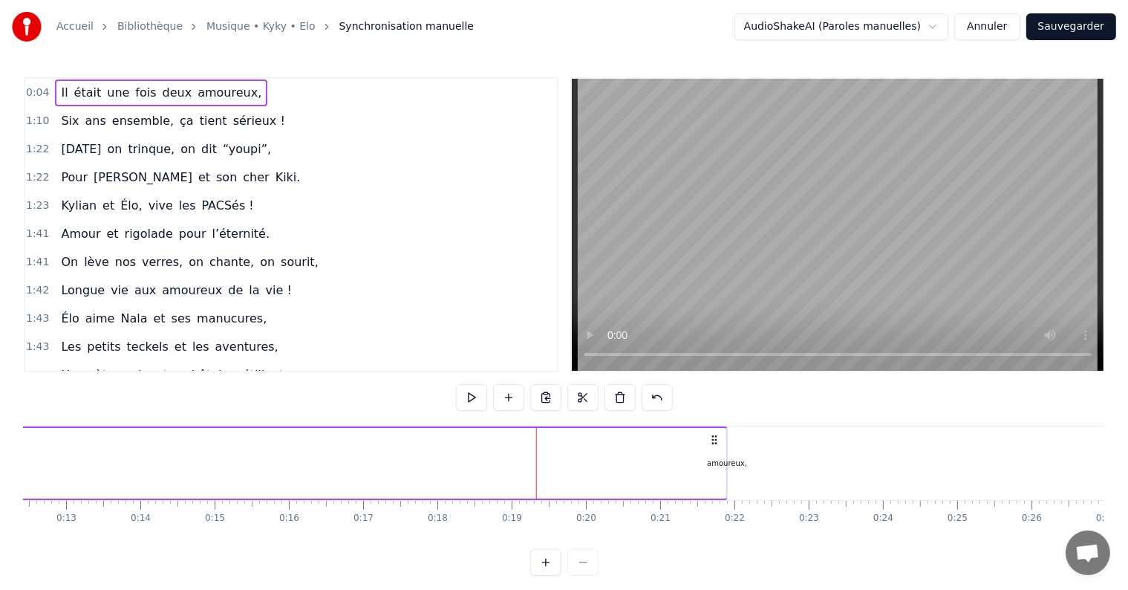
click at [709, 437] on icon at bounding box center [715, 440] width 12 height 12
click at [716, 443] on icon at bounding box center [715, 440] width 12 height 12
click at [726, 466] on div "amoureux," at bounding box center [729, 463] width 40 height 11
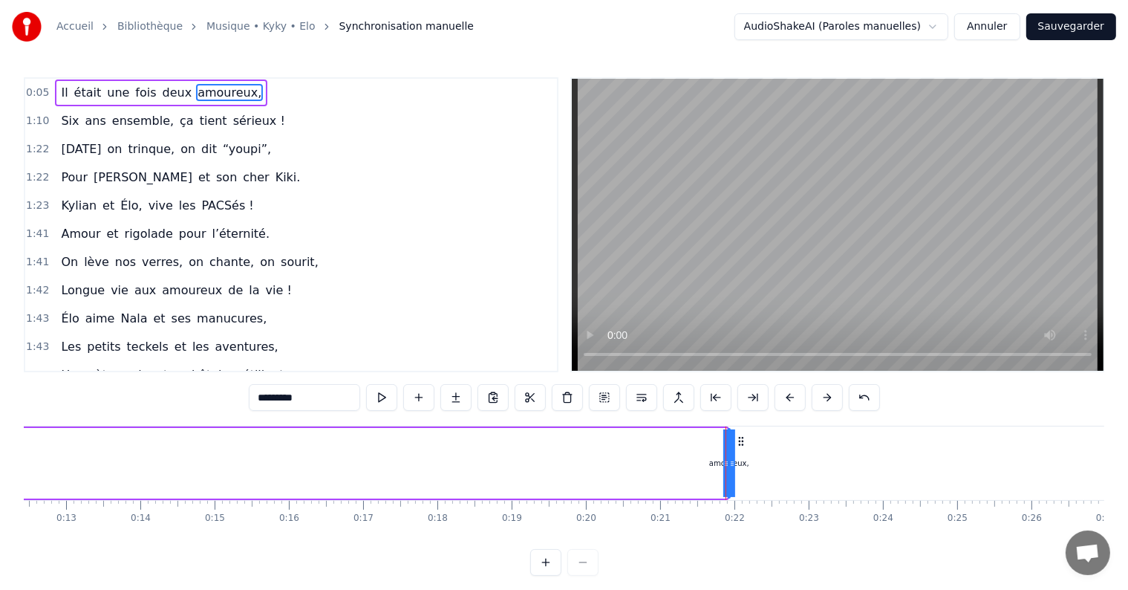
drag, startPoint x: 737, startPoint y: 465, endPoint x: 763, endPoint y: 465, distance: 26.0
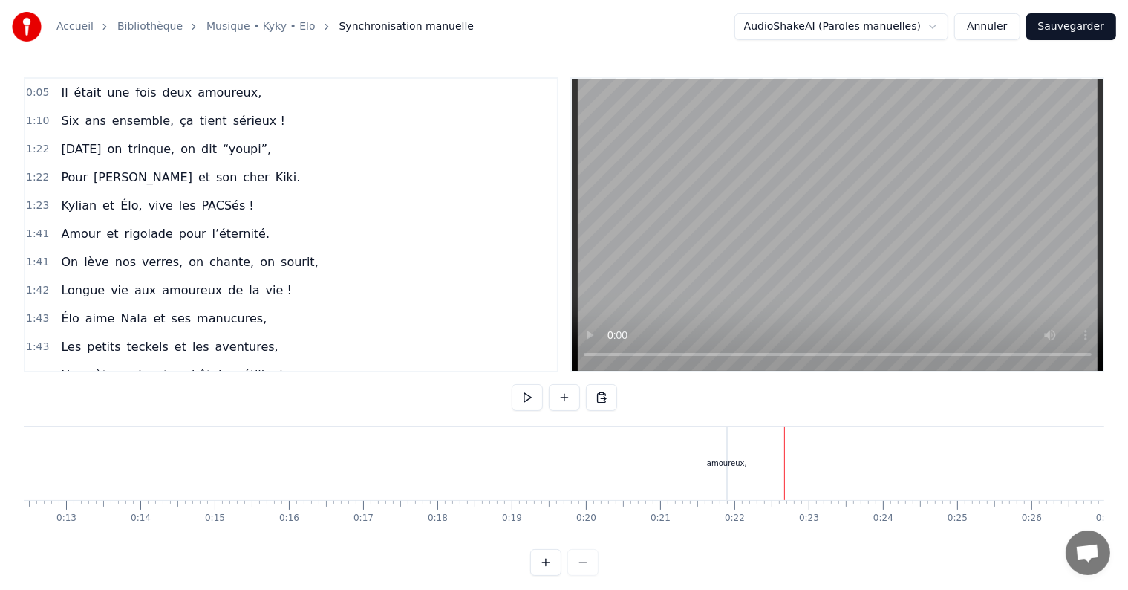
click at [712, 466] on div "amoureux," at bounding box center [727, 463] width 40 height 11
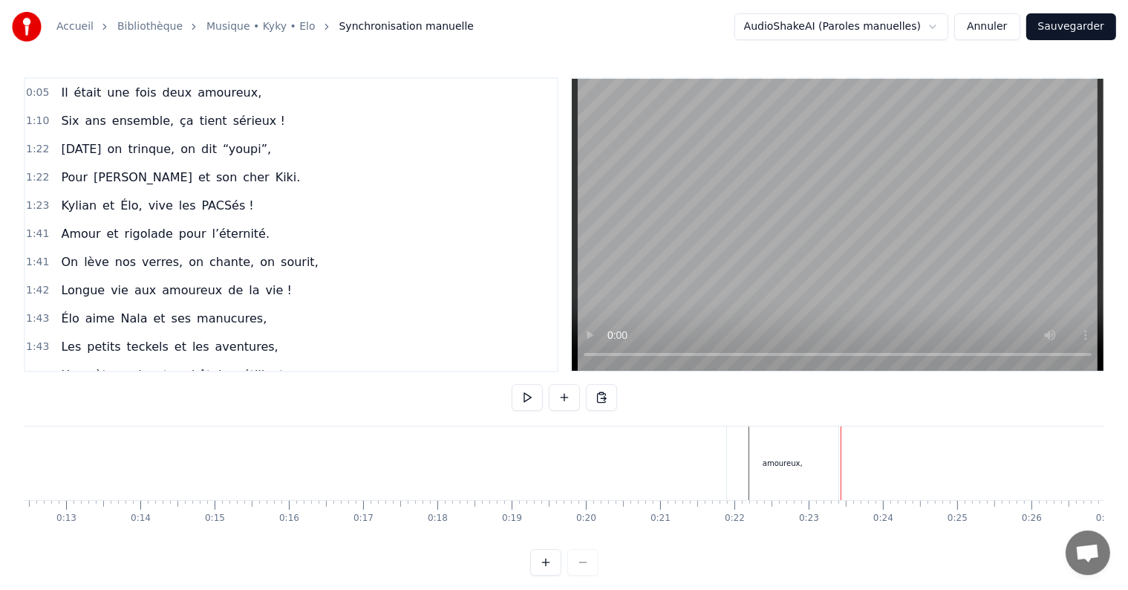
drag, startPoint x: 719, startPoint y: 455, endPoint x: 701, endPoint y: 461, distance: 18.8
click at [719, 457] on div "Il était une fois deux amoureux," at bounding box center [157, 463] width 1371 height 74
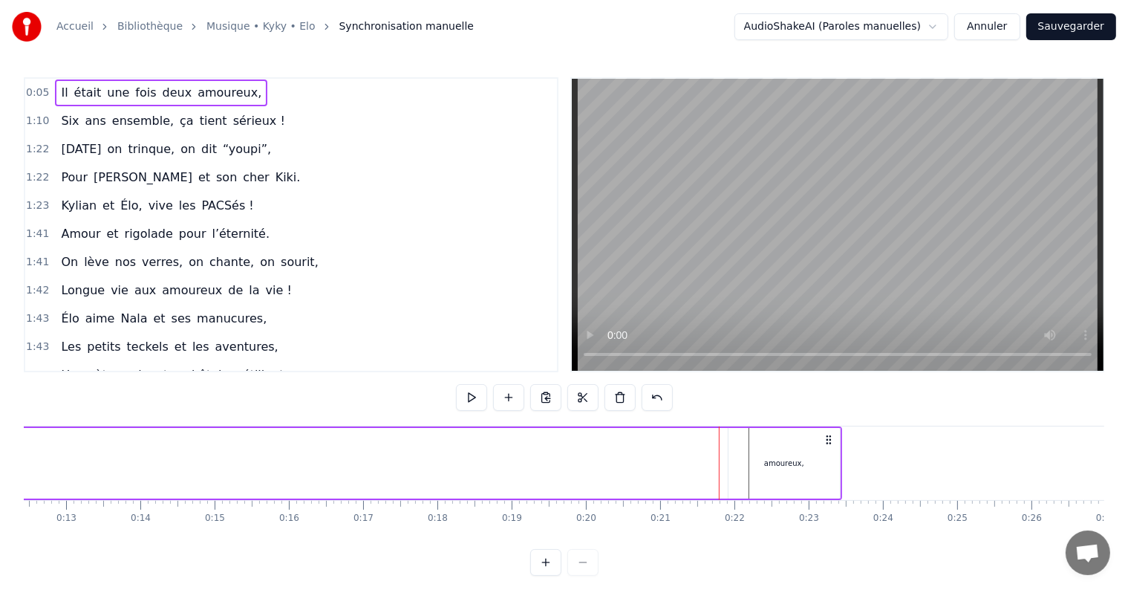
click at [802, 461] on div "amoureux," at bounding box center [784, 463] width 111 height 71
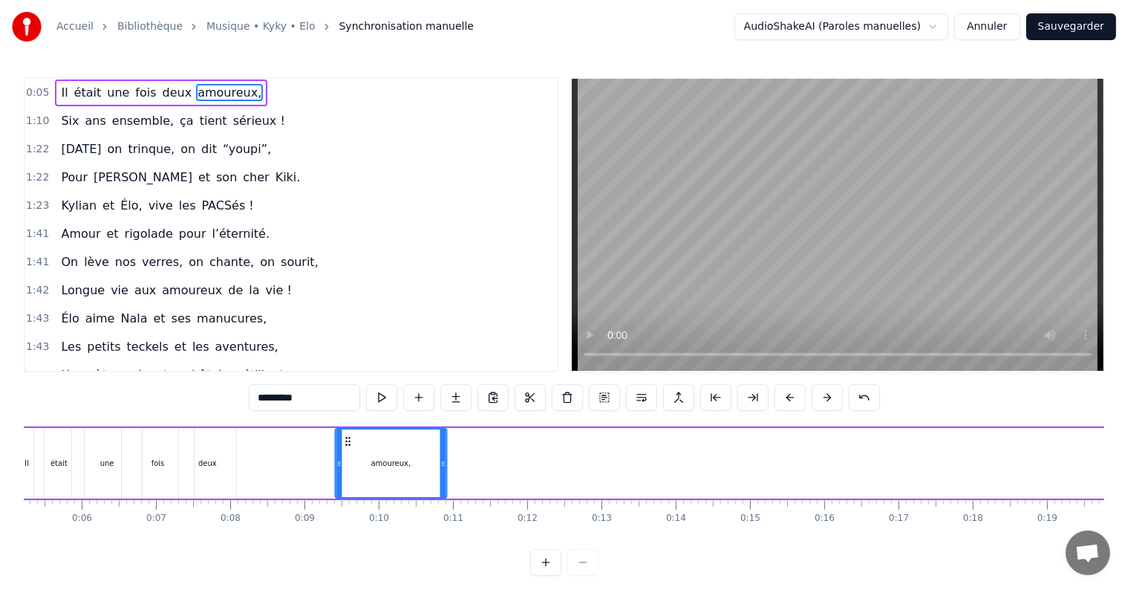
scroll to position [0, 386]
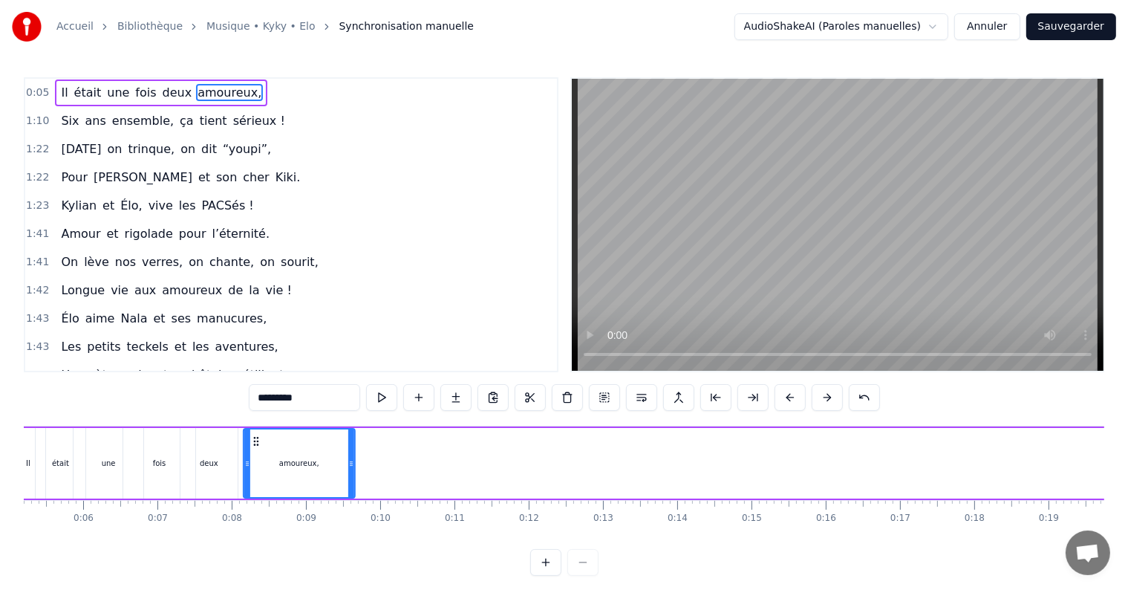
drag, startPoint x: 741, startPoint y: 442, endPoint x: 321, endPoint y: 465, distance: 420.3
click at [256, 461] on div "amoureux," at bounding box center [299, 463] width 110 height 68
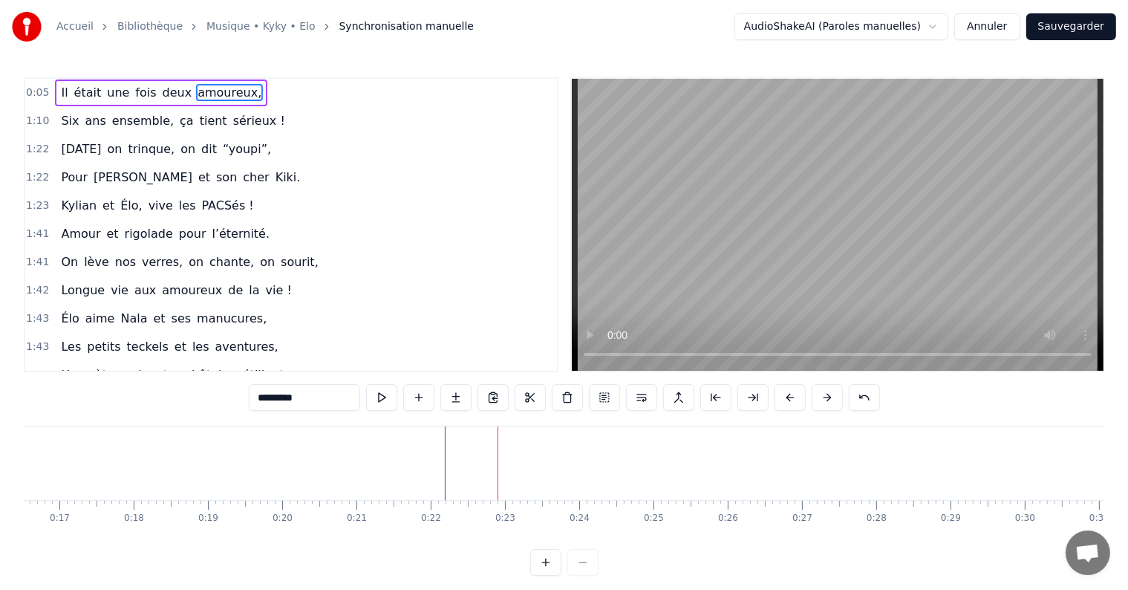
scroll to position [0, 1243]
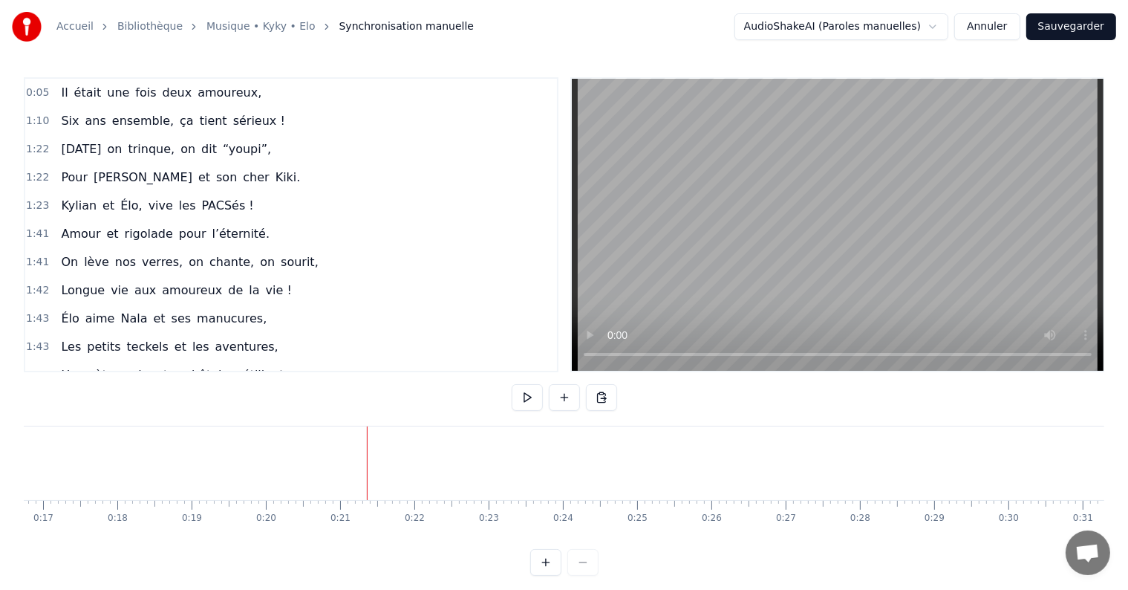
click at [90, 463] on div "amoureux," at bounding box center [48, 463] width 111 height 74
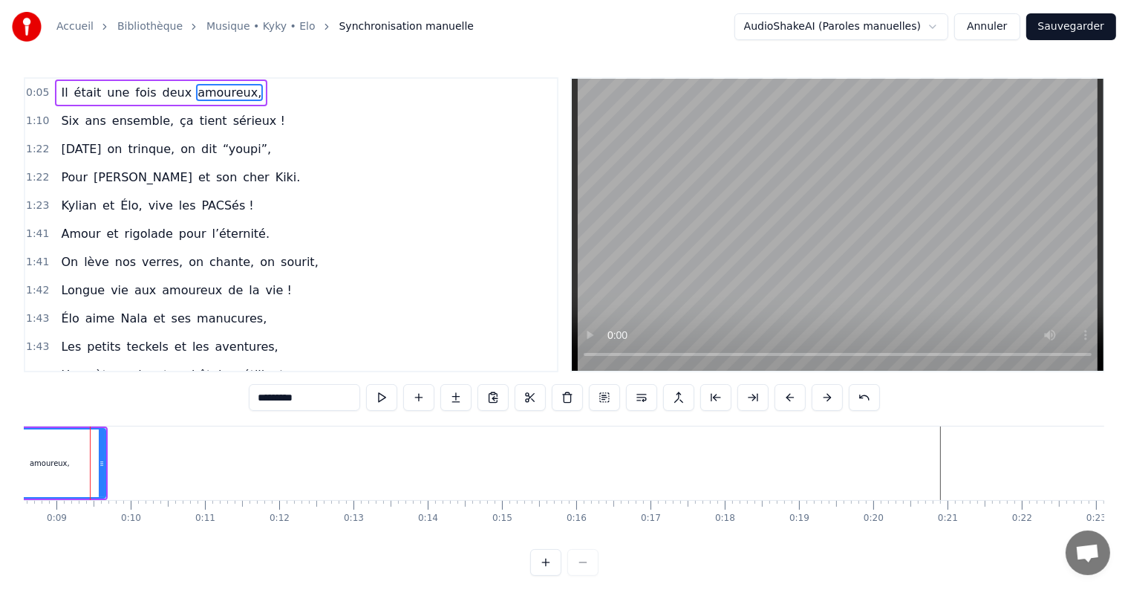
scroll to position [0, 627]
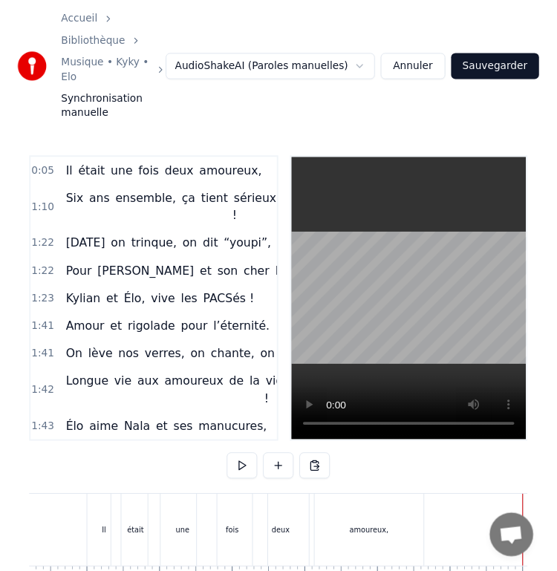
scroll to position [0, 348]
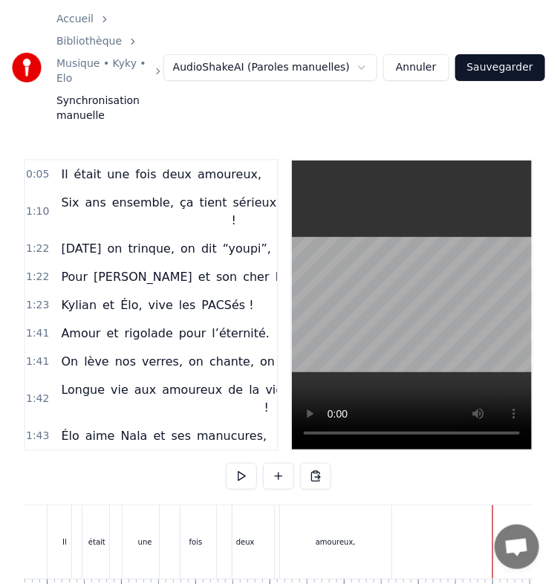
click at [336, 536] on div "amoureux," at bounding box center [336, 541] width 40 height 11
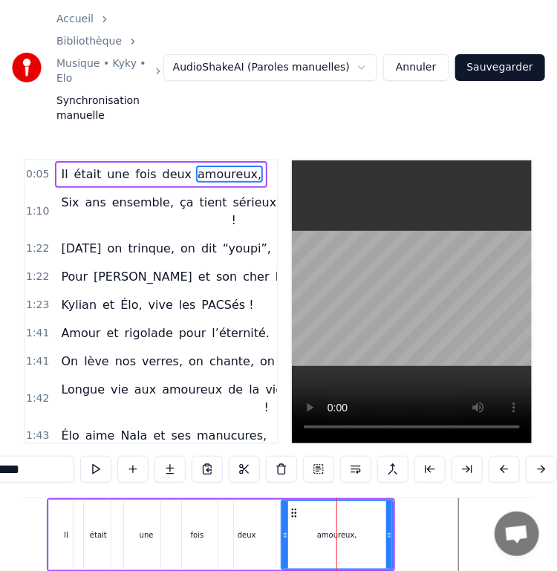
click at [101, 500] on div "était" at bounding box center [98, 535] width 49 height 71
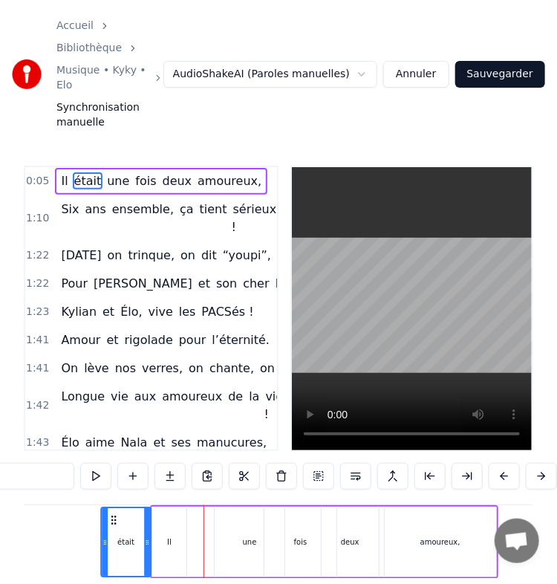
scroll to position [0, 226]
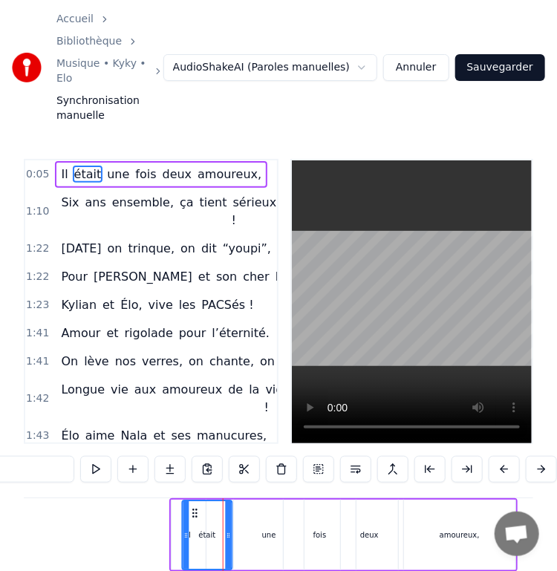
drag, startPoint x: 85, startPoint y: 465, endPoint x: 189, endPoint y: 472, distance: 103.5
click at [193, 507] on icon at bounding box center [195, 513] width 12 height 12
click at [269, 530] on div "une" at bounding box center [269, 535] width 14 height 11
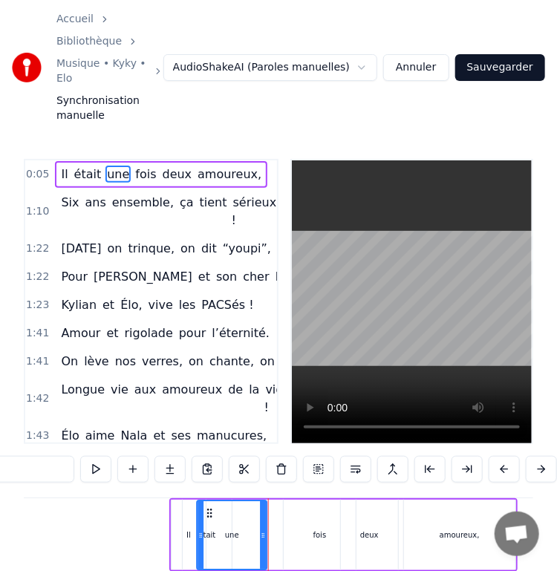
drag, startPoint x: 243, startPoint y: 464, endPoint x: 206, endPoint y: 460, distance: 37.3
click at [206, 501] on div "une" at bounding box center [232, 535] width 68 height 68
click at [313, 500] on div "fois" at bounding box center [320, 535] width 73 height 71
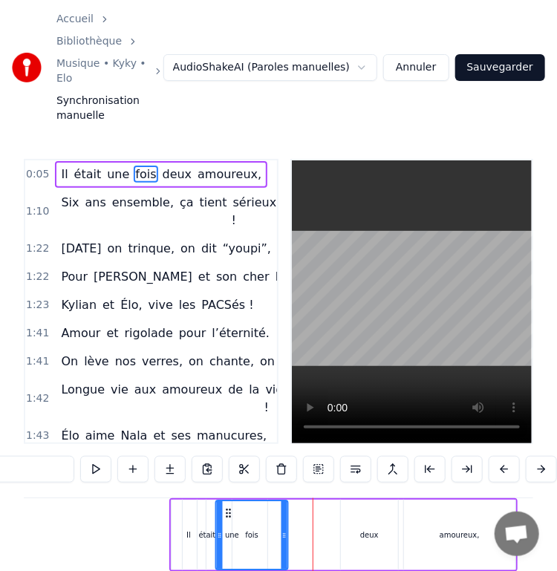
drag, startPoint x: 290, startPoint y: 462, endPoint x: 223, endPoint y: 462, distance: 67.6
click at [223, 507] on icon at bounding box center [229, 513] width 12 height 12
click at [360, 500] on div "deux" at bounding box center [369, 535] width 57 height 71
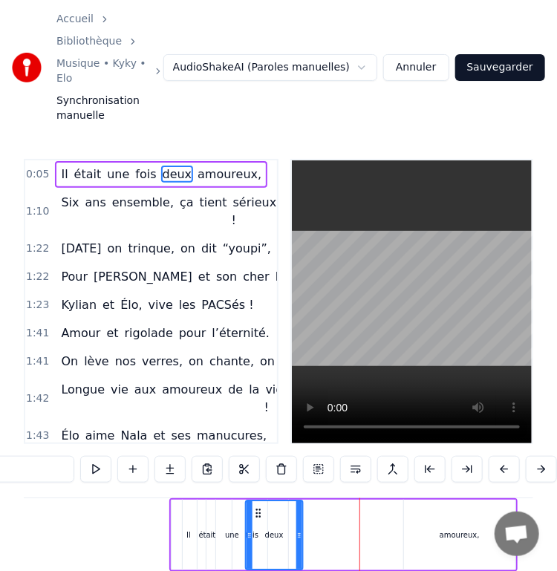
drag, startPoint x: 342, startPoint y: 465, endPoint x: 258, endPoint y: 466, distance: 84.7
click at [258, 507] on icon at bounding box center [259, 513] width 12 height 12
click at [423, 500] on div "amoureux," at bounding box center [459, 535] width 111 height 71
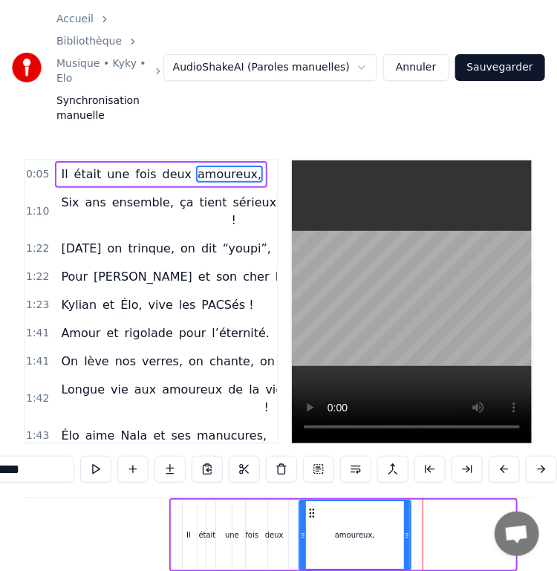
drag, startPoint x: 412, startPoint y: 464, endPoint x: 298, endPoint y: 469, distance: 114.5
click at [308, 507] on icon at bounding box center [312, 513] width 12 height 12
click at [279, 500] on div "deux" at bounding box center [274, 535] width 57 height 71
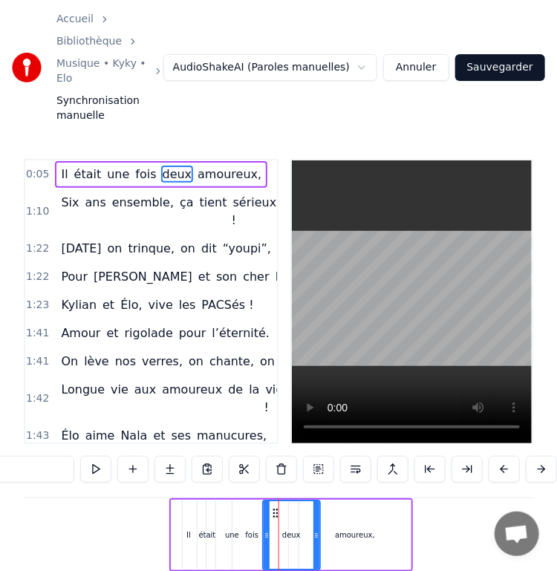
drag, startPoint x: 256, startPoint y: 465, endPoint x: 264, endPoint y: 466, distance: 9.0
click at [273, 507] on icon at bounding box center [276, 513] width 12 height 12
click at [253, 500] on div "fois" at bounding box center [252, 535] width 73 height 71
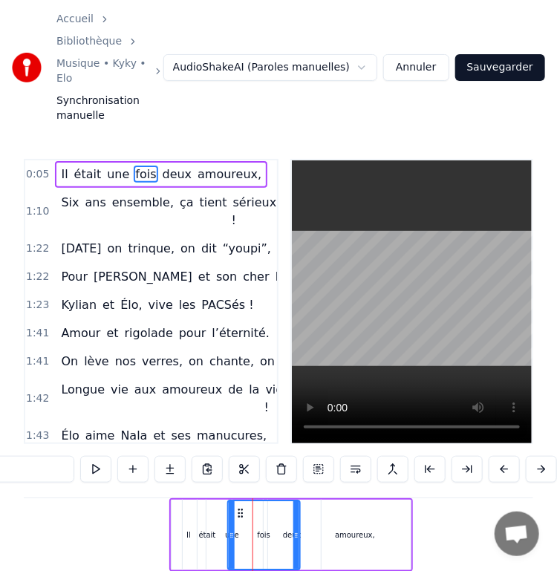
click at [235, 507] on icon at bounding box center [241, 513] width 12 height 12
click at [223, 500] on div "une" at bounding box center [233, 535] width 70 height 71
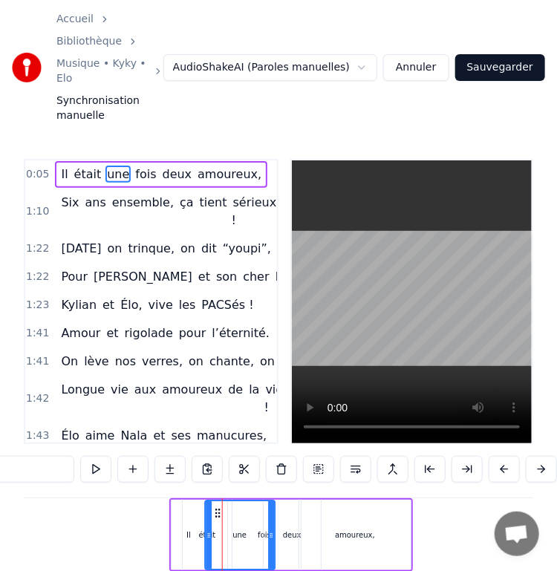
click at [214, 507] on icon at bounding box center [218, 513] width 12 height 12
drag, startPoint x: 373, startPoint y: 487, endPoint x: 380, endPoint y: 484, distance: 8.3
click at [373, 500] on div "amoureux," at bounding box center [354, 535] width 111 height 71
type input "*********"
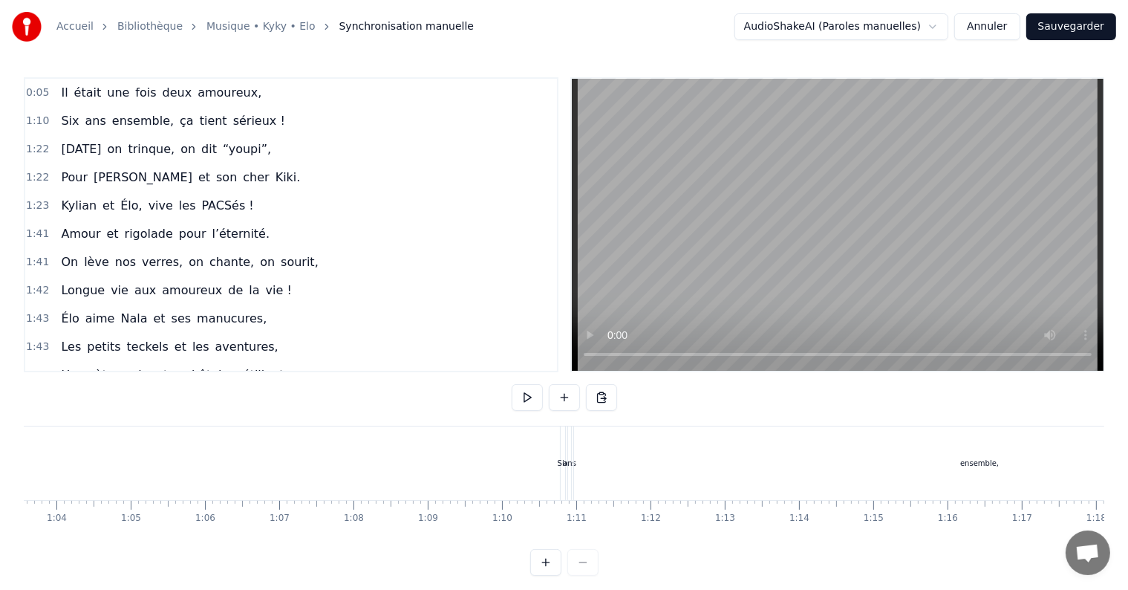
scroll to position [0, 4700]
click at [669, 468] on div "ensemble," at bounding box center [1001, 463] width 811 height 74
click at [587, 461] on div "ans" at bounding box center [591, 463] width 13 height 11
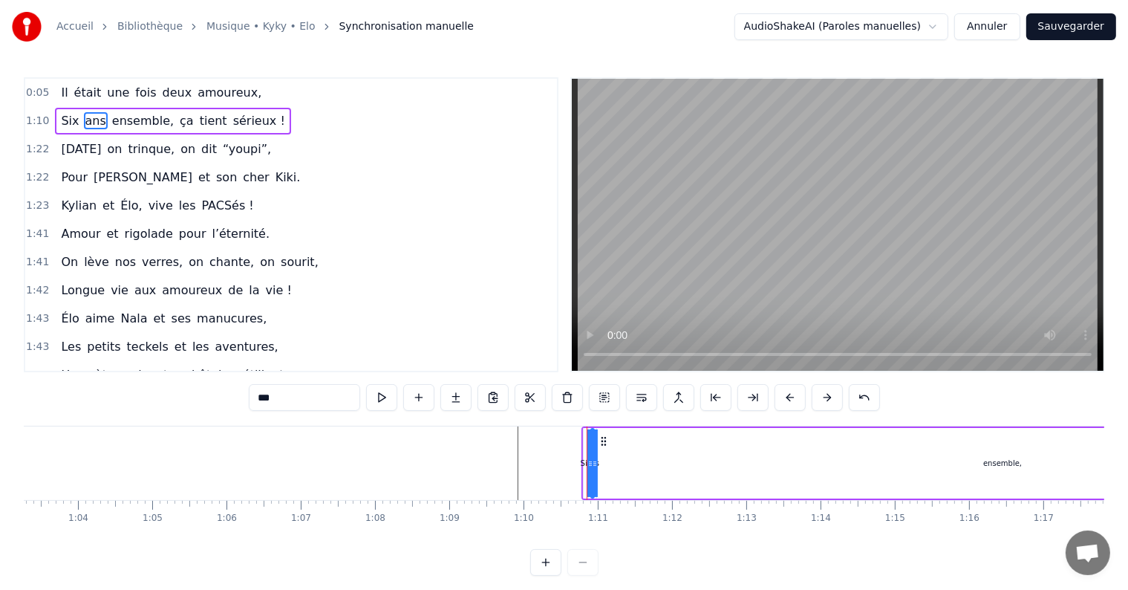
click at [143, 149] on span "trinque," at bounding box center [152, 148] width 50 height 17
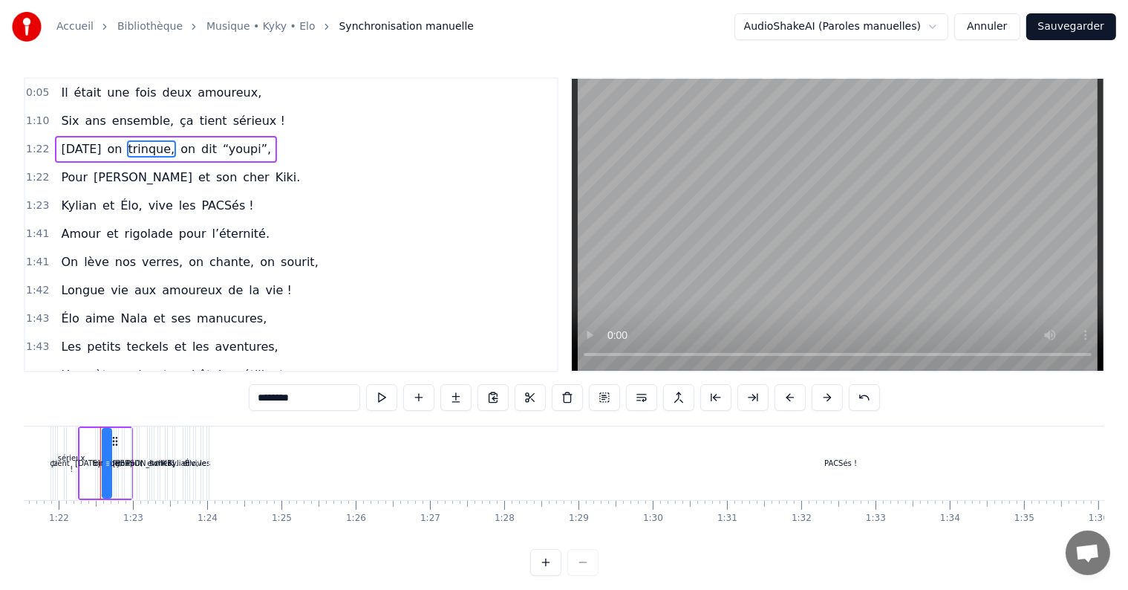
scroll to position [0, 6058]
click at [124, 225] on span "rigolade" at bounding box center [148, 233] width 51 height 17
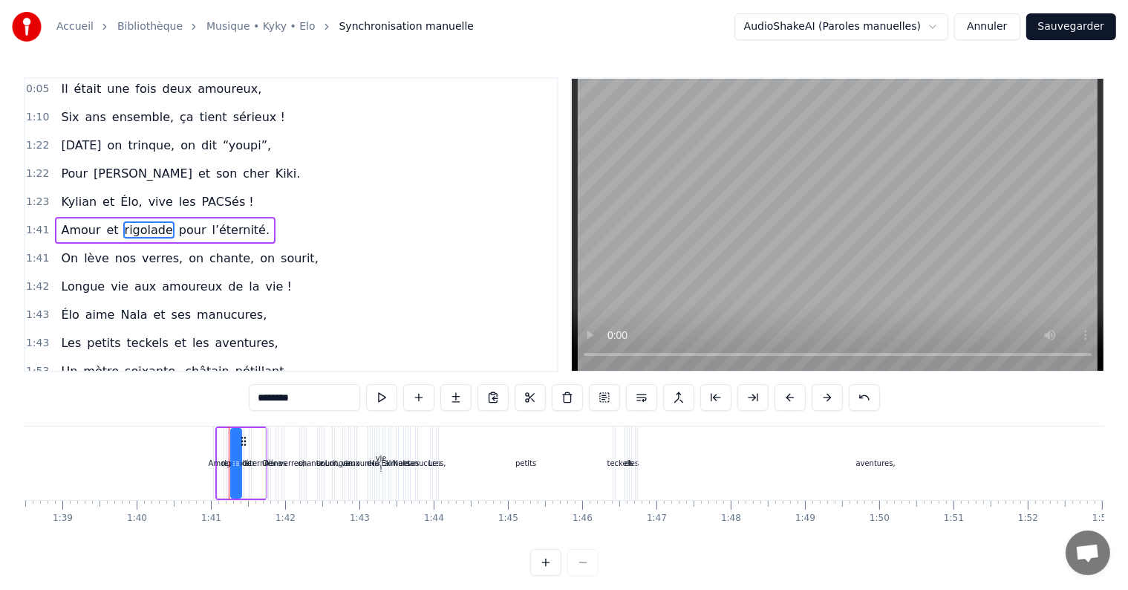
scroll to position [0, 7446]
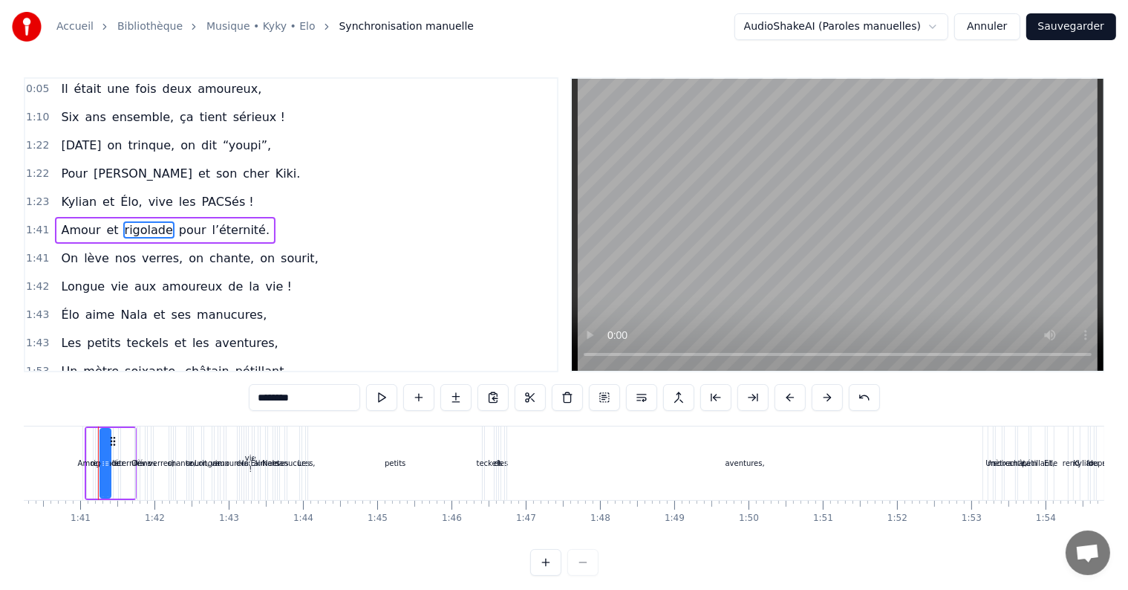
click at [79, 225] on span "Amour" at bounding box center [80, 229] width 42 height 17
type input "*****"
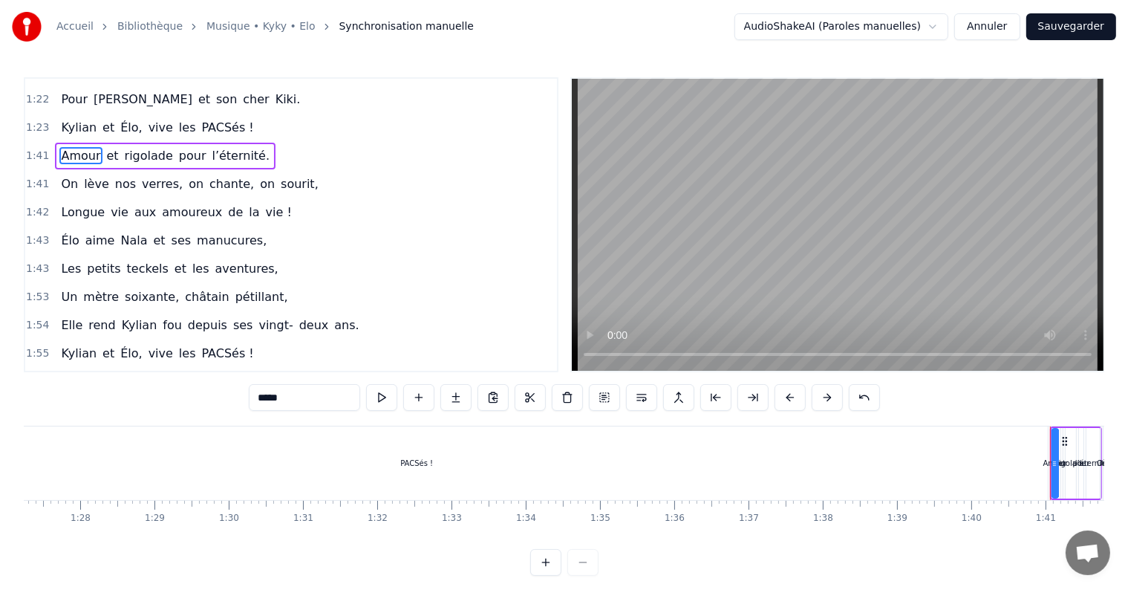
scroll to position [0, 6629]
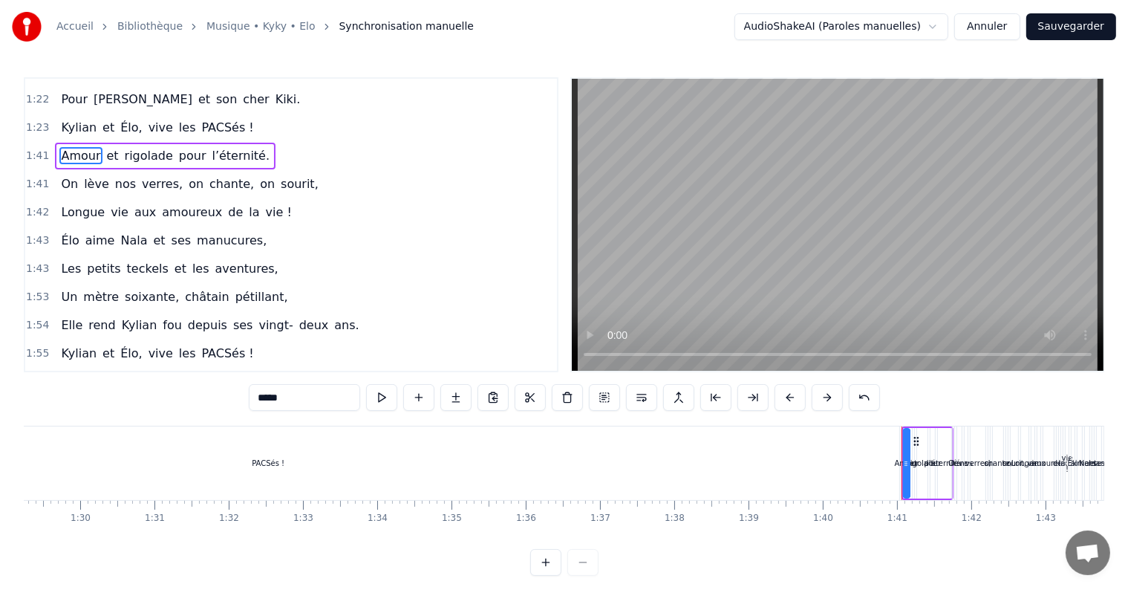
click at [991, 24] on button "Annuler" at bounding box center [987, 26] width 65 height 27
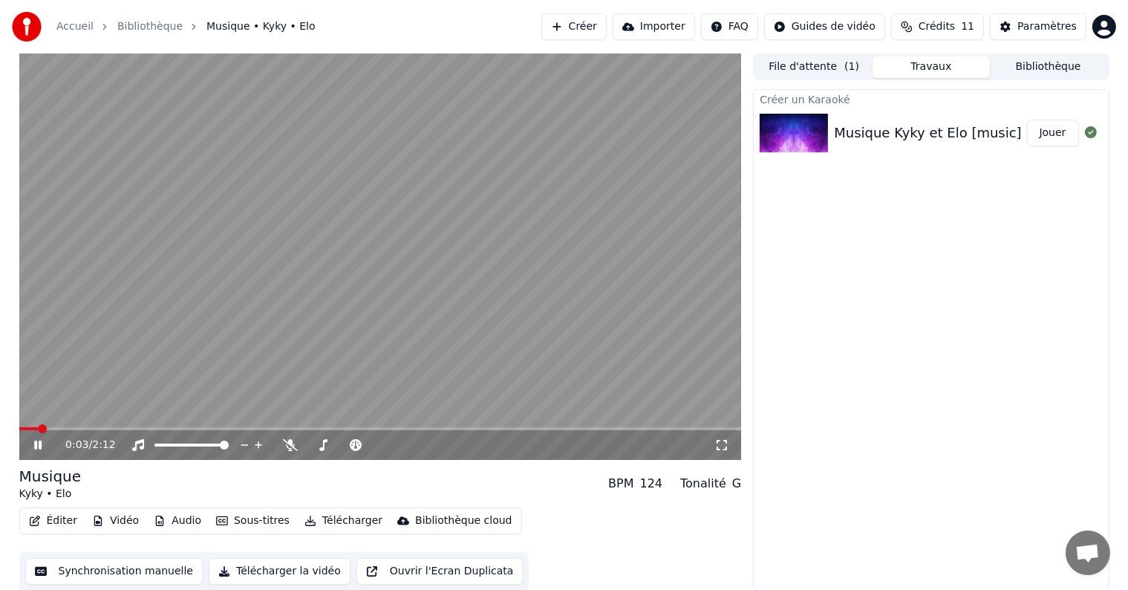
click at [73, 30] on link "Accueil" at bounding box center [74, 26] width 37 height 15
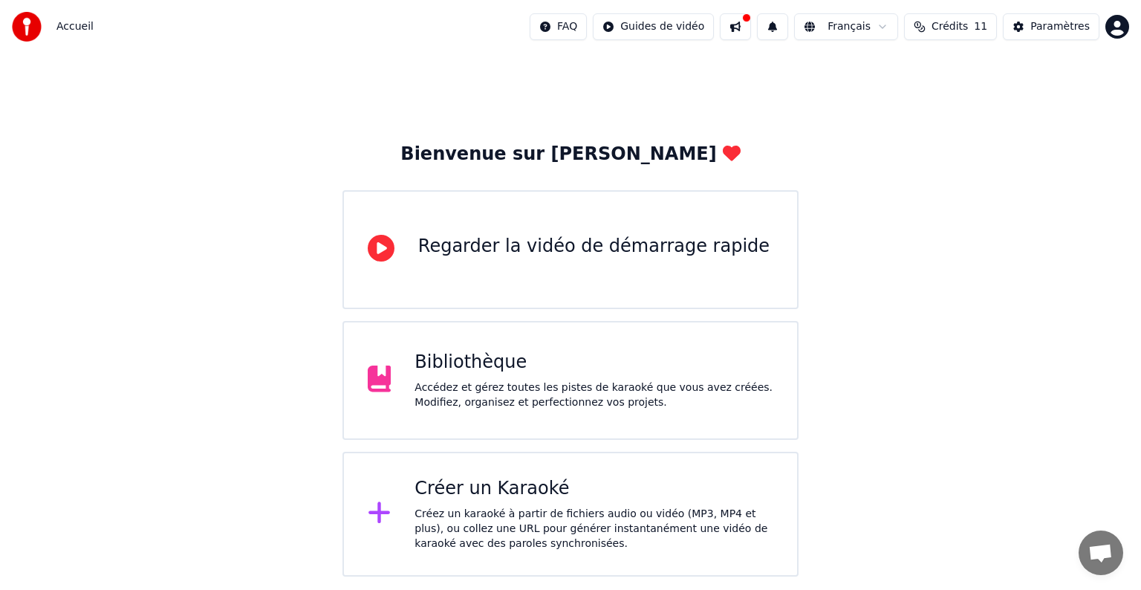
click at [540, 362] on div "Bibliothèque" at bounding box center [593, 363] width 359 height 24
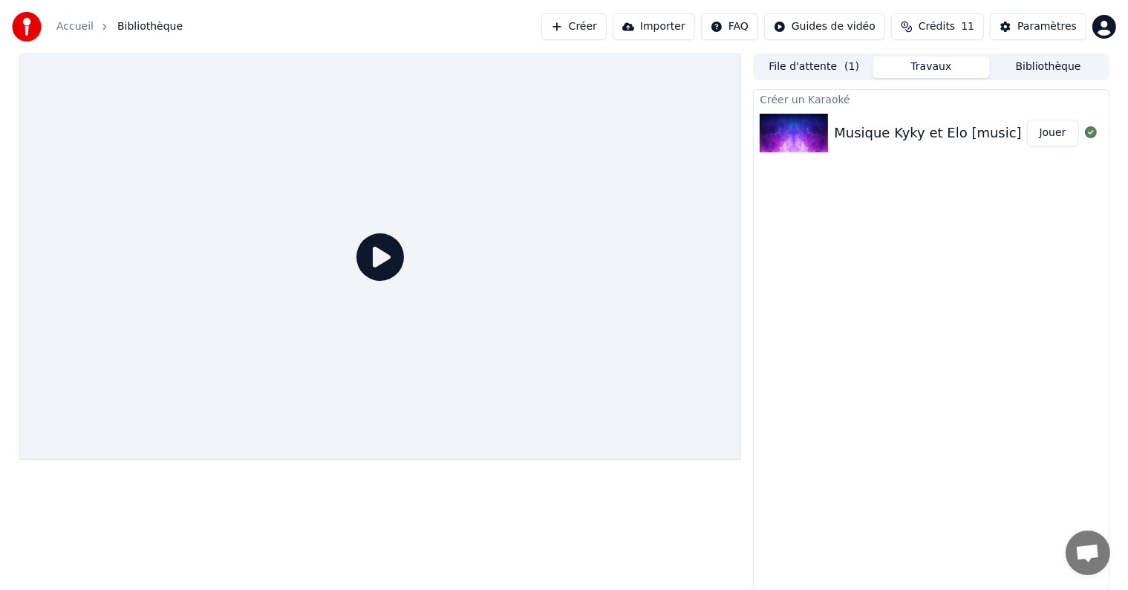
click at [78, 33] on link "Accueil" at bounding box center [74, 26] width 37 height 15
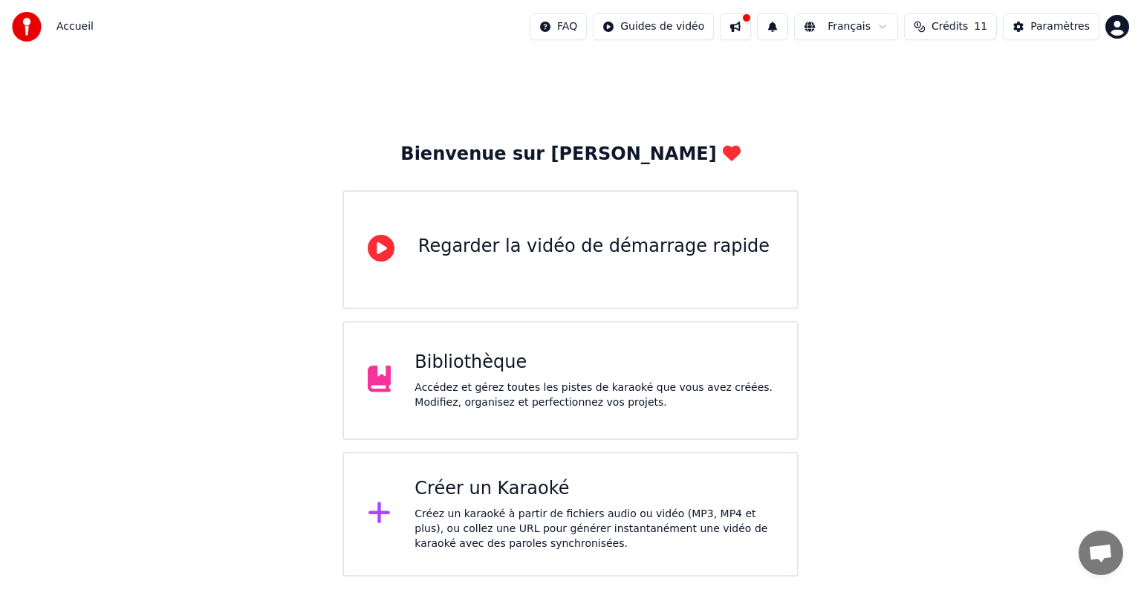
click at [514, 490] on div "Créer un Karaoké" at bounding box center [593, 489] width 359 height 24
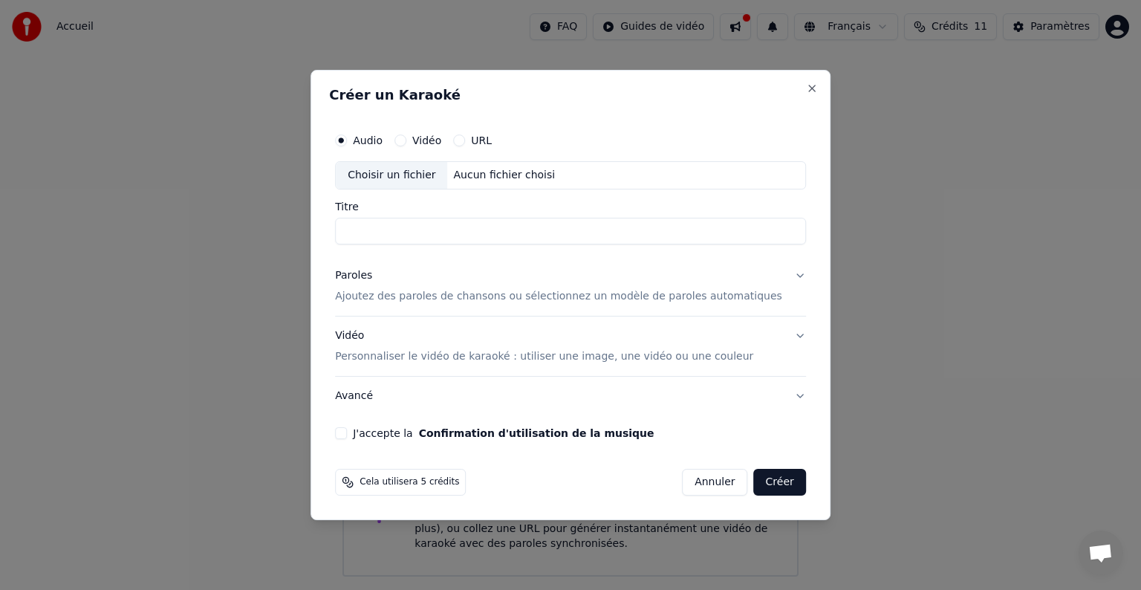
click at [423, 146] on div "Audio Vidéo URL" at bounding box center [570, 141] width 471 height 30
click at [487, 140] on div "URL" at bounding box center [472, 140] width 39 height 12
click at [465, 140] on button "URL" at bounding box center [459, 140] width 12 height 12
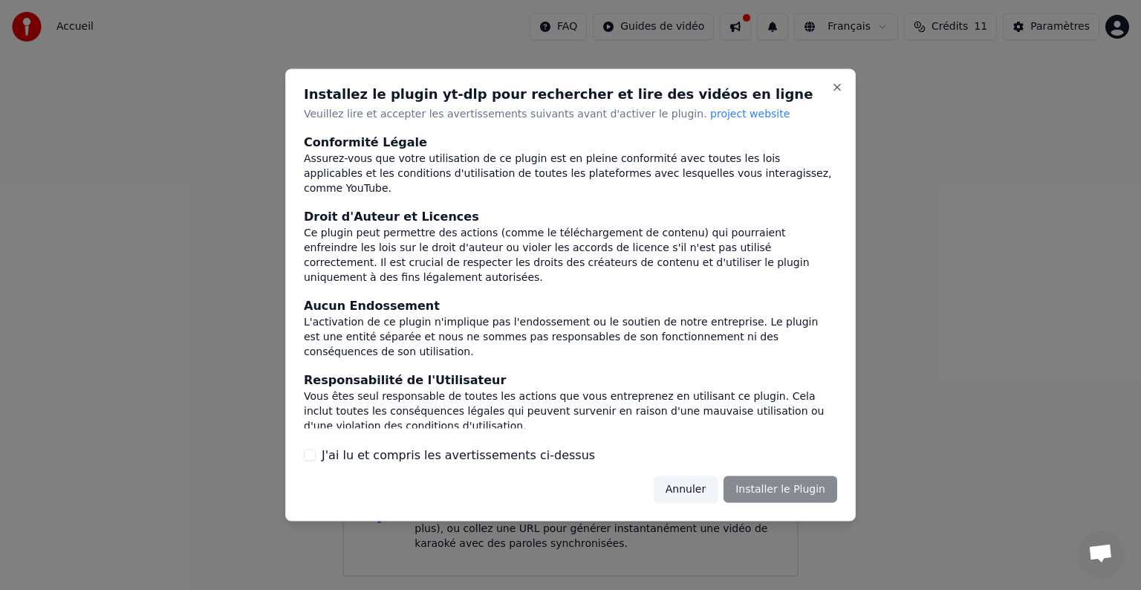
scroll to position [79, 0]
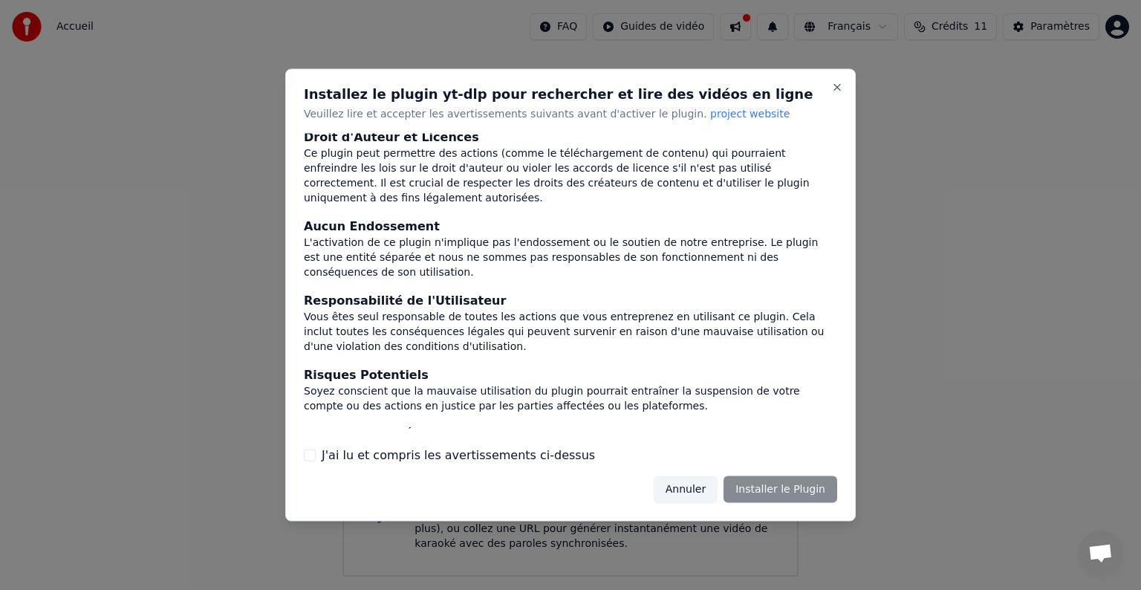
click at [413, 458] on label "J'ai lu et compris les avertissements ci-dessus" at bounding box center [458, 455] width 273 height 18
click at [316, 458] on button "J'ai lu et compris les avertissements ci-dessus" at bounding box center [310, 455] width 12 height 12
click at [758, 488] on button "Installer le Plugin" at bounding box center [781, 488] width 114 height 27
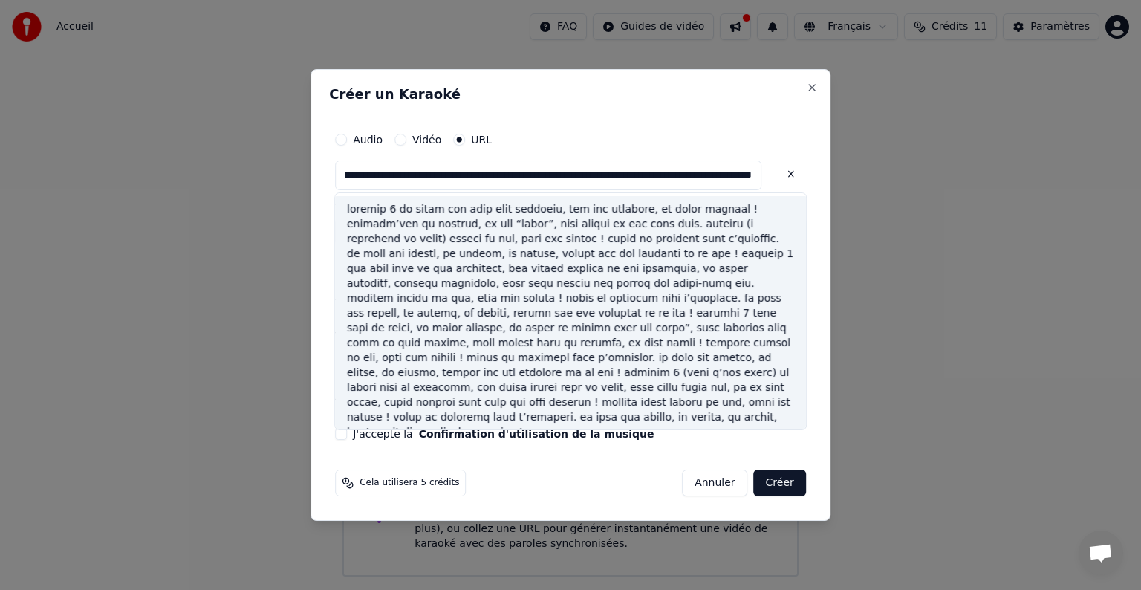
scroll to position [3, 0]
type input "**********"
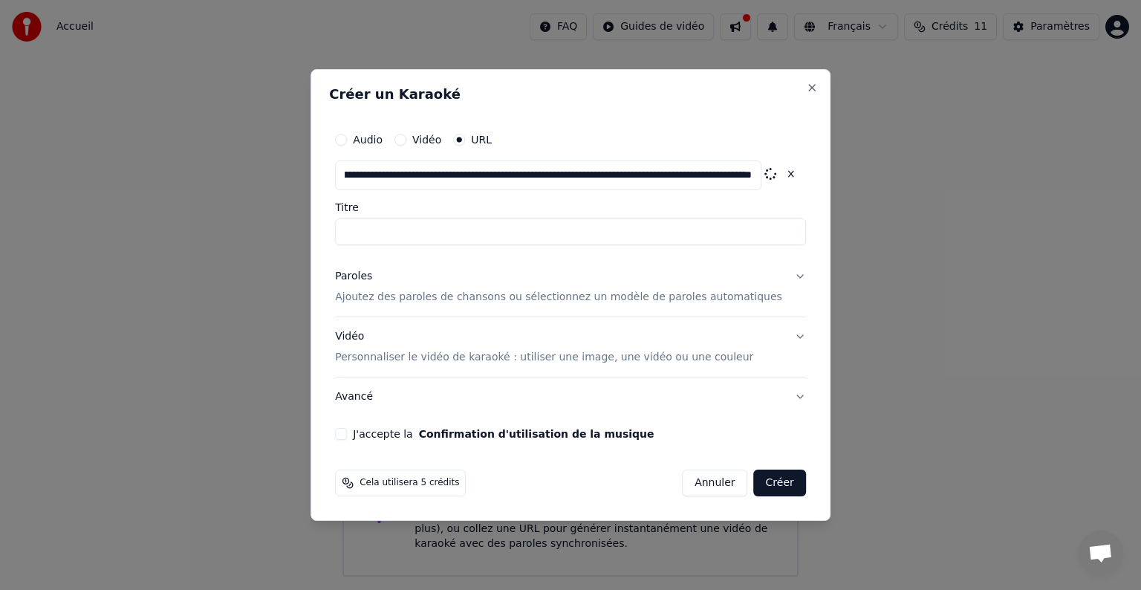
click at [776, 174] on button at bounding box center [791, 173] width 30 height 27
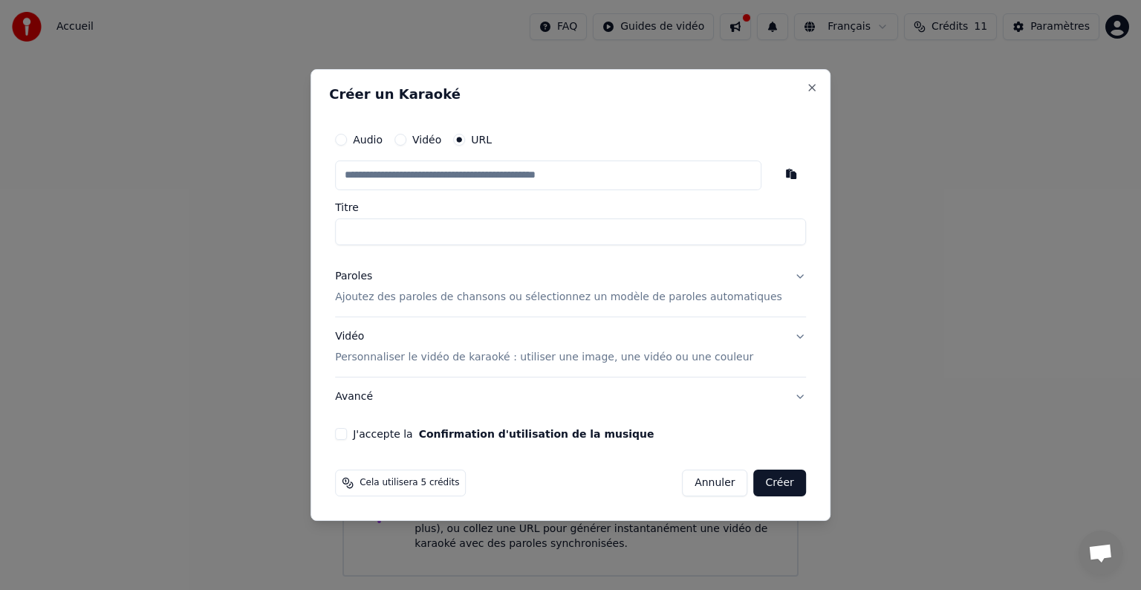
click at [794, 216] on div "Créer un Karaoké Audio Vidéo URL Titre Paroles Ajoutez des paroles de chansons …" at bounding box center [571, 295] width 520 height 452
click at [547, 237] on input "Titre" at bounding box center [570, 231] width 471 height 27
paste input "**********"
type input "**********"
click at [764, 478] on button "Créer" at bounding box center [780, 482] width 52 height 27
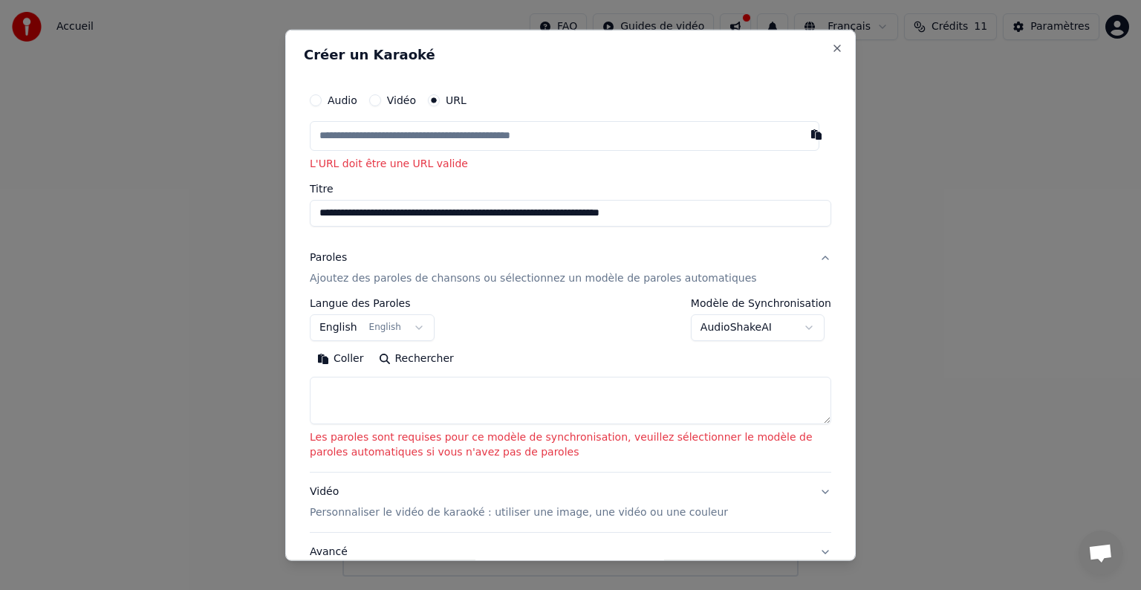
click at [713, 230] on div "**********" at bounding box center [570, 350] width 533 height 542
click at [713, 223] on input "**********" at bounding box center [570, 213] width 521 height 27
click at [635, 285] on p "Ajoutez des paroles de chansons ou sélectionnez un modèle de paroles automatiqu…" at bounding box center [533, 278] width 447 height 15
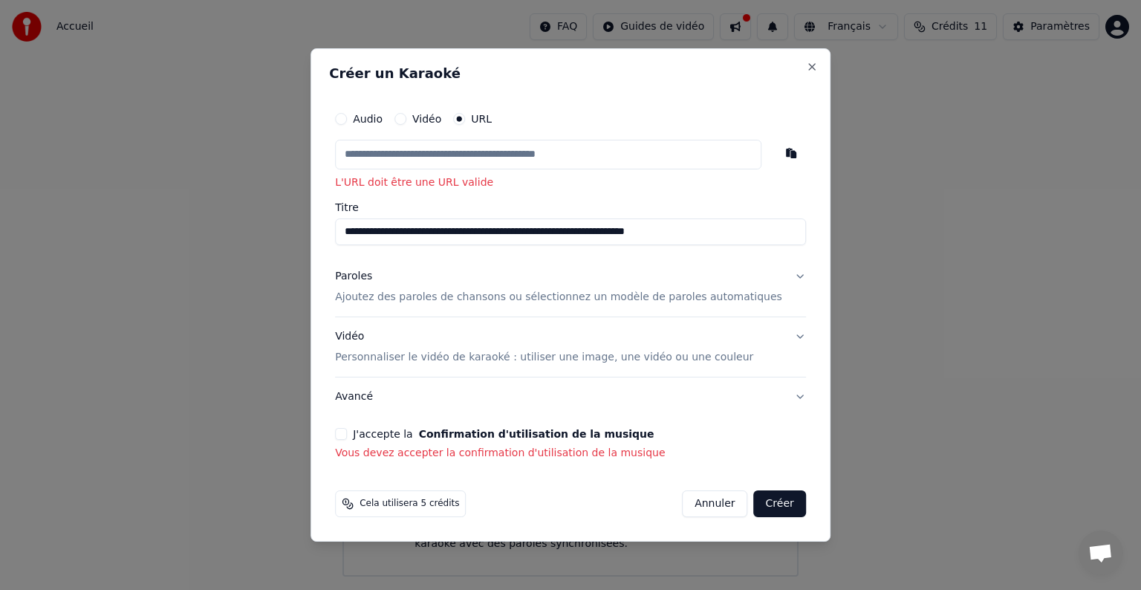
click at [764, 235] on input "**********" at bounding box center [570, 231] width 471 height 27
click at [347, 117] on button "Audio" at bounding box center [341, 119] width 12 height 12
